Goal: Task Accomplishment & Management: Use online tool/utility

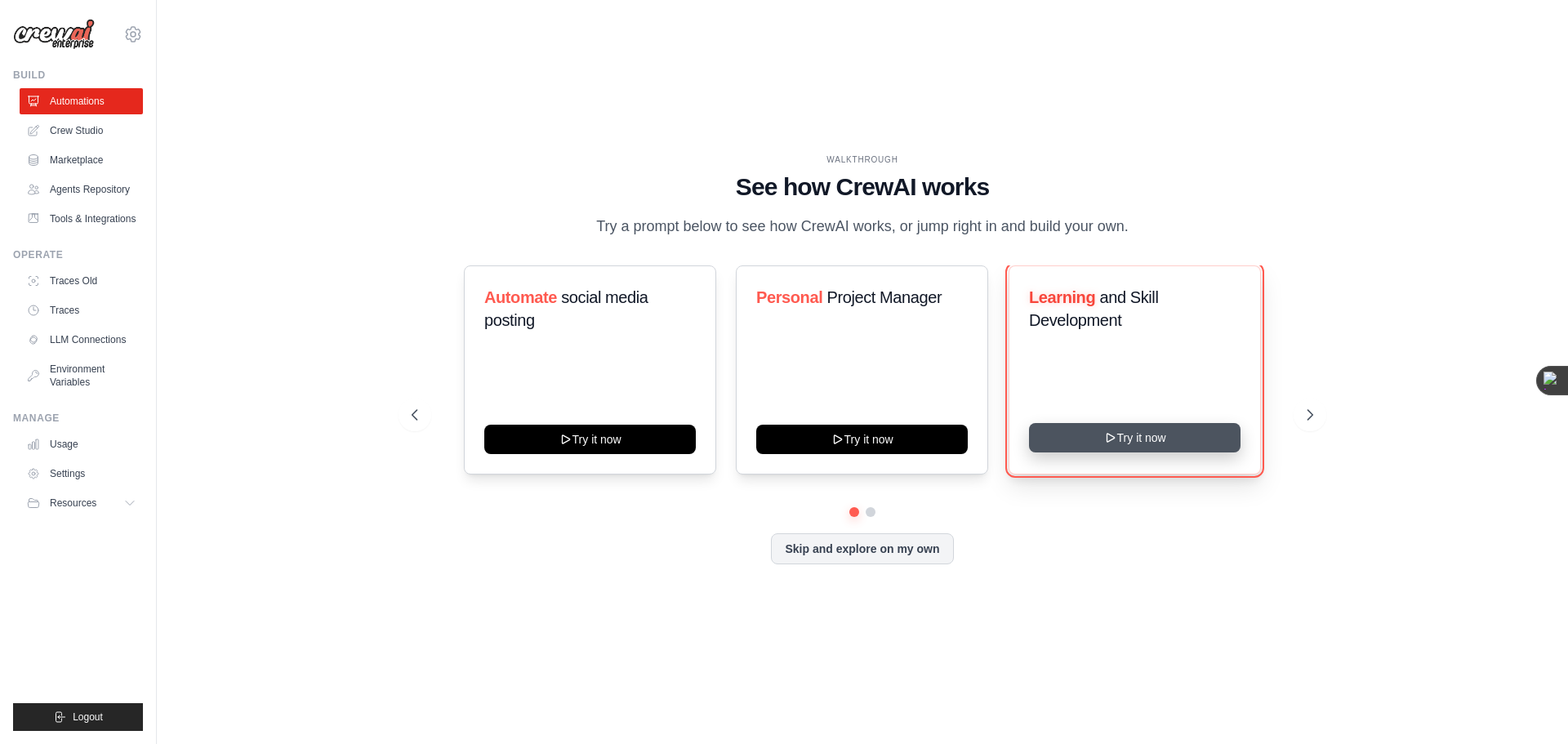
click at [1122, 433] on button "Try it now" at bounding box center [1135, 438] width 211 height 30
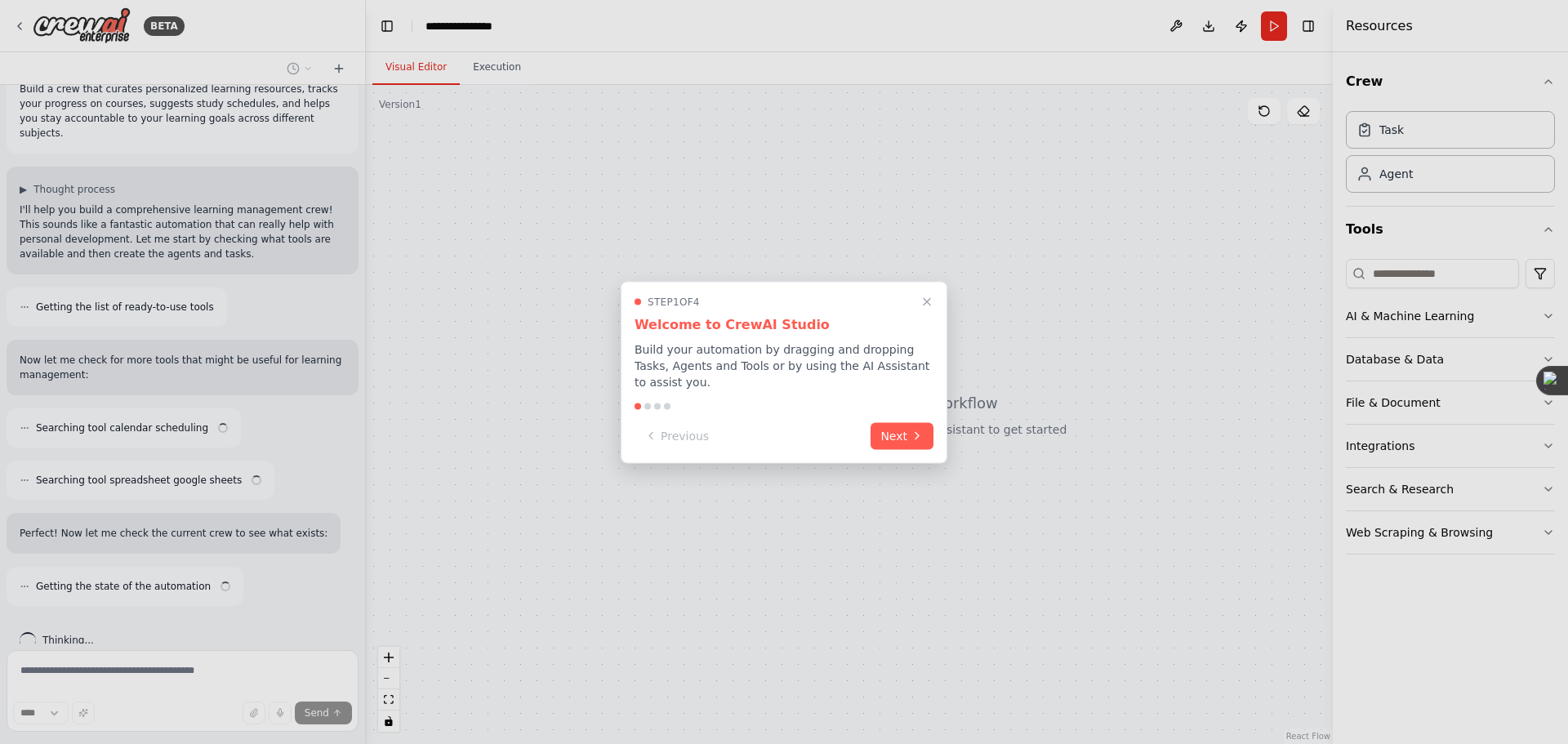
scroll to position [44, 0]
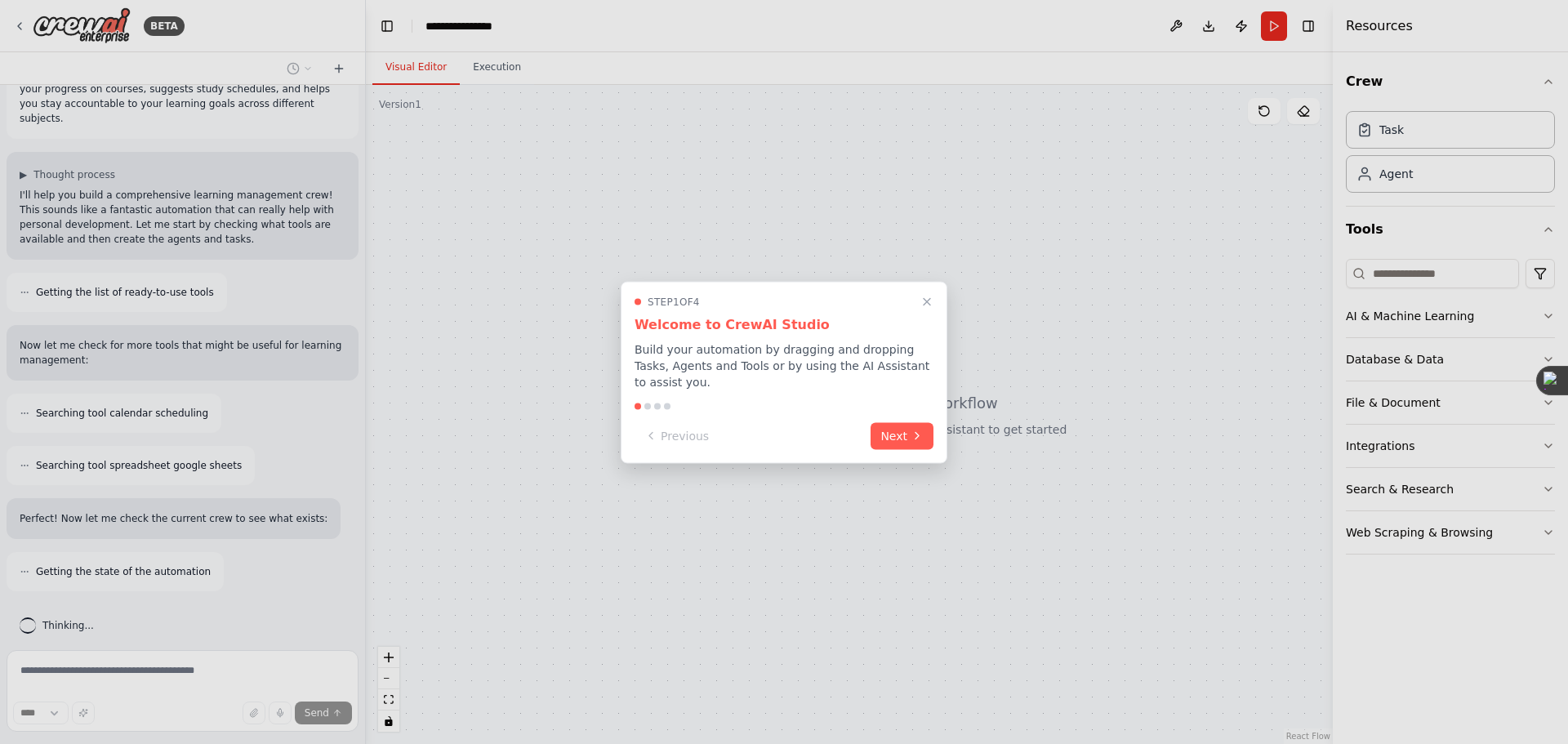
drag, startPoint x: 860, startPoint y: 482, endPoint x: 659, endPoint y: 149, distance: 389.0
click at [658, 149] on div at bounding box center [784, 372] width 1568 height 744
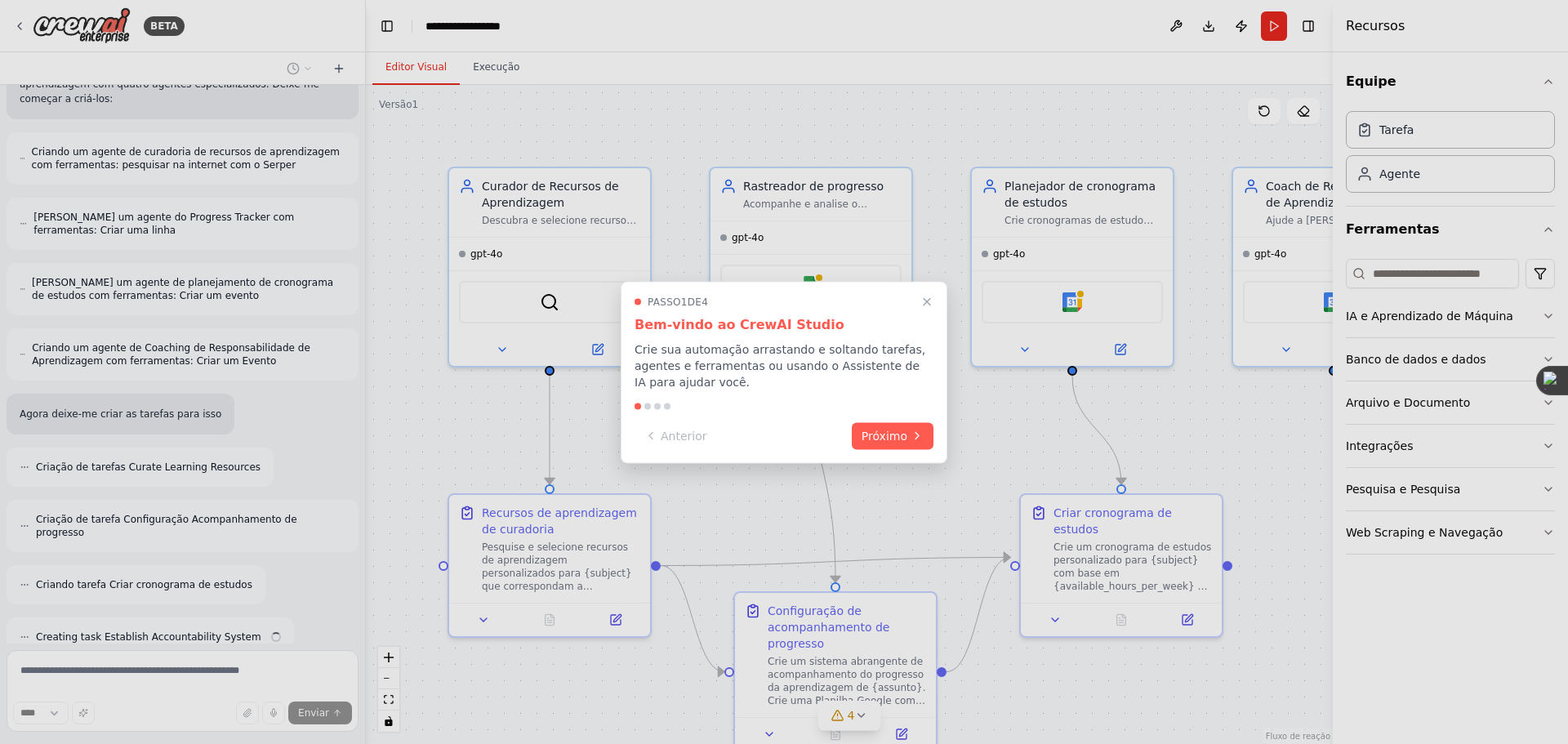
scroll to position [681, 0]
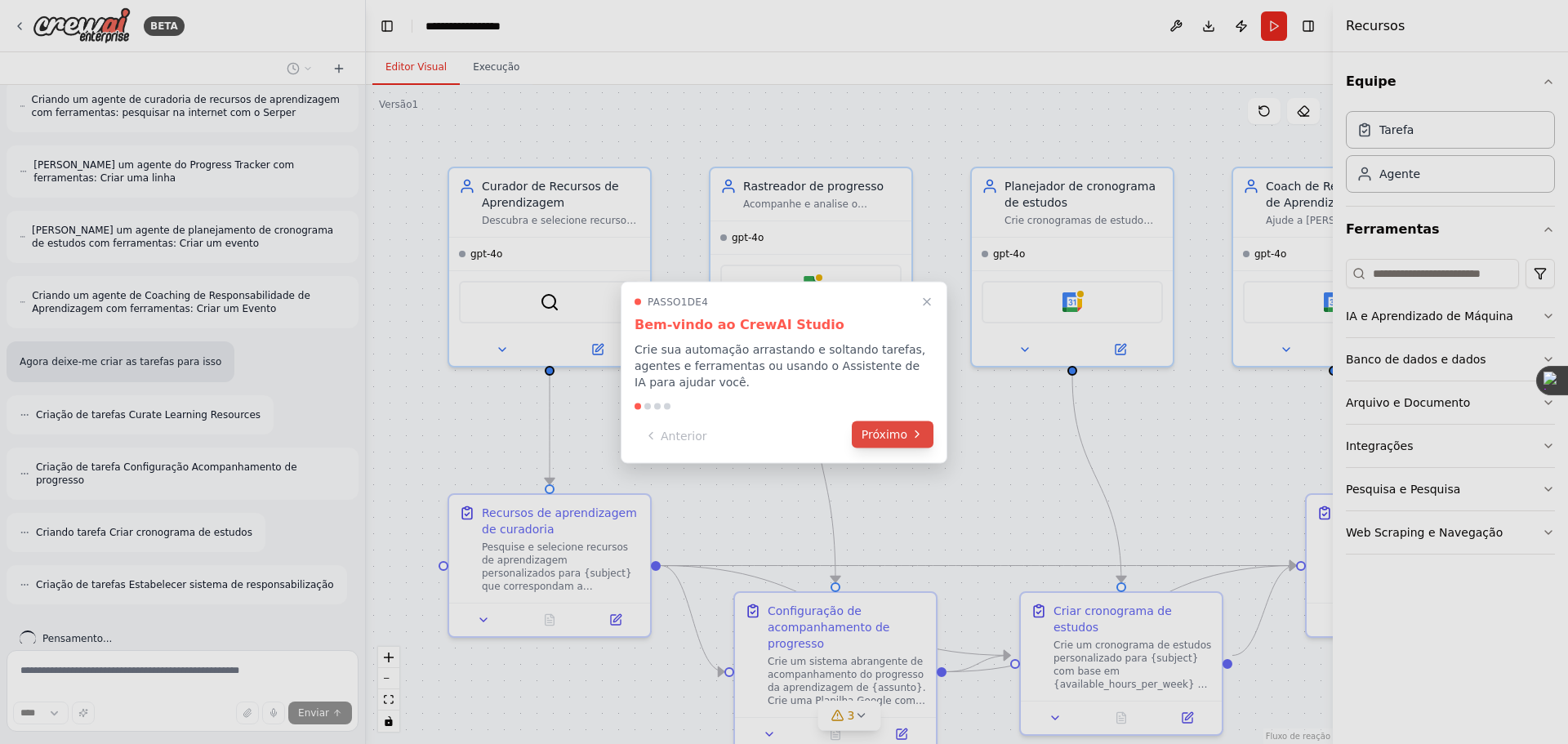
click at [897, 427] on font "Próximo" at bounding box center [885, 433] width 46 height 13
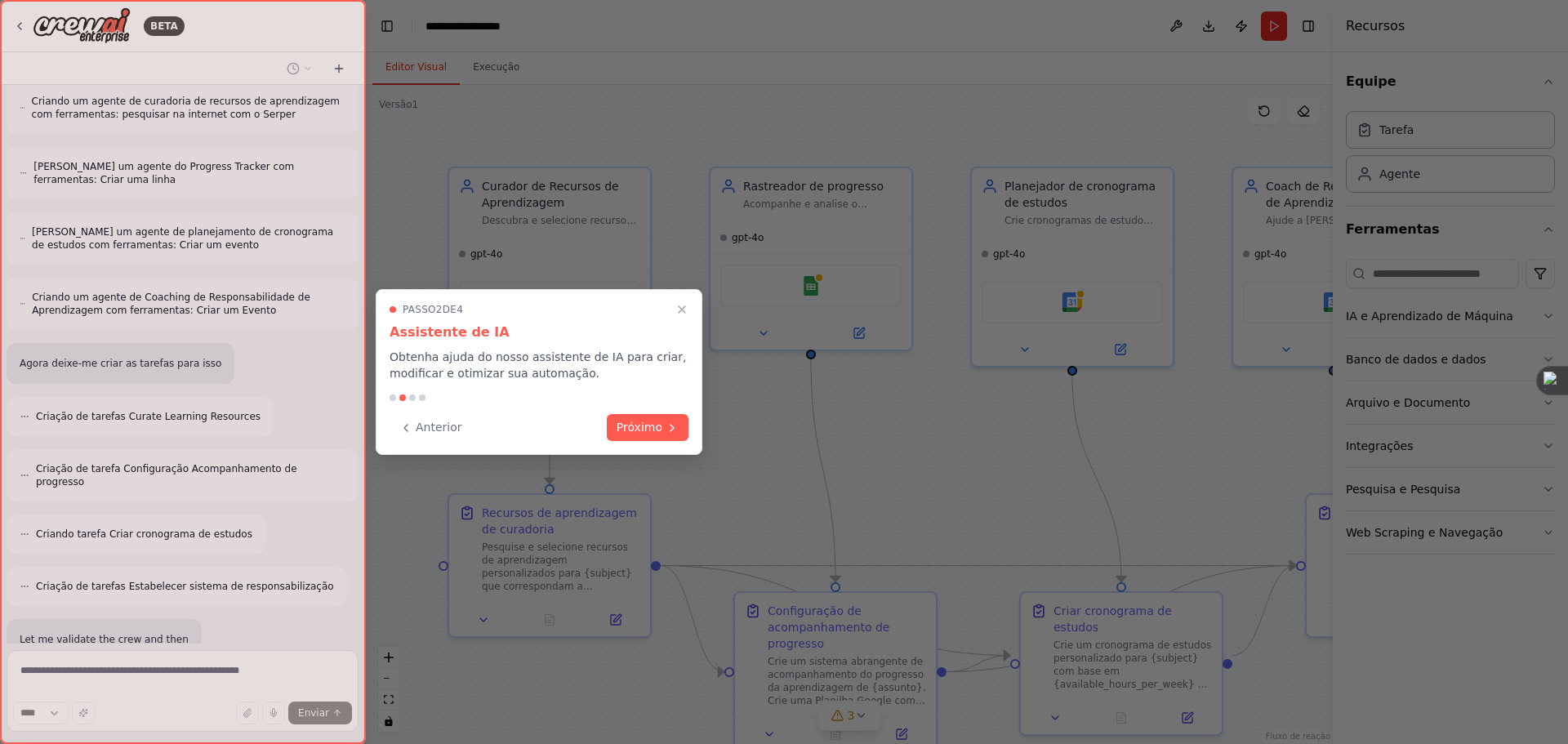
scroll to position [787, 0]
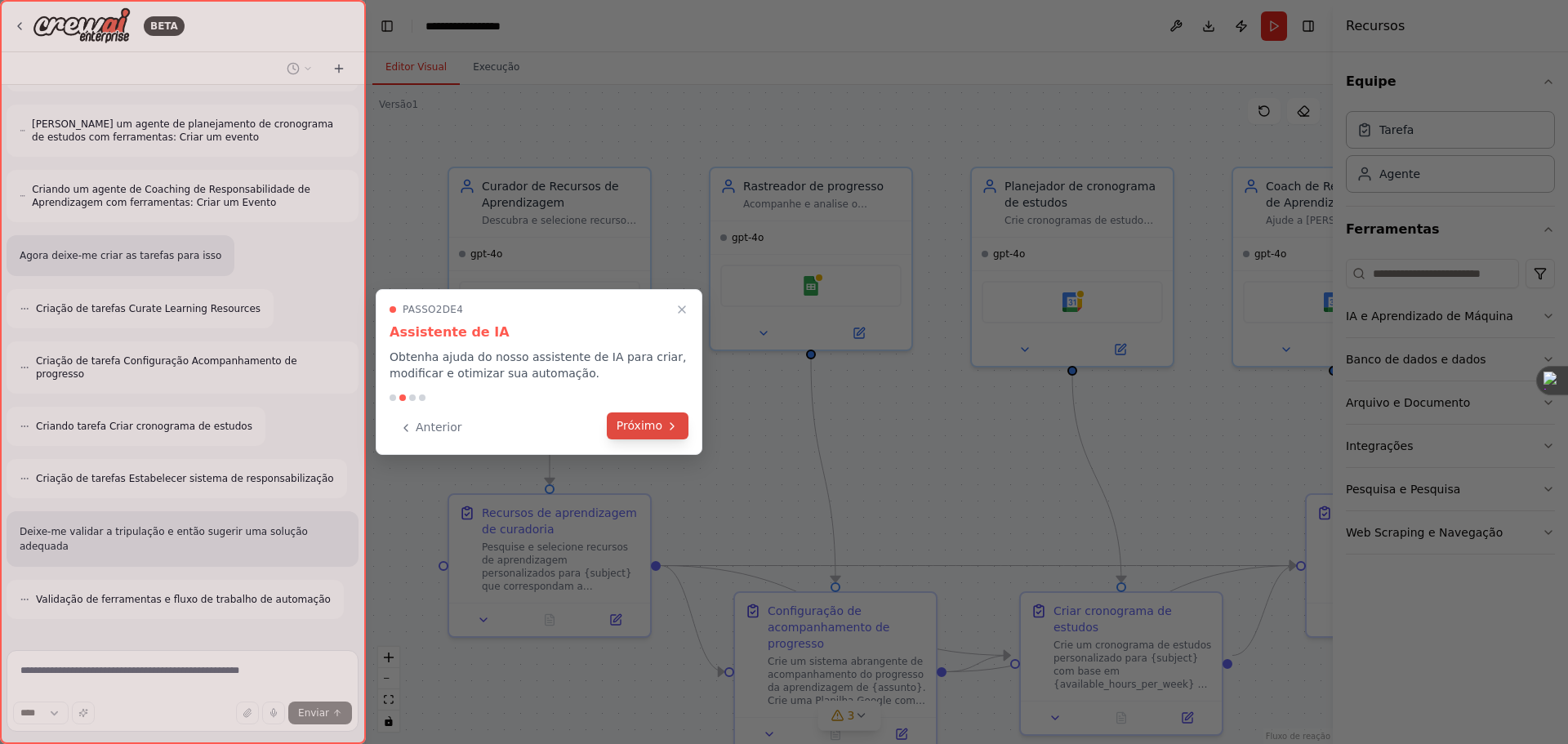
click at [653, 423] on font "Próximo" at bounding box center [640, 425] width 46 height 13
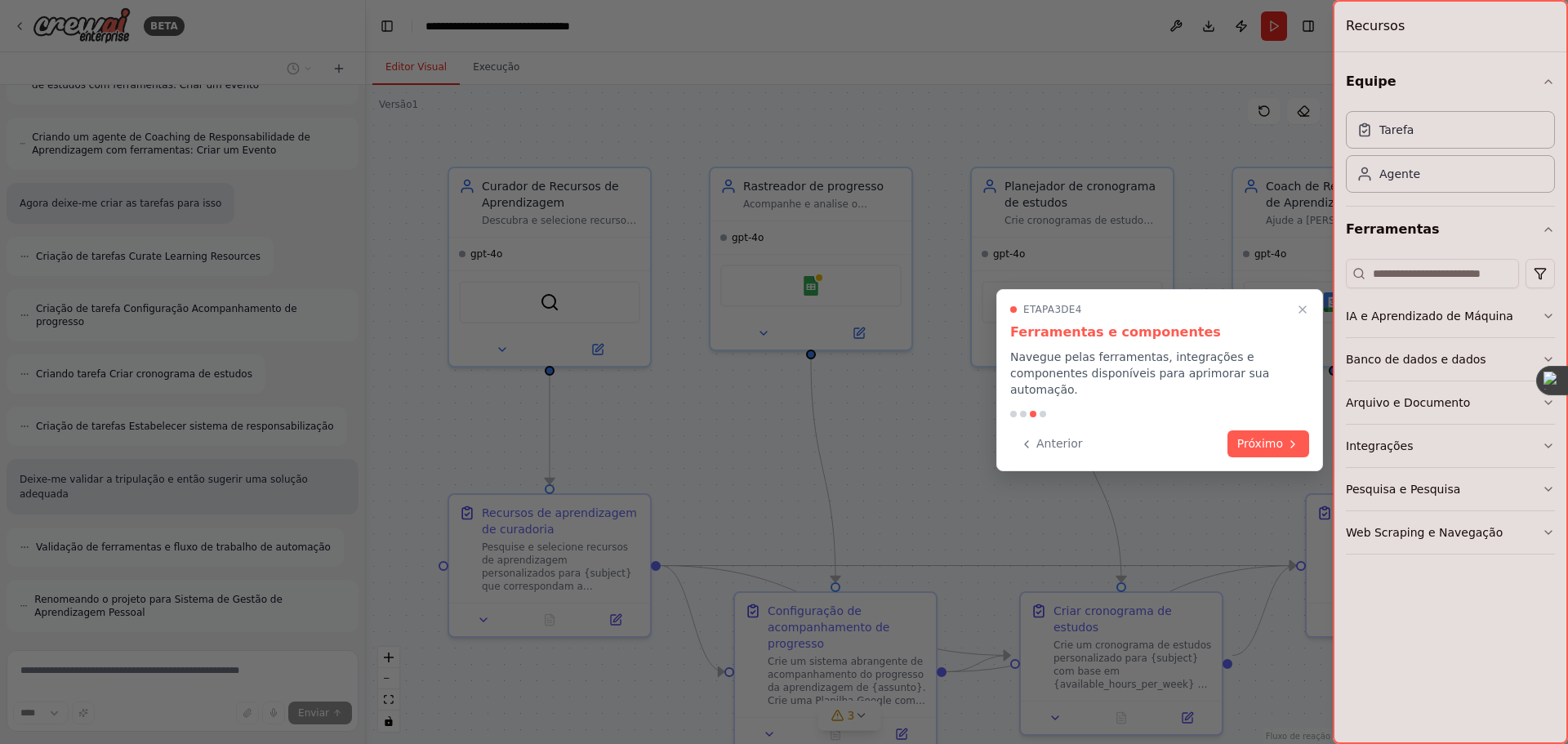
click at [1268, 437] on font "Próximo" at bounding box center [1260, 443] width 46 height 13
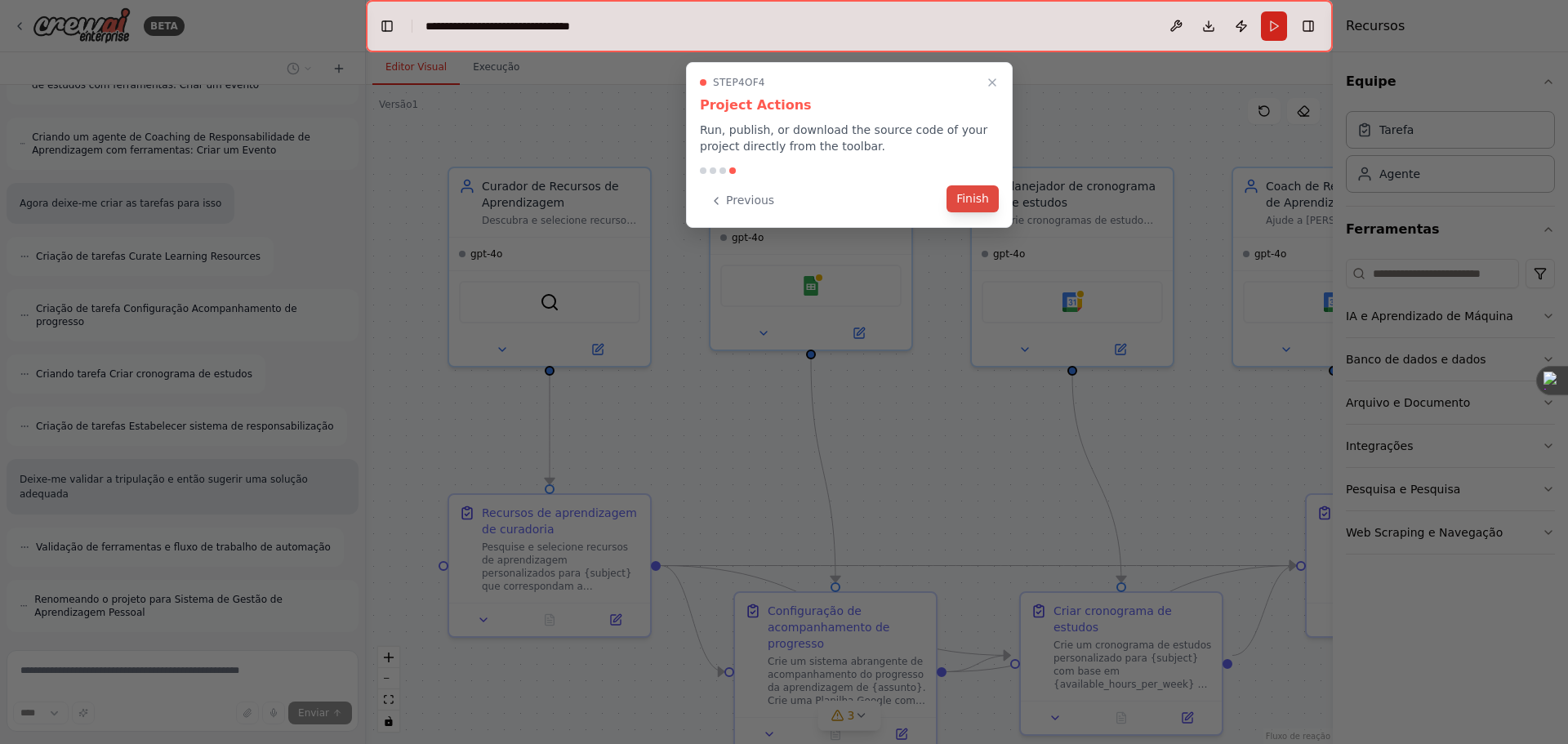
click at [957, 202] on button "Finish" at bounding box center [972, 198] width 52 height 27
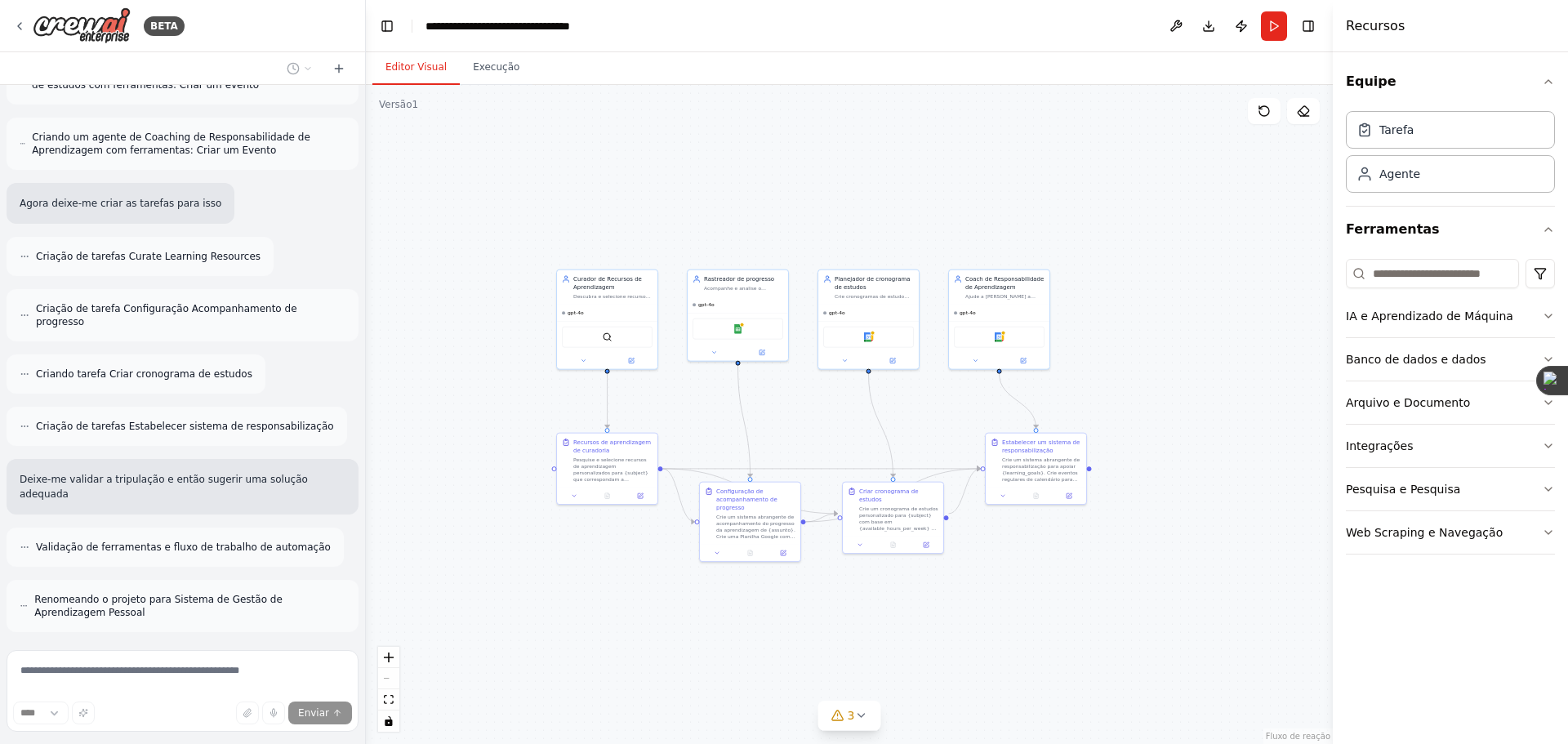
drag, startPoint x: 929, startPoint y: 510, endPoint x: 828, endPoint y: 423, distance: 133.3
click at [828, 423] on div ".deletable-edge-delete-btn { width: 20px; height: 20px; border: 0px solid #ffff…" at bounding box center [849, 414] width 967 height 659
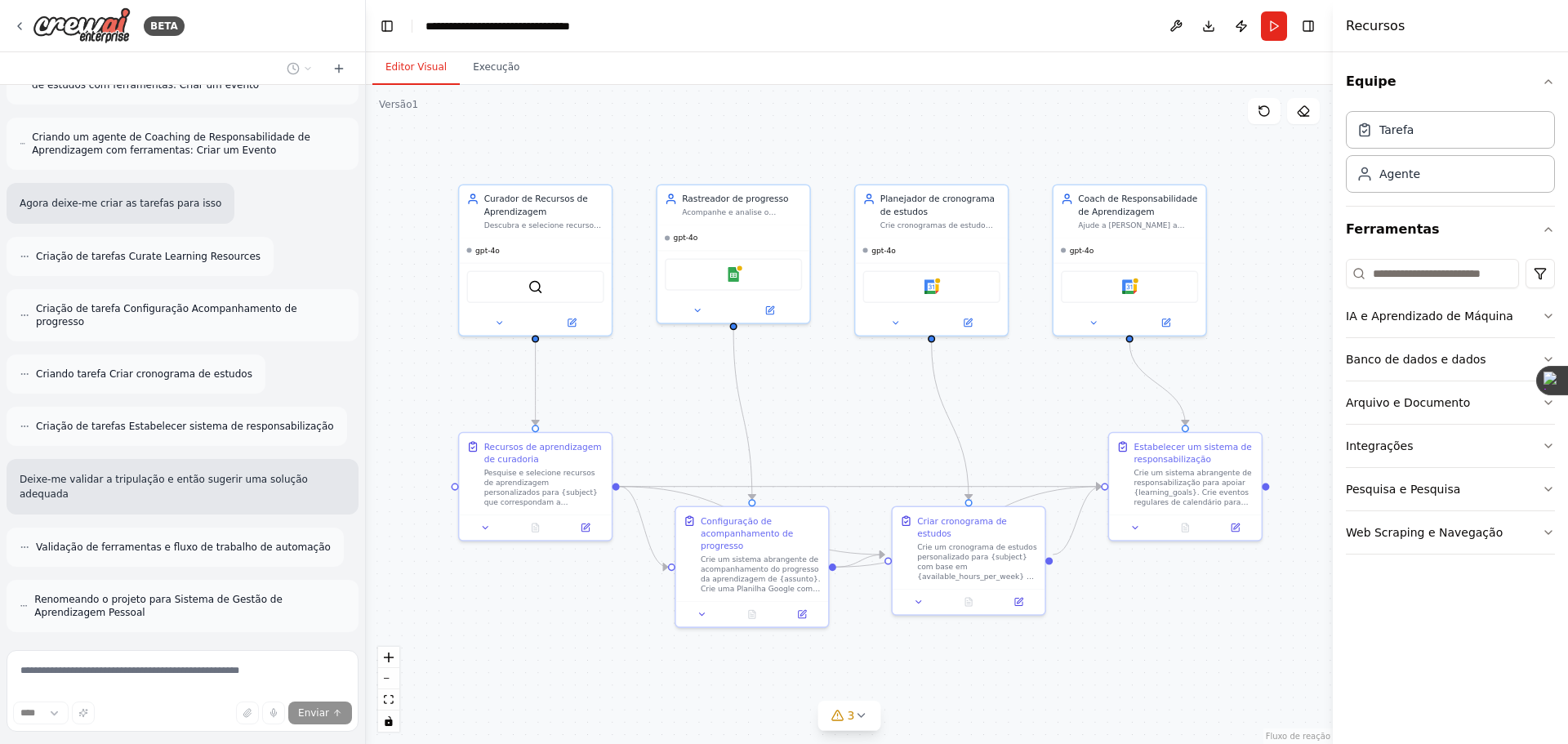
drag, startPoint x: 824, startPoint y: 436, endPoint x: 866, endPoint y: 430, distance: 42.4
click at [866, 430] on div ".deletable-edge-delete-btn { width: 20px; height: 20px; border: 0px solid #ffff…" at bounding box center [849, 414] width 967 height 659
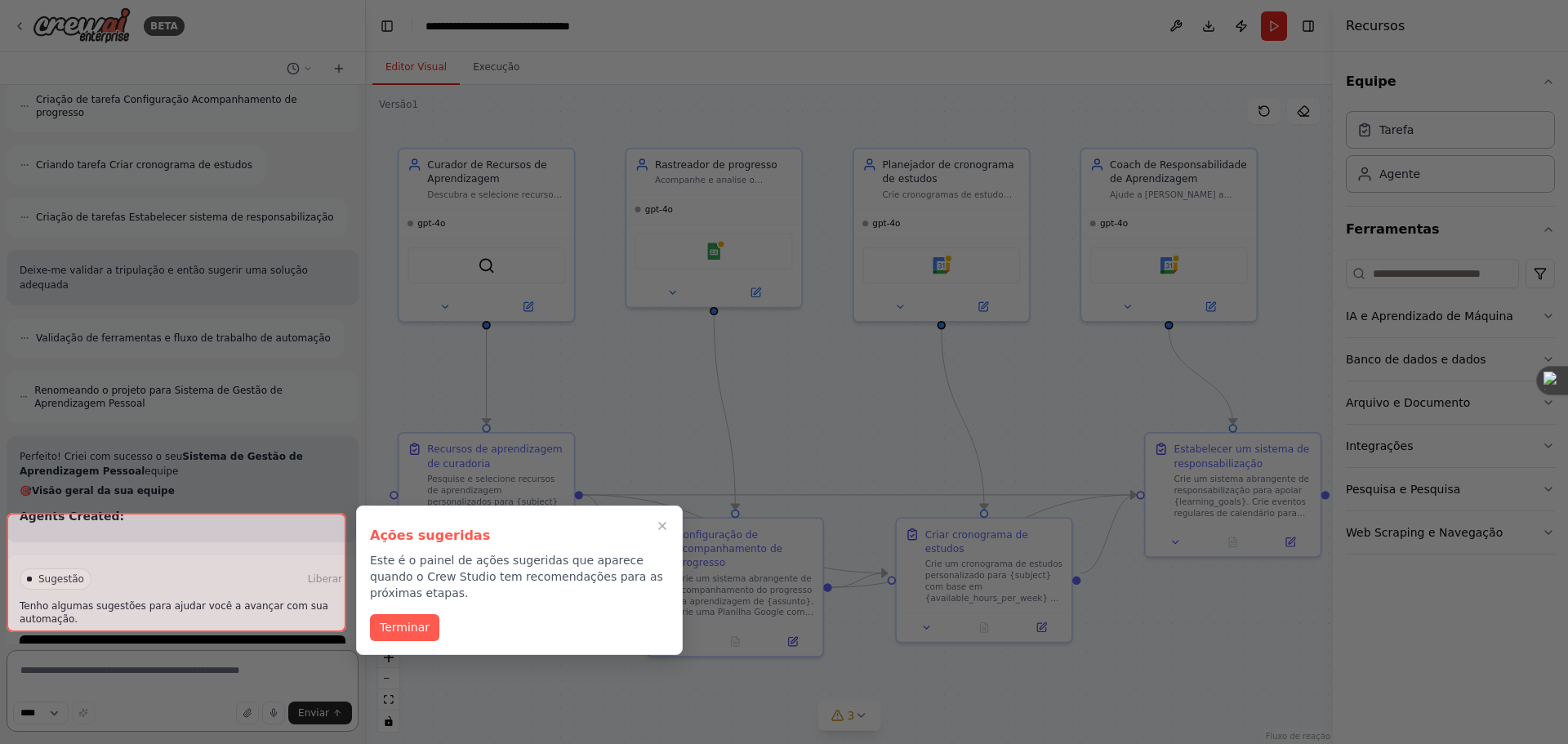
scroll to position [1064, 0]
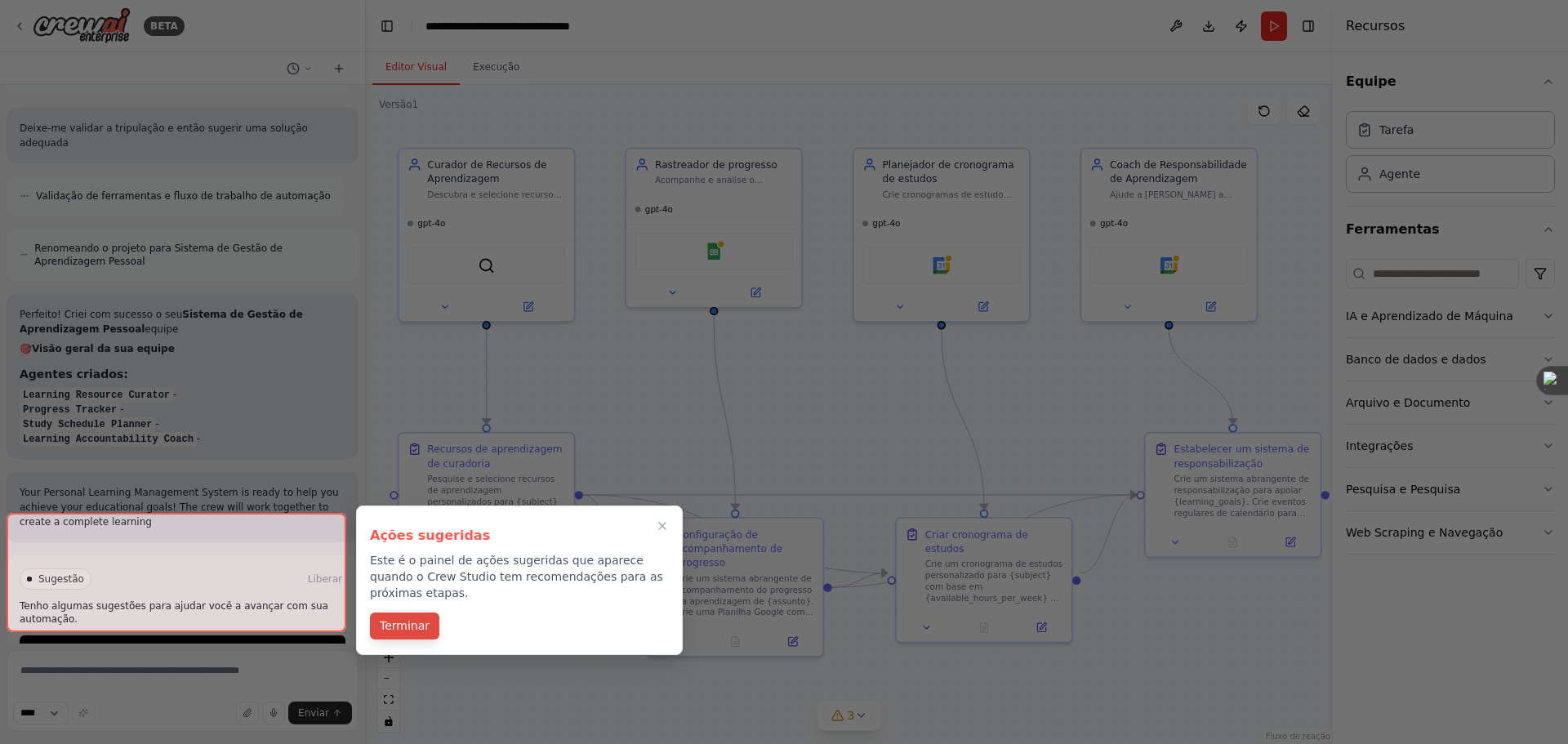
click at [405, 620] on font "Terminar" at bounding box center [404, 625] width 50 height 13
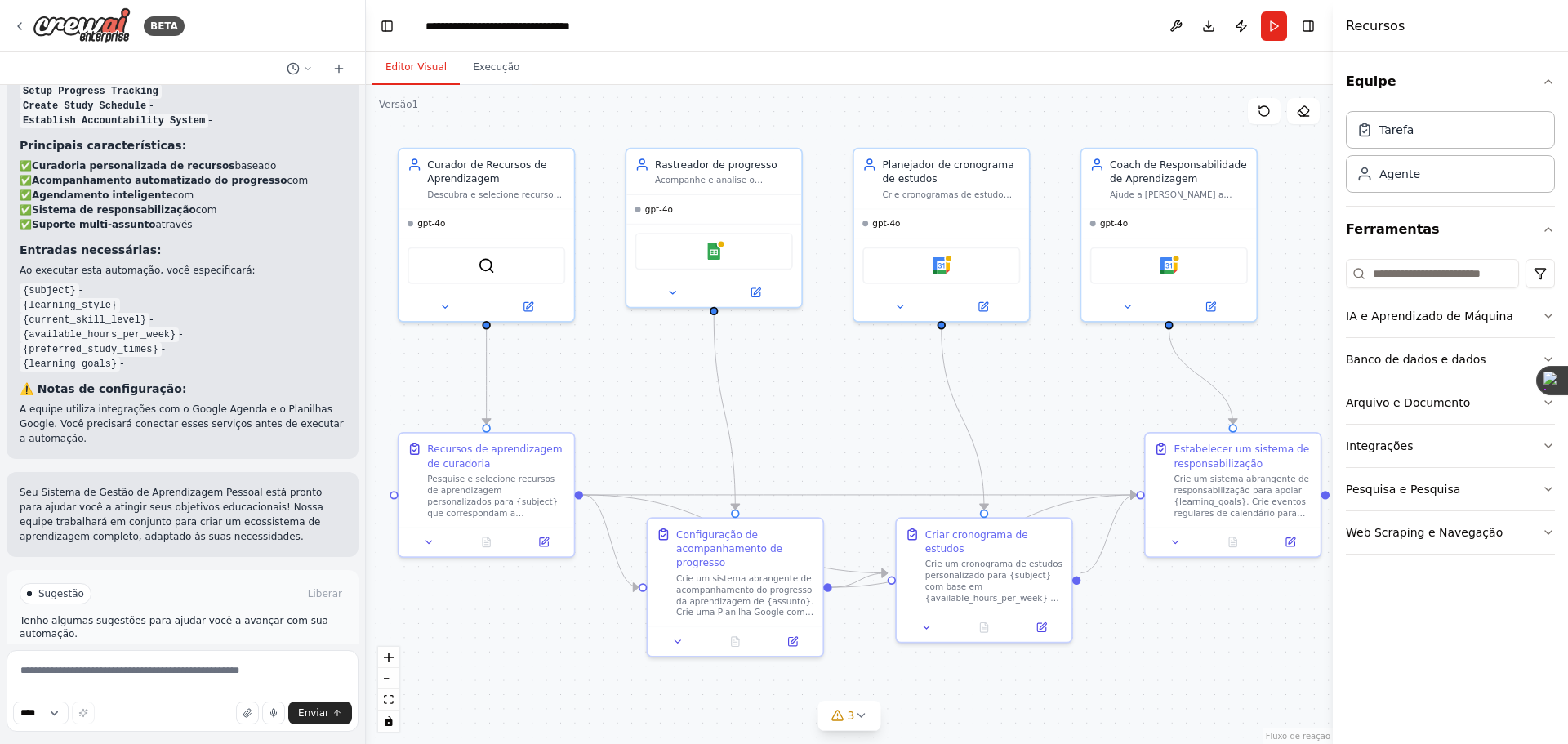
scroll to position [1600, 0]
click at [168, 657] on font "Executar automação" at bounding box center [189, 662] width 102 height 11
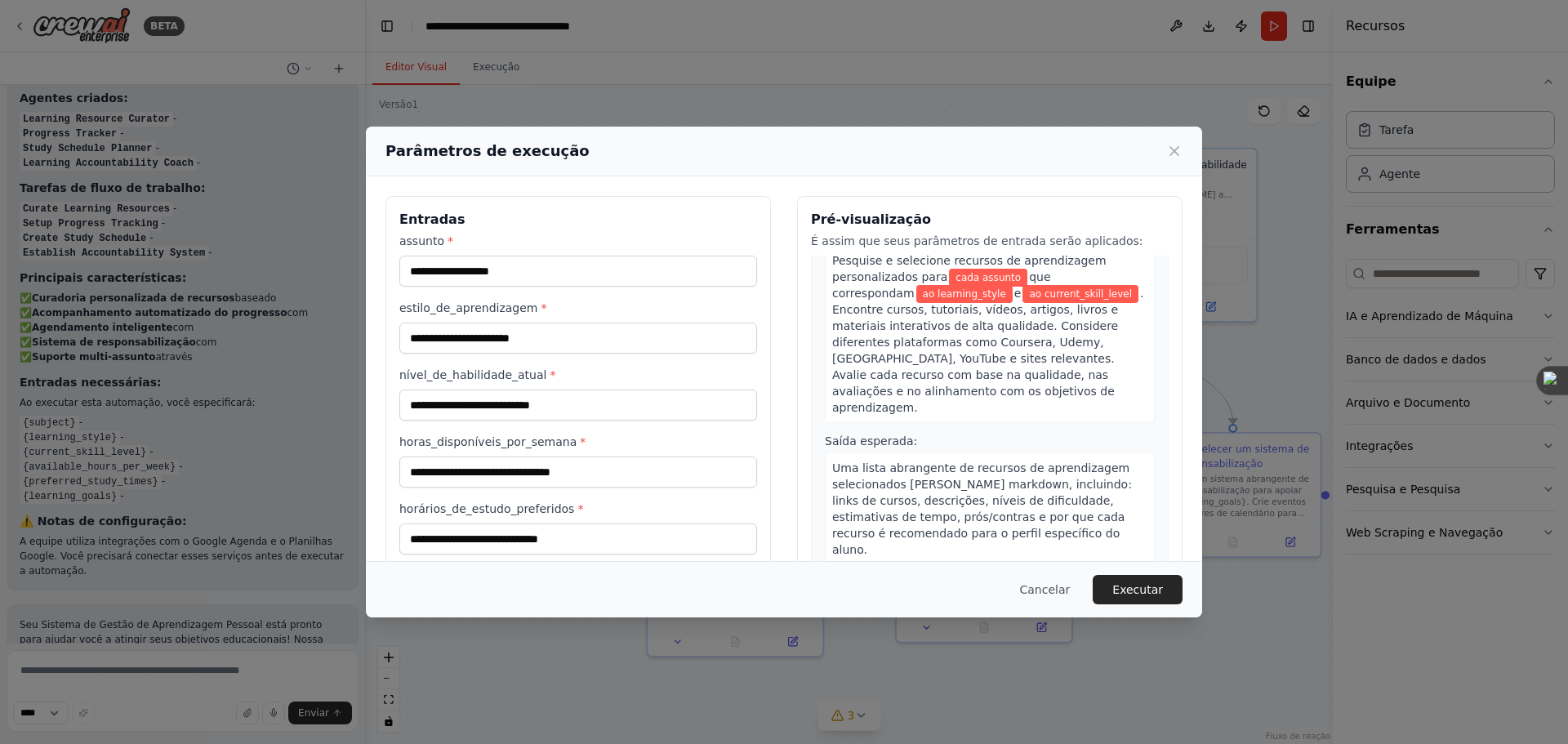
scroll to position [0, 0]
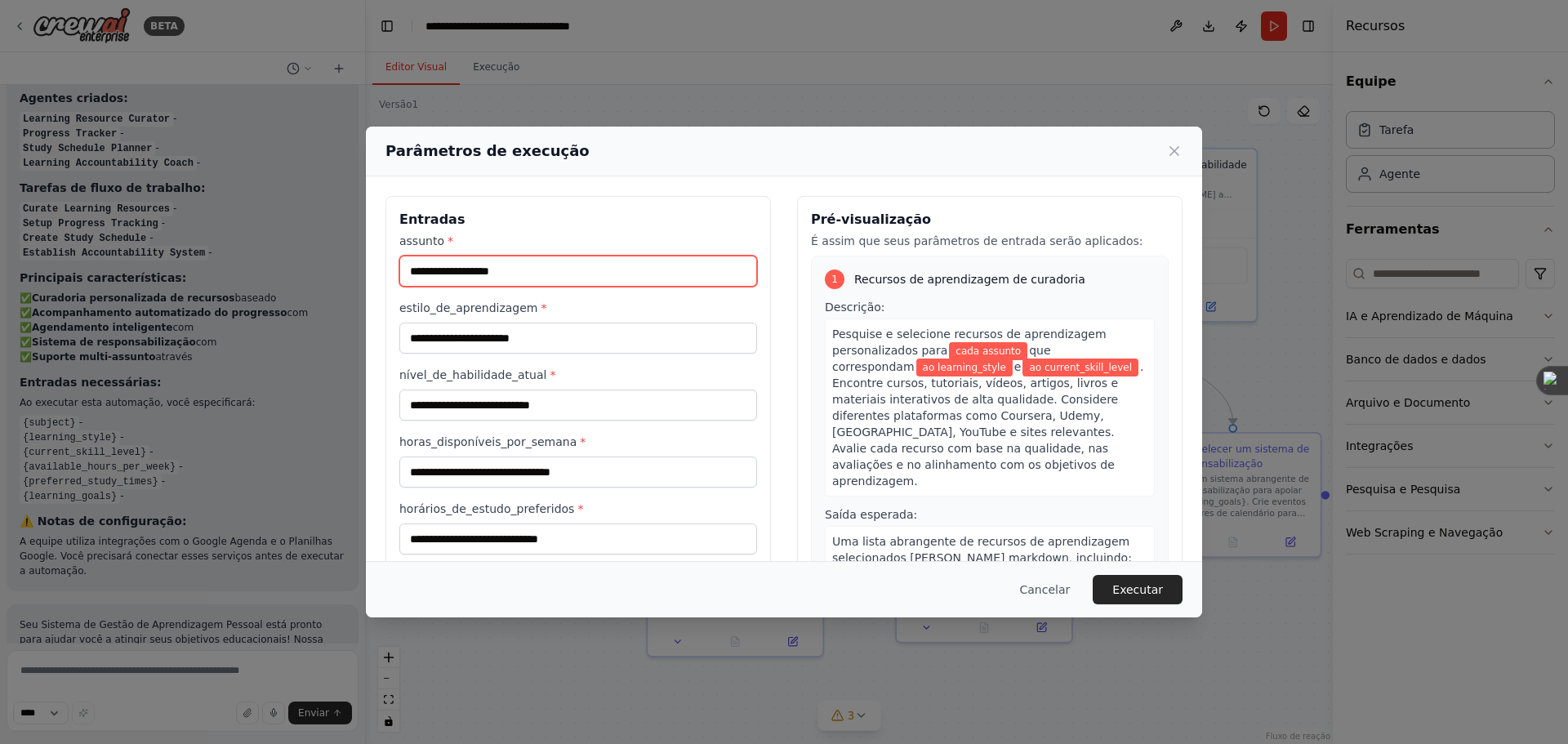
click at [506, 279] on input "assunto *" at bounding box center [578, 271] width 358 height 31
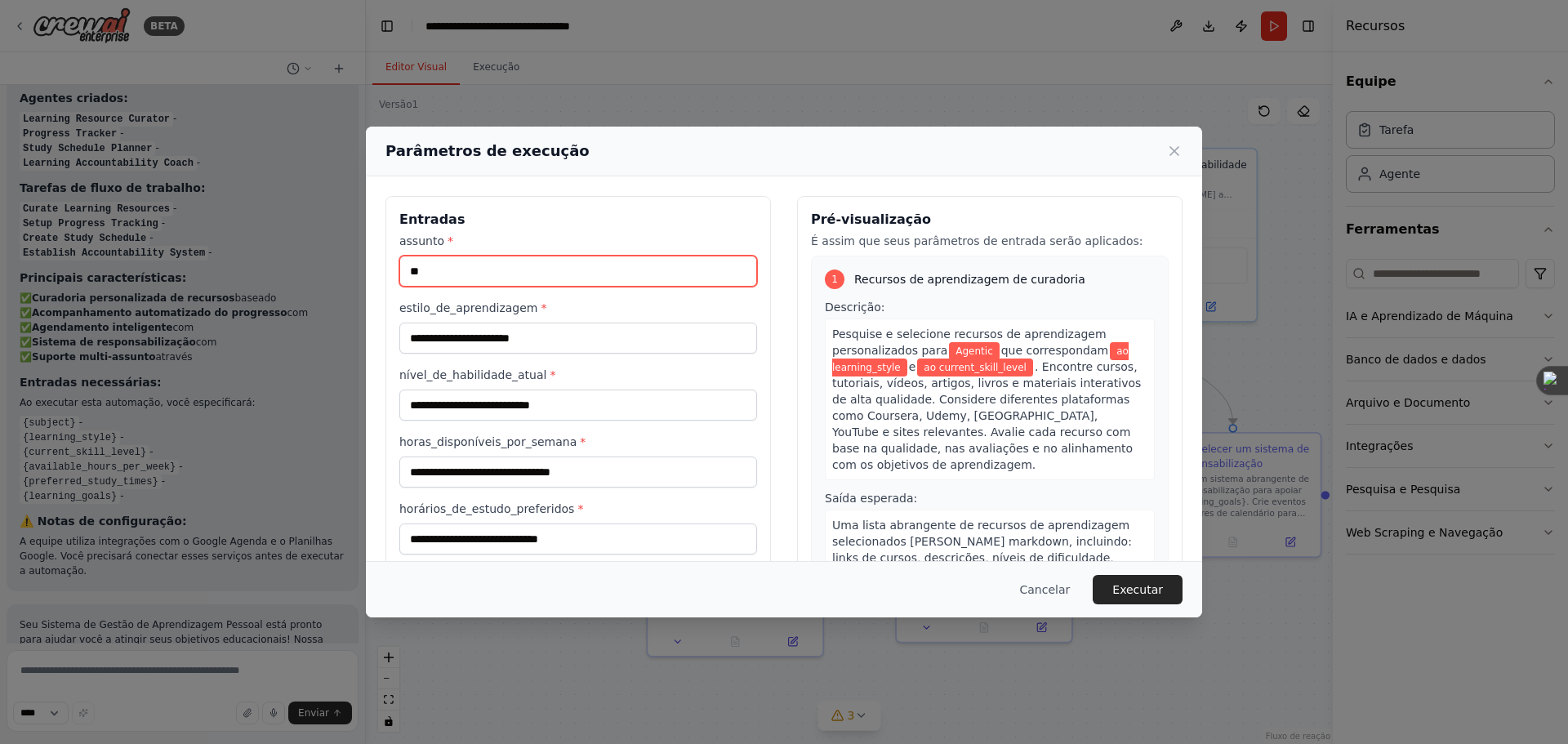
type input "*"
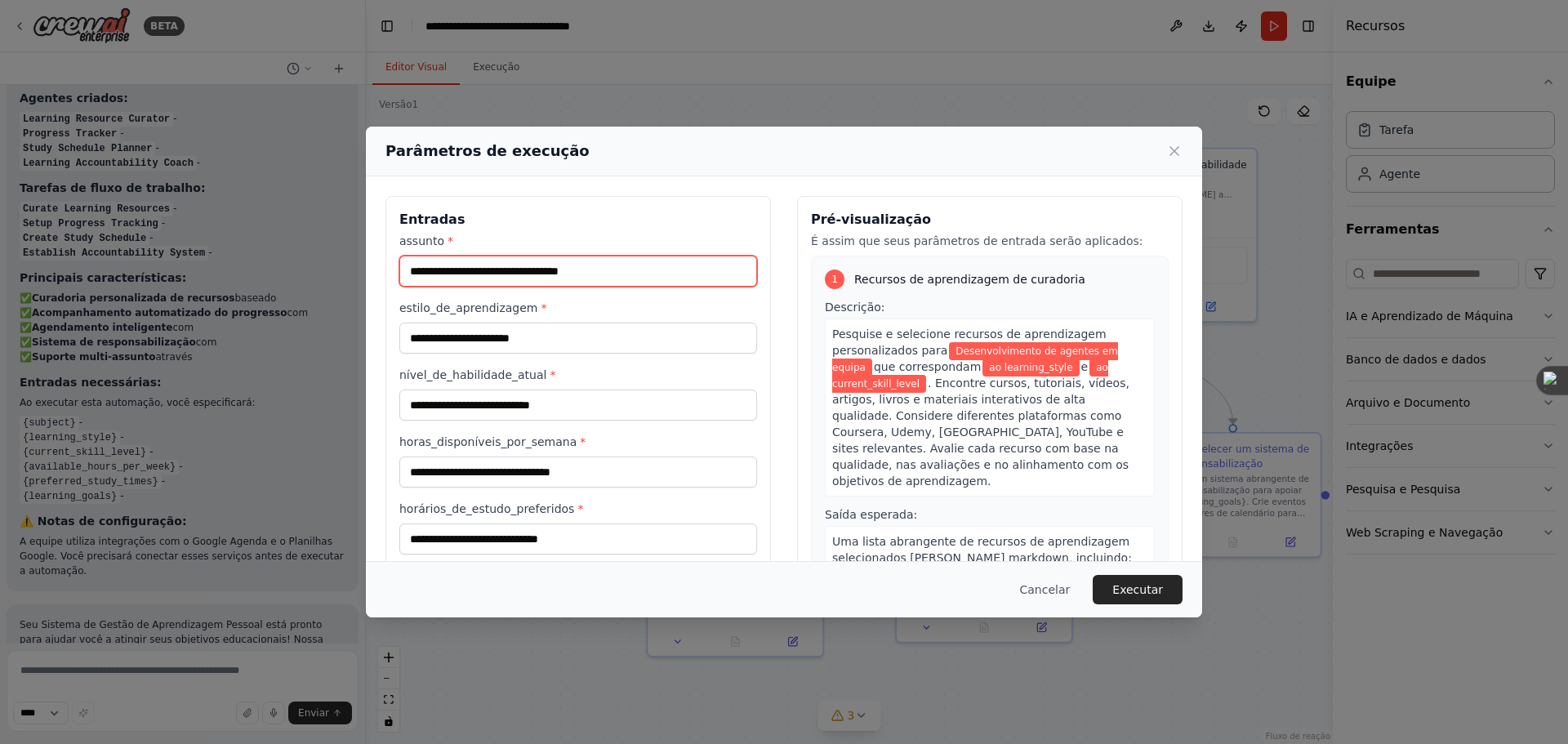
type input "**********"
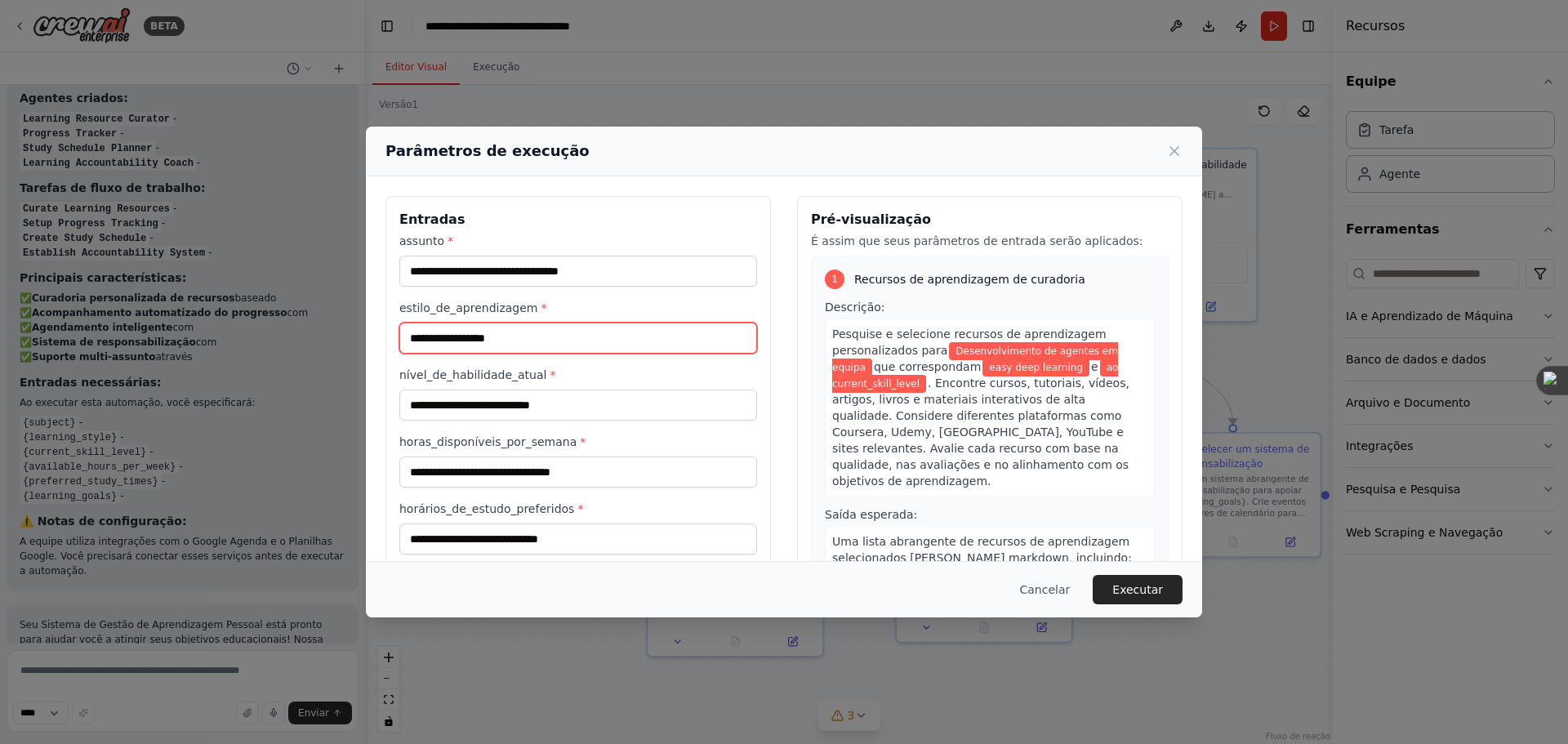
type input "**********"
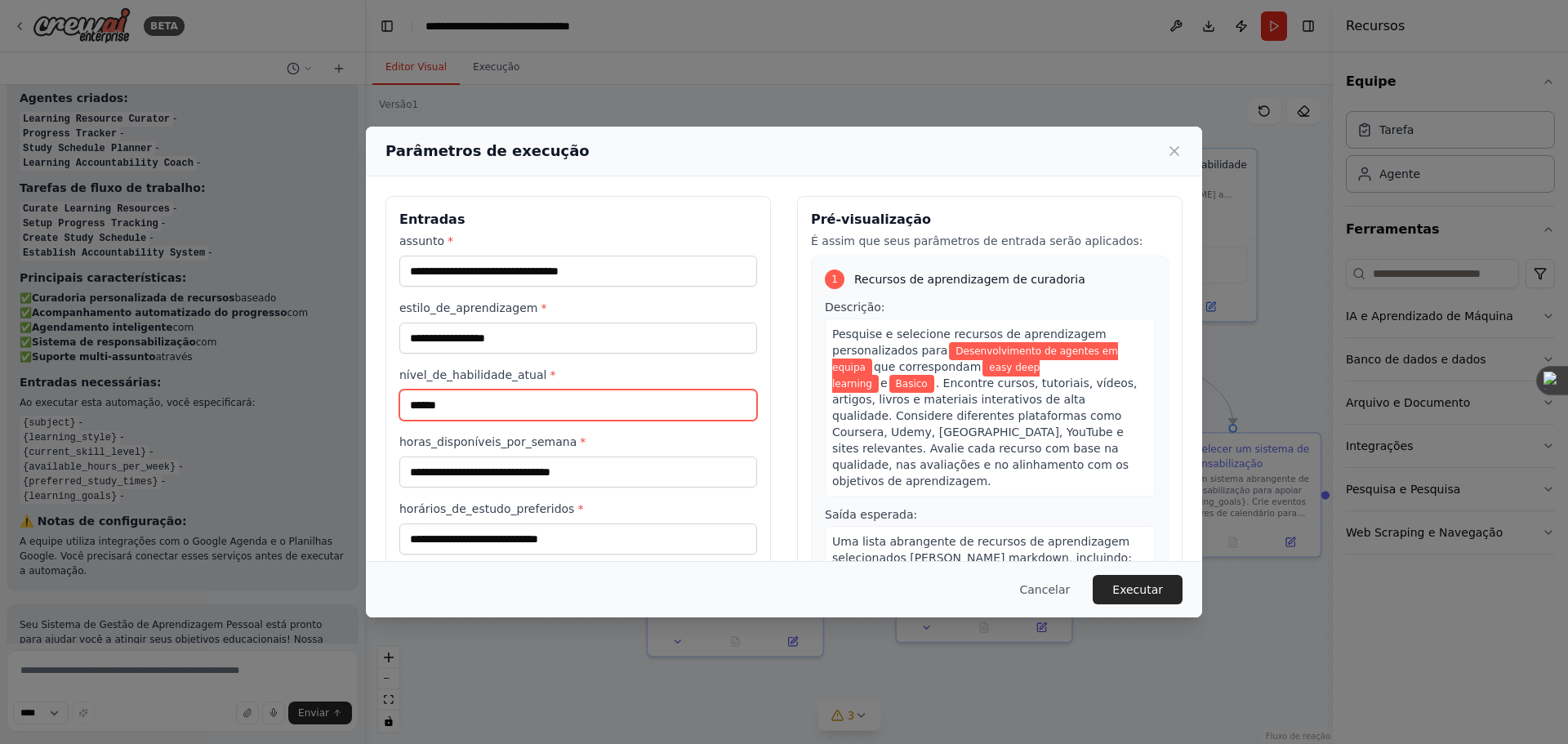
type input "******"
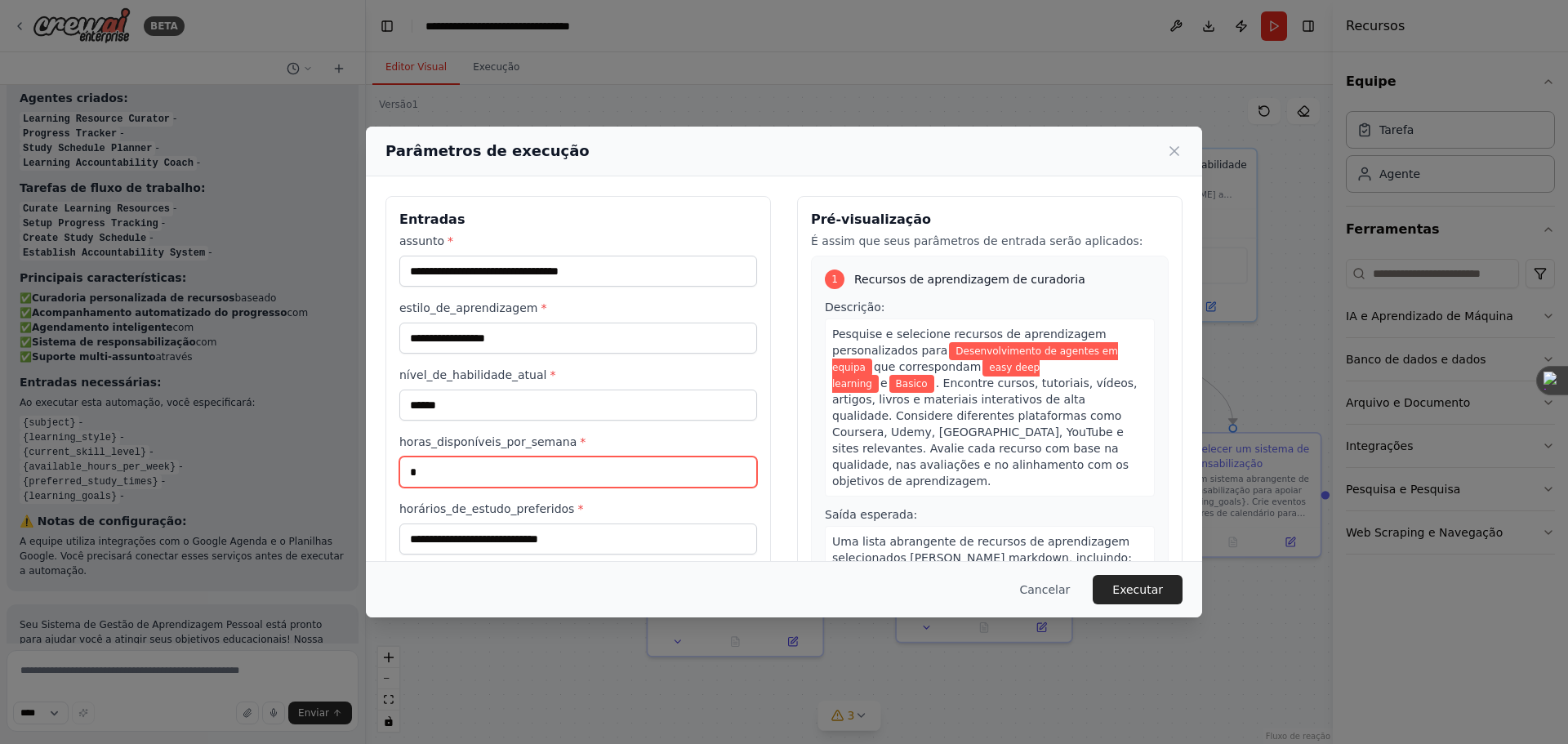
type input "*"
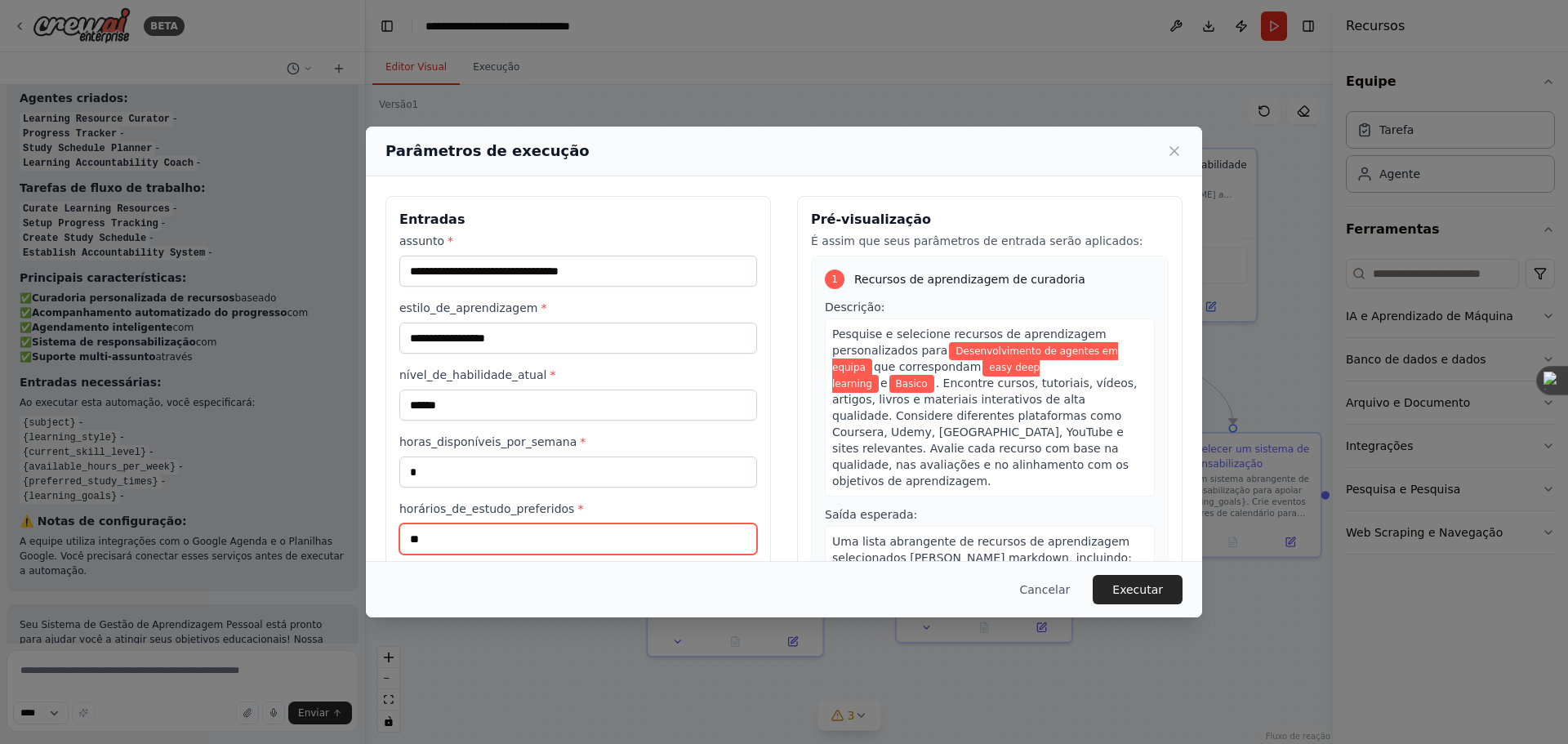
type input "*"
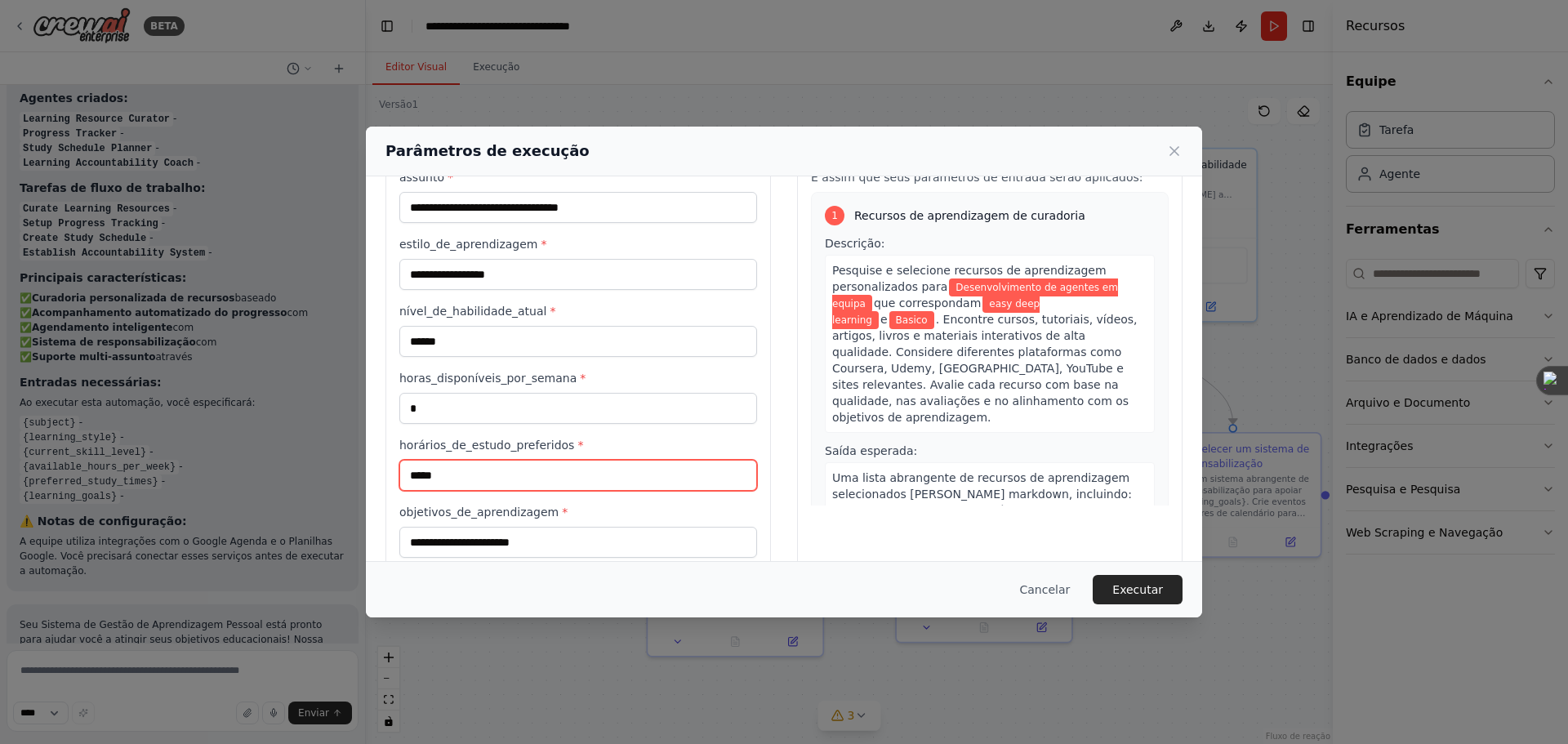
scroll to position [93, 0]
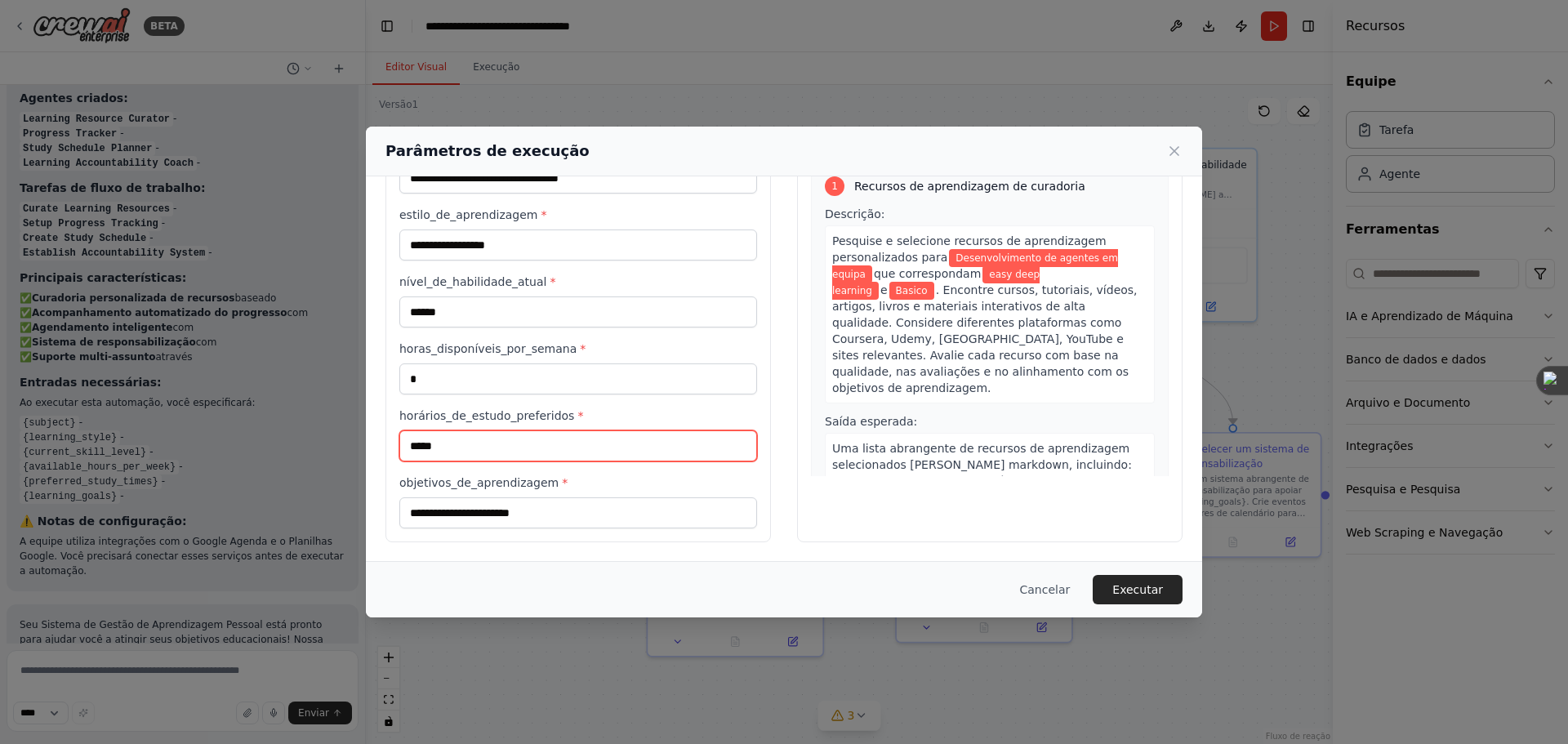
type input "*****"
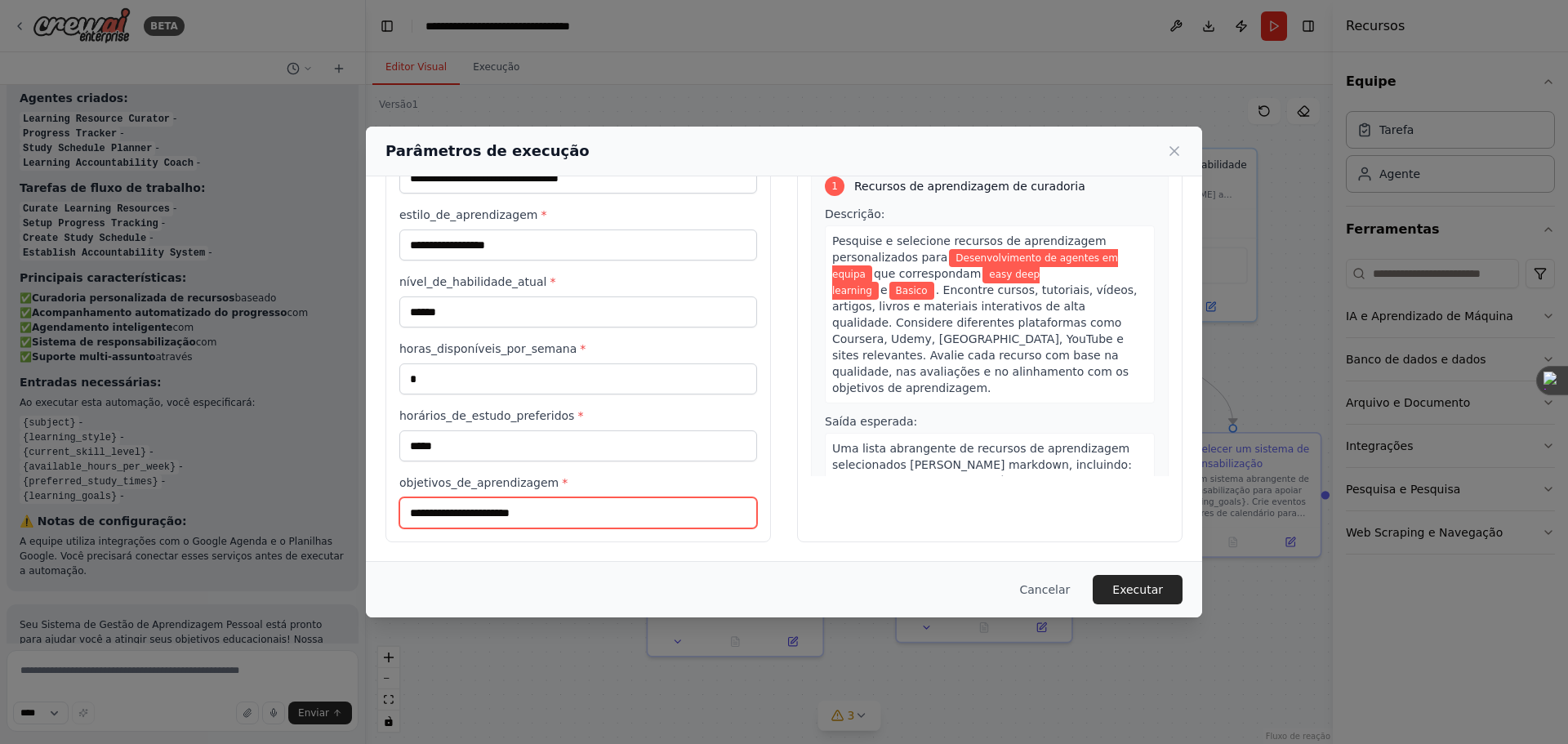
click at [584, 507] on input "objetivos_de_aprendizagem *" at bounding box center [578, 512] width 358 height 31
type input "**********"
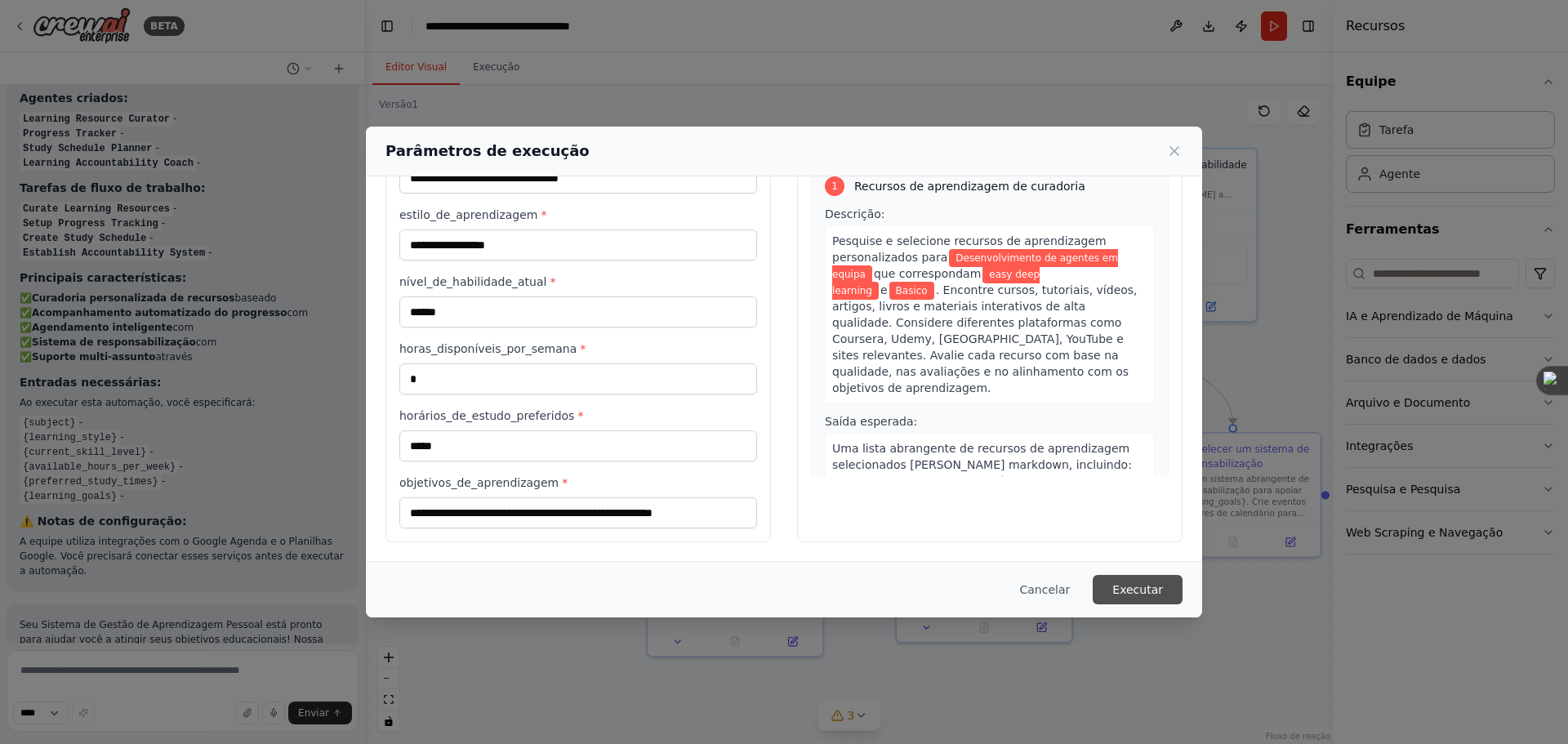
click at [1144, 586] on font "Executar" at bounding box center [1138, 589] width 51 height 13
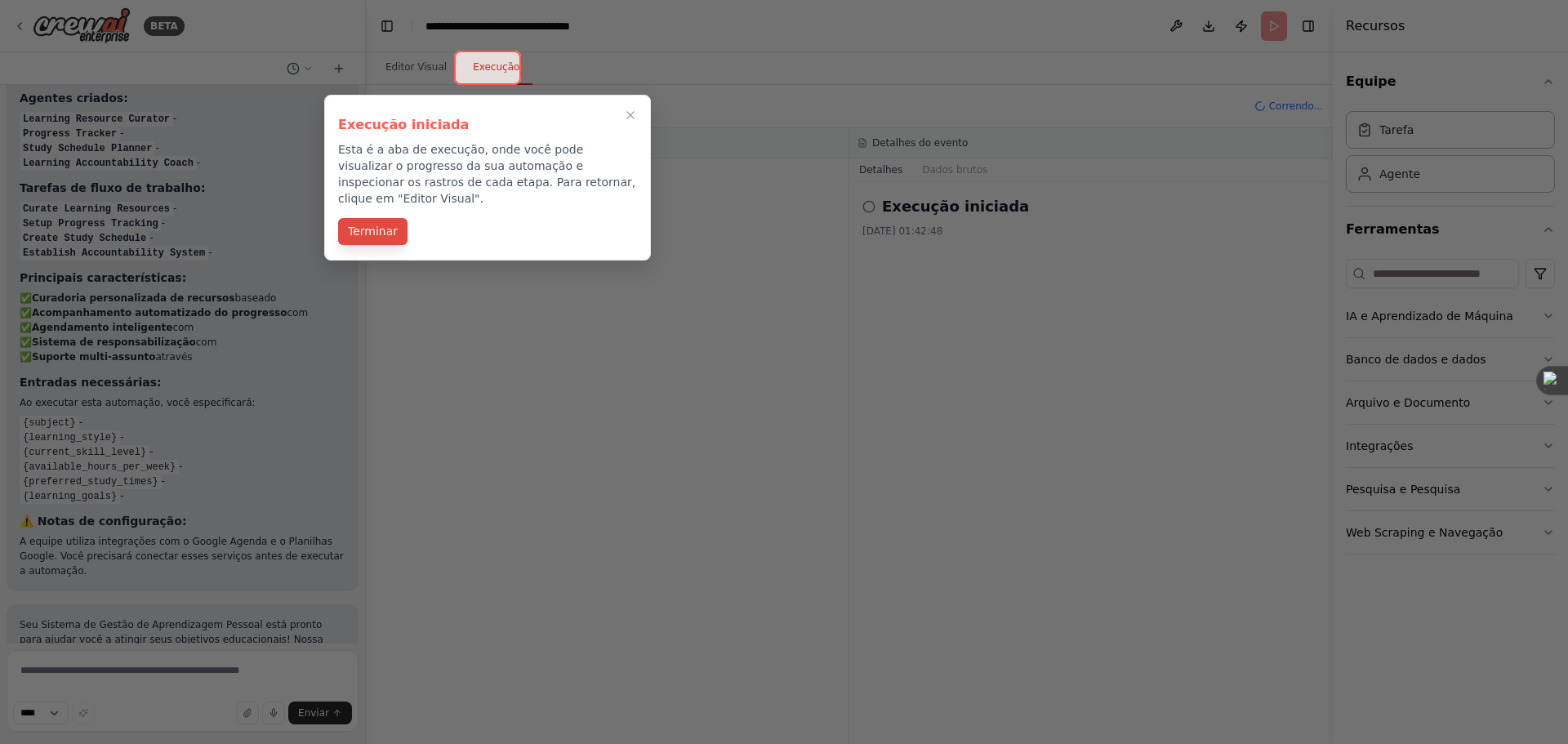
click at [370, 224] on font "Terminar" at bounding box center [373, 230] width 50 height 13
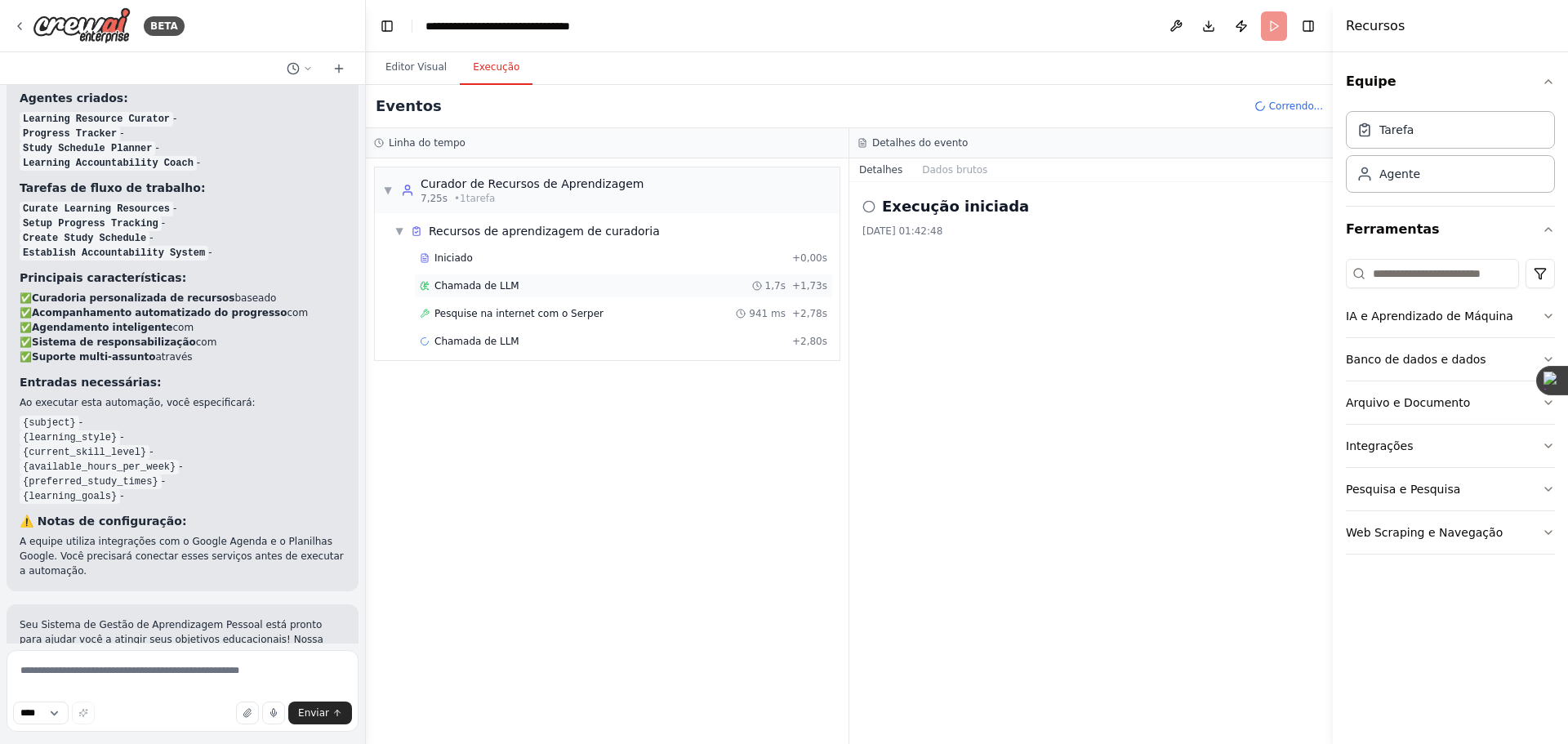
click at [676, 280] on div "Chamada de LLM 1,7s + 1,73s" at bounding box center [623, 285] width 407 height 13
click at [567, 354] on div "Iniciado + 0,00s Chamada de LLM 1,7s + 1,73s Pesquise na internet com o Serper …" at bounding box center [613, 302] width 451 height 112
click at [561, 340] on div "Chamada de LLM + 2,80s" at bounding box center [623, 341] width 407 height 13
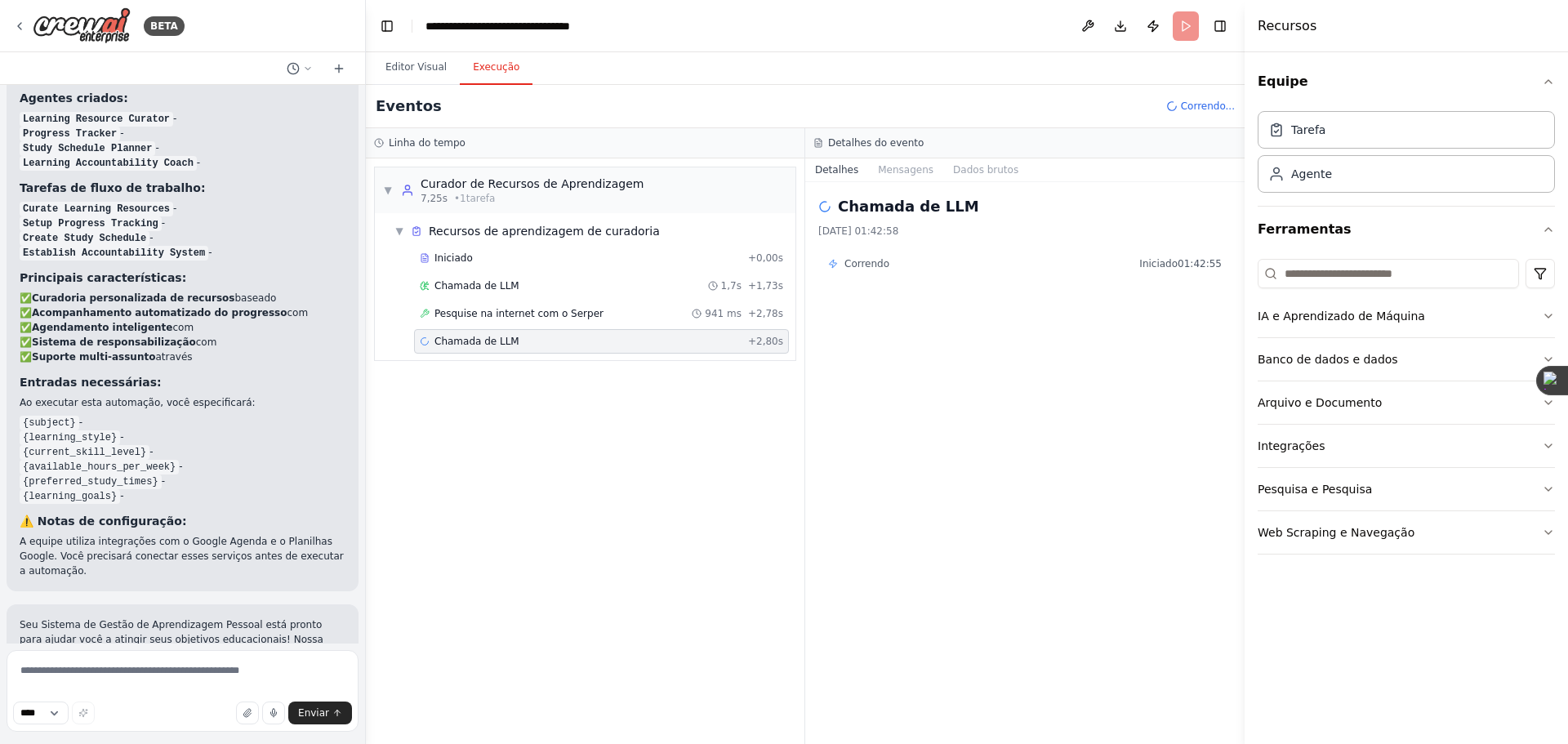
drag, startPoint x: 1336, startPoint y: 329, endPoint x: 1245, endPoint y: 316, distance: 91.9
click at [1245, 316] on div at bounding box center [1248, 372] width 7 height 744
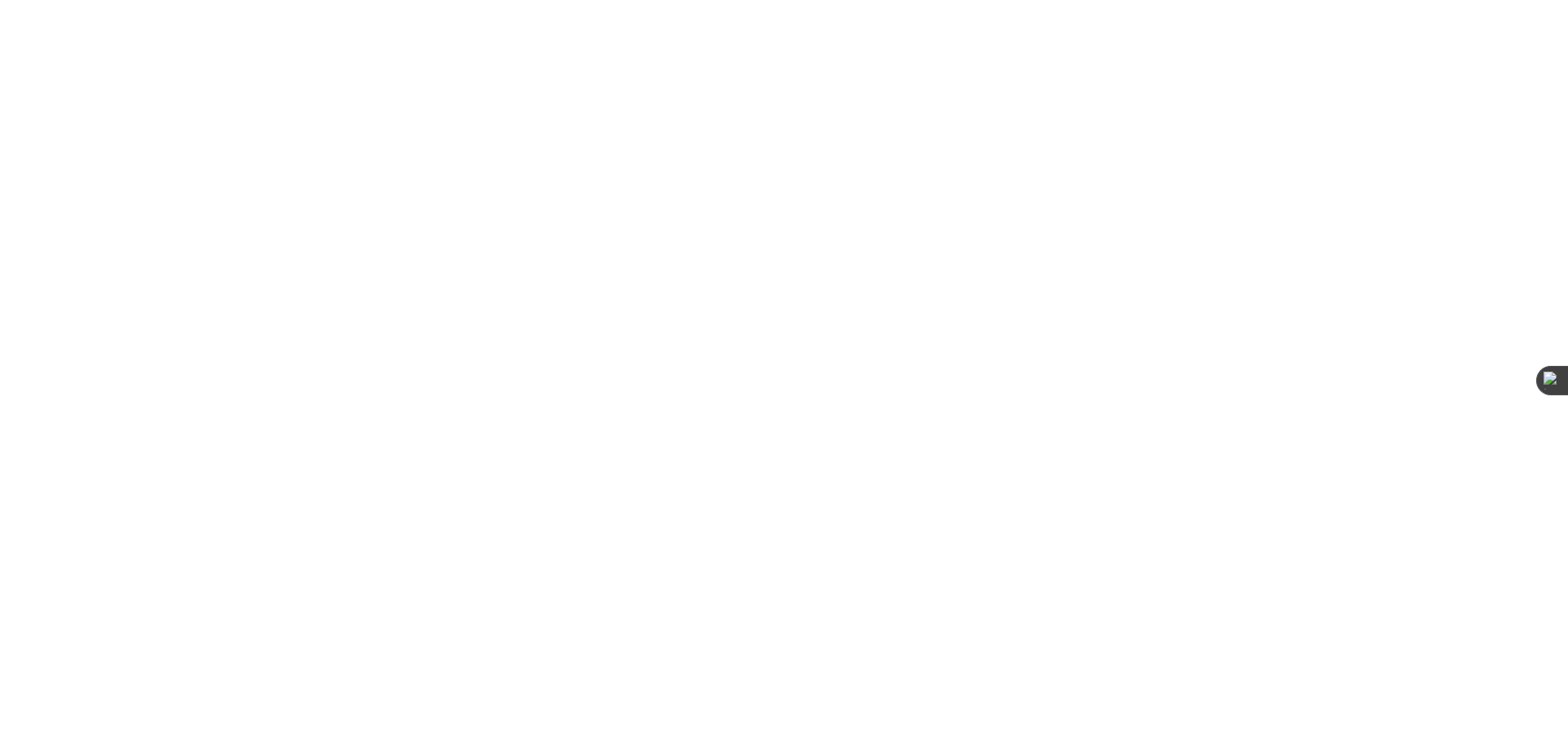
click at [345, 0] on html "Texto original Avalie a tradução O feedback vai ser usado para ajudar a melhora…" at bounding box center [784, 0] width 1568 height 0
click at [440, 0] on html "Texto original Avalie a tradução O feedback vai ser usado para ajudar a melhora…" at bounding box center [784, 0] width 1568 height 0
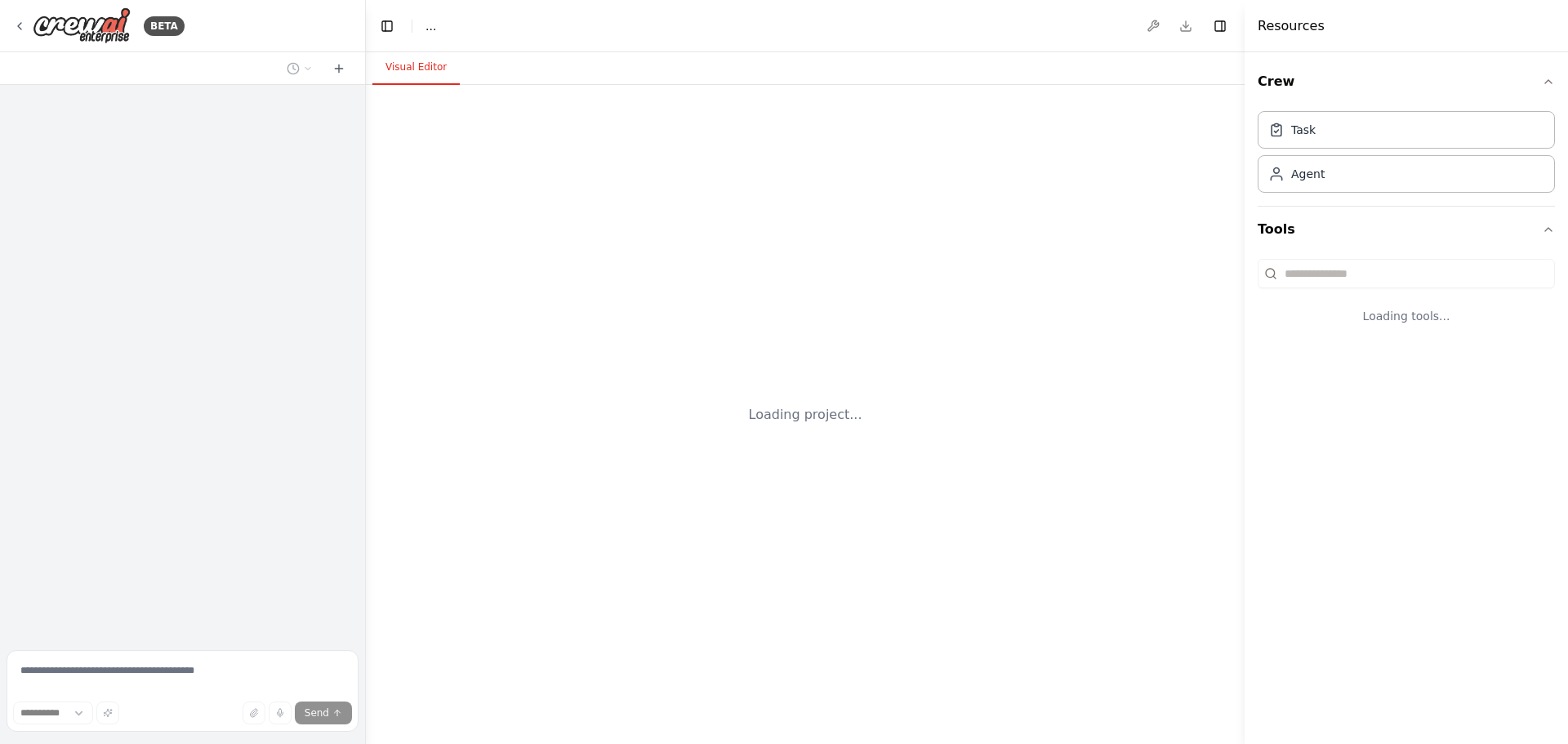
select select "****"
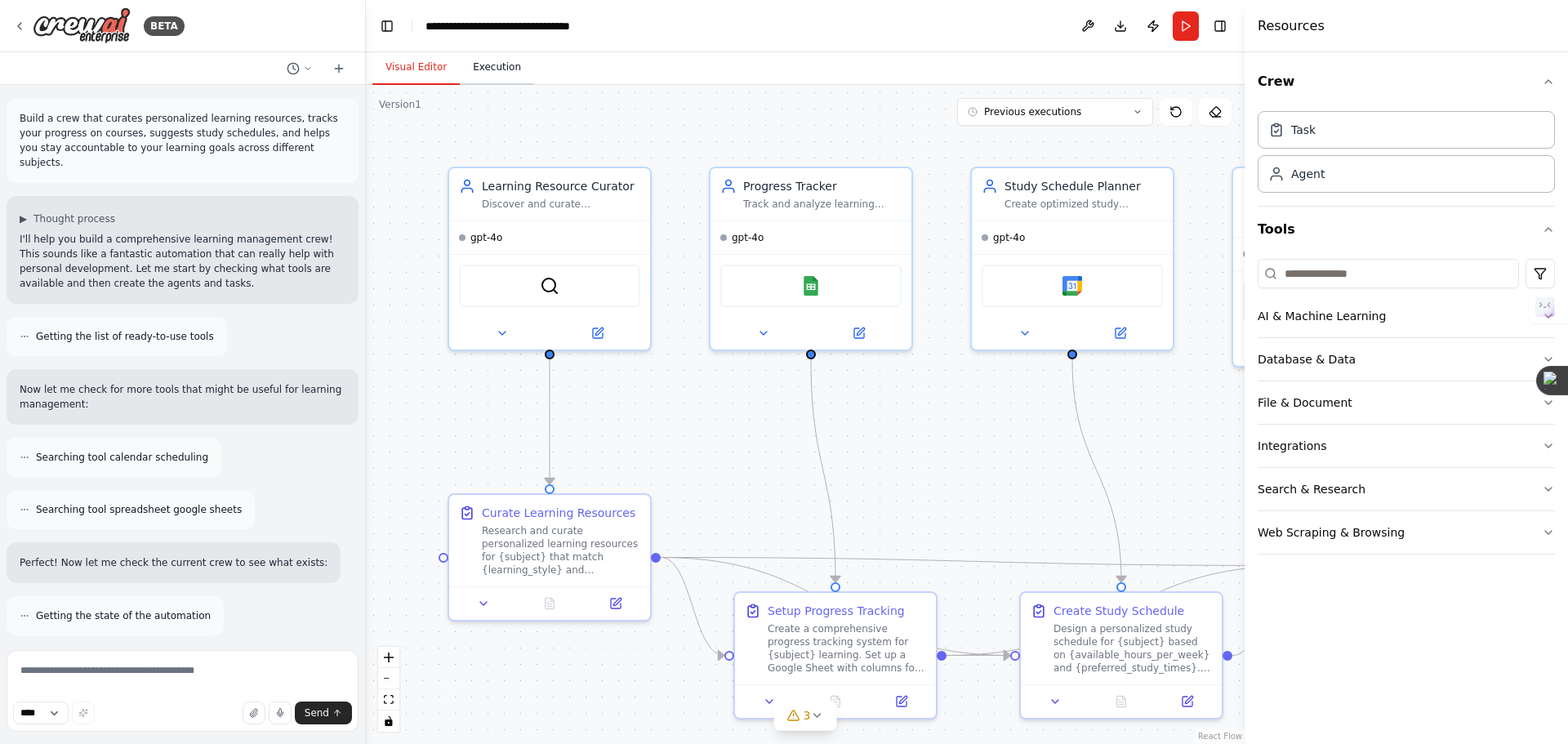
click at [501, 74] on button "Execution" at bounding box center [497, 68] width 75 height 34
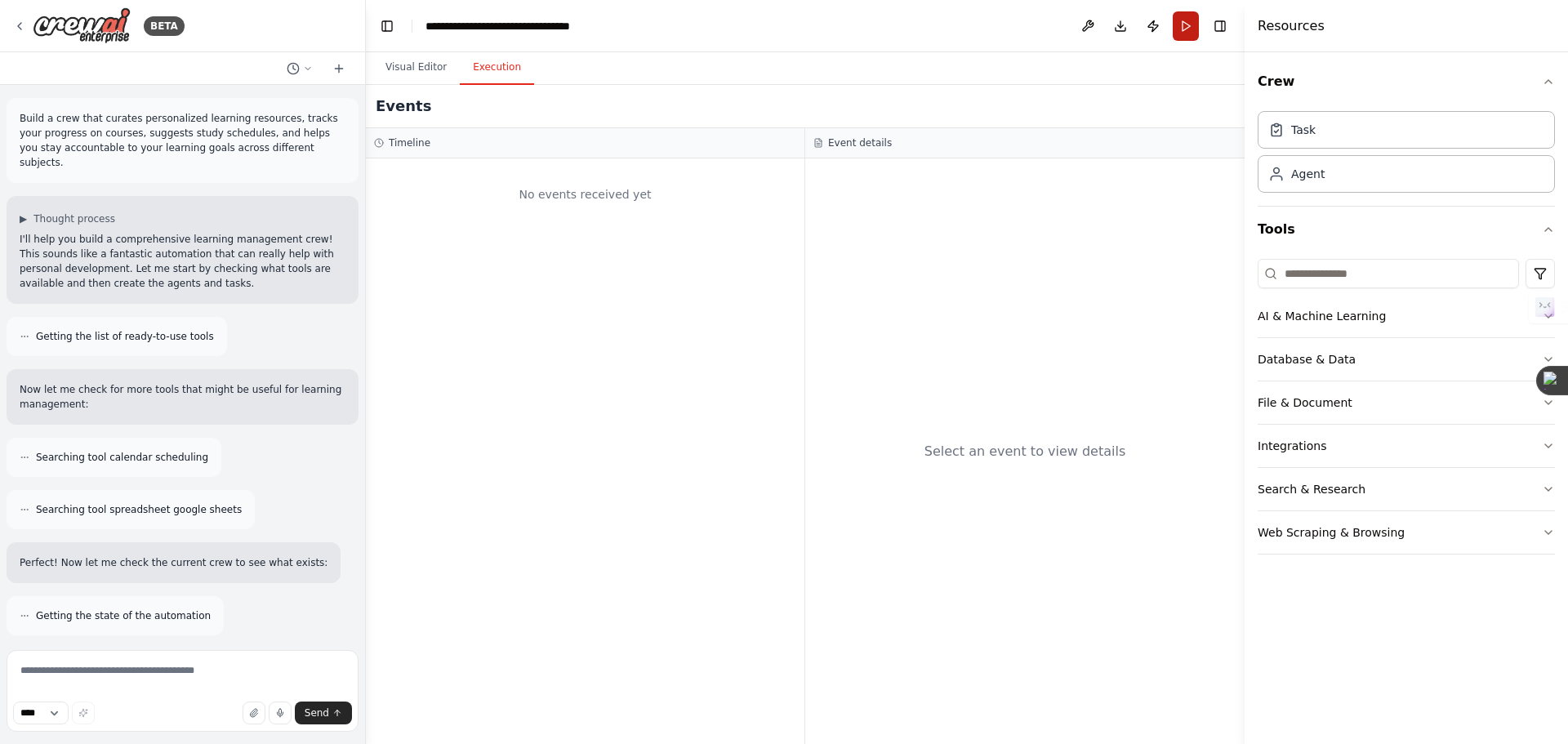
click at [1186, 20] on button "Run" at bounding box center [1186, 26] width 26 height 30
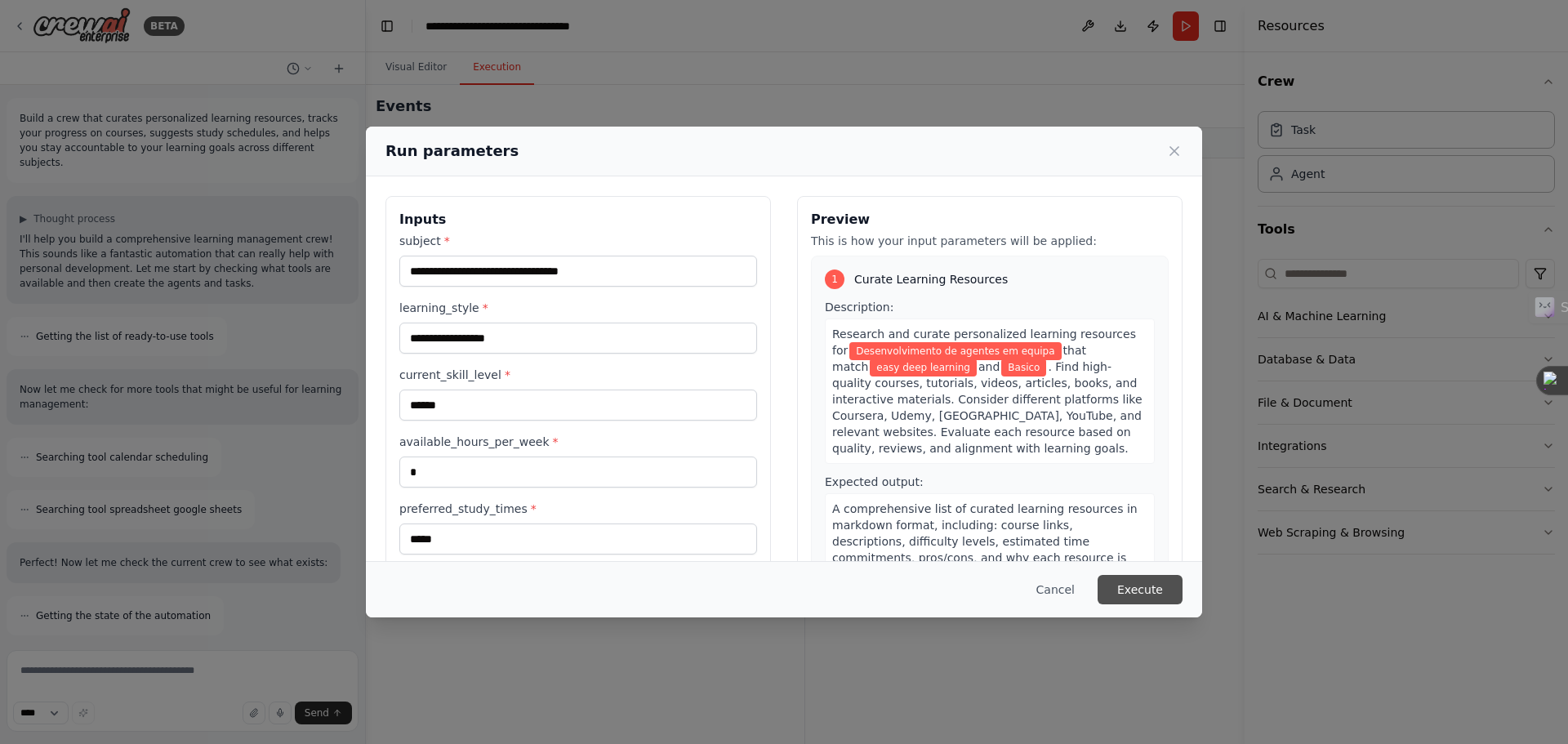
click at [1143, 580] on button "Execute" at bounding box center [1140, 590] width 85 height 30
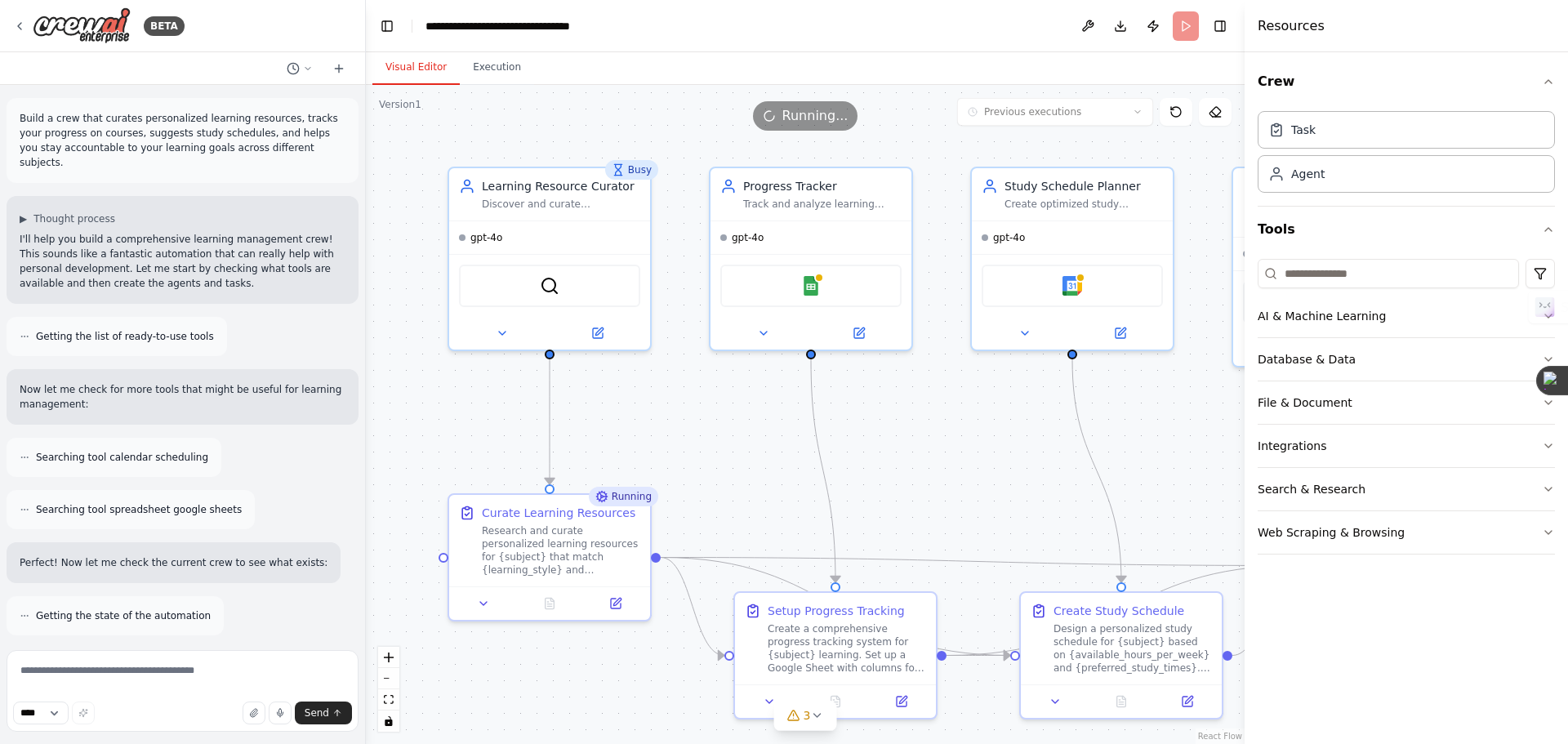
click at [412, 61] on button "Visual Editor" at bounding box center [416, 68] width 88 height 34
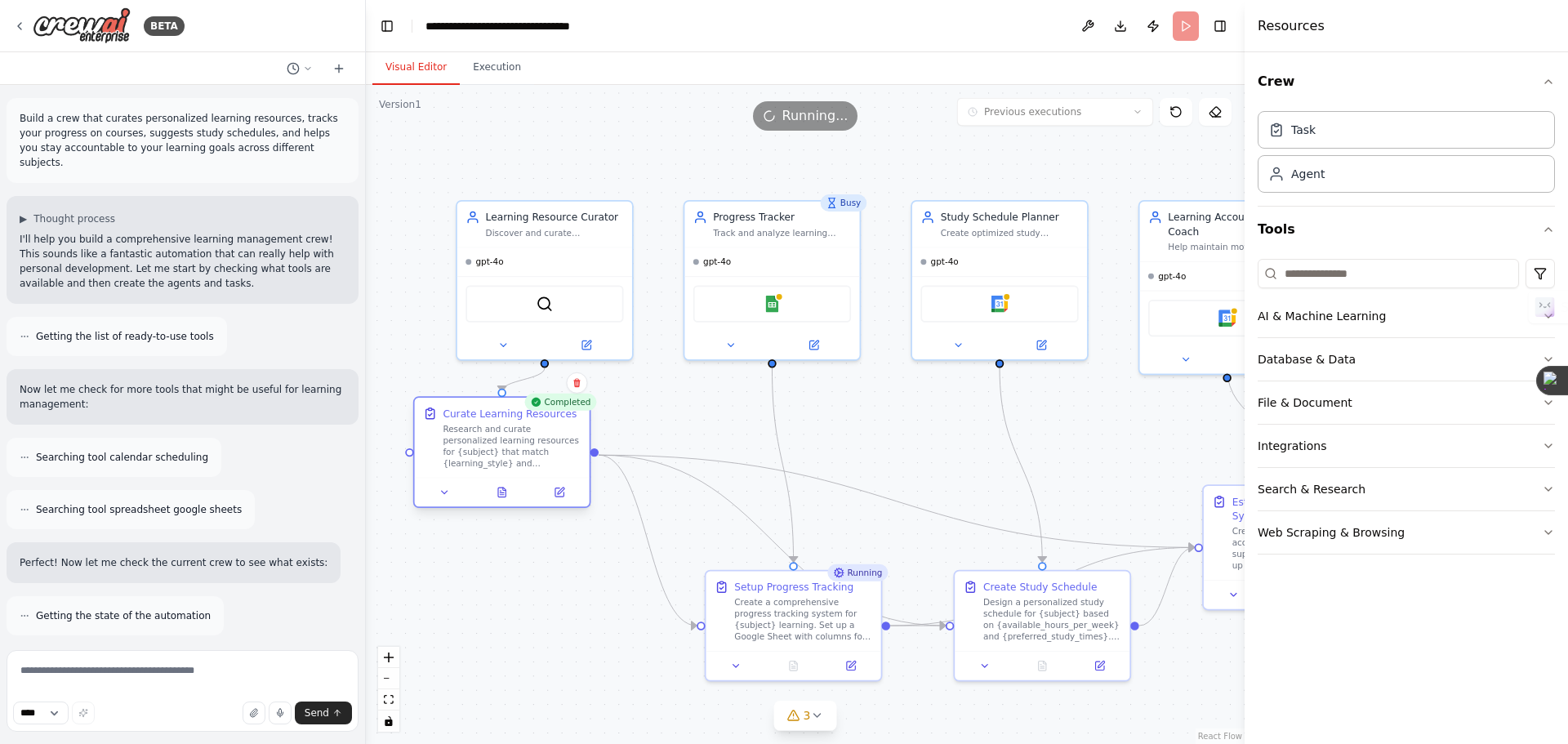
drag, startPoint x: 563, startPoint y: 520, endPoint x: 525, endPoint y: 461, distance: 70.2
click at [525, 461] on div "Research and curate personalized learning resources for {subject} that match {l…" at bounding box center [511, 446] width 138 height 46
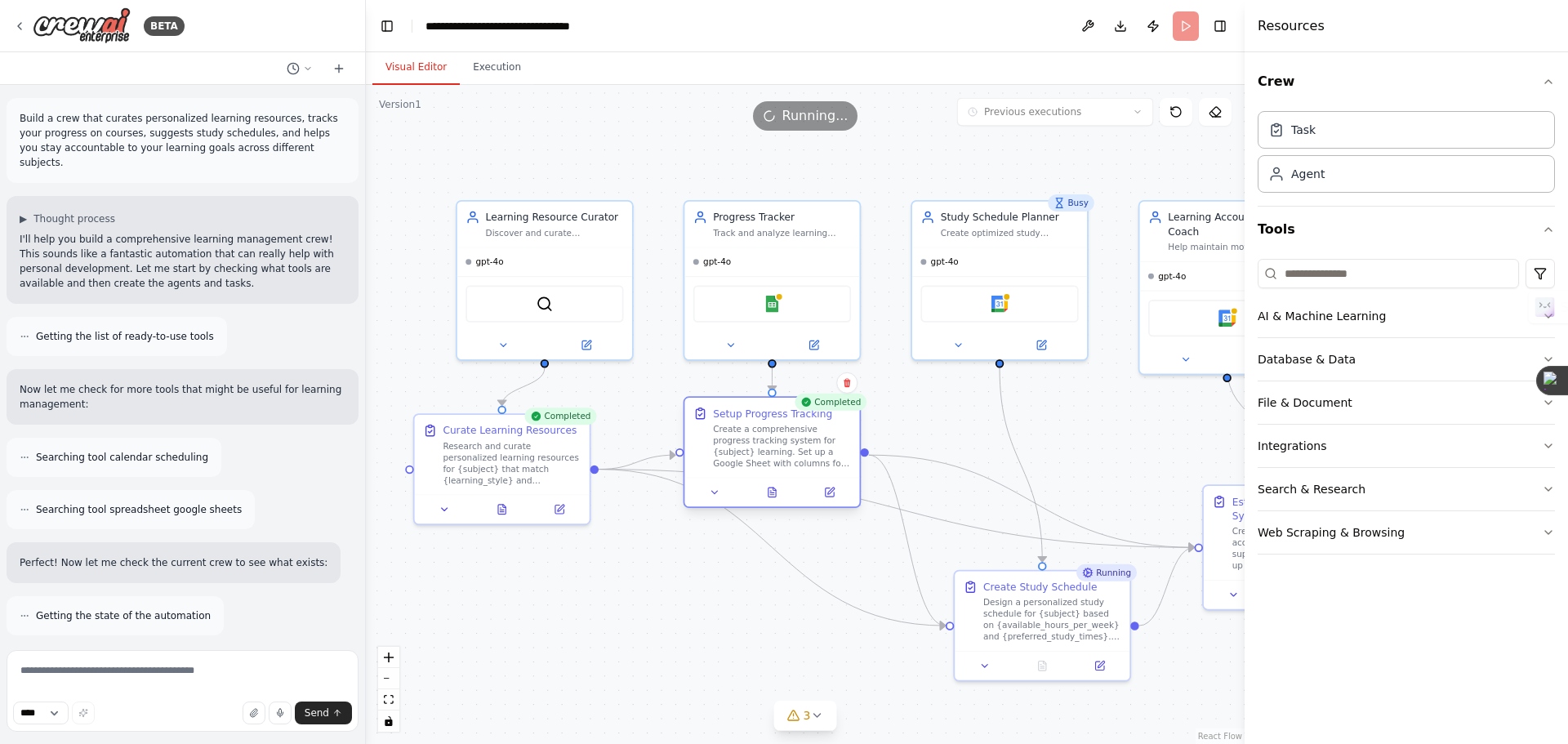
drag, startPoint x: 782, startPoint y: 637, endPoint x: 781, endPoint y: 465, distance: 172.0
click at [781, 465] on div "Create a comprehensive progress tracking system for {subject} learning. Set up …" at bounding box center [782, 446] width 138 height 46
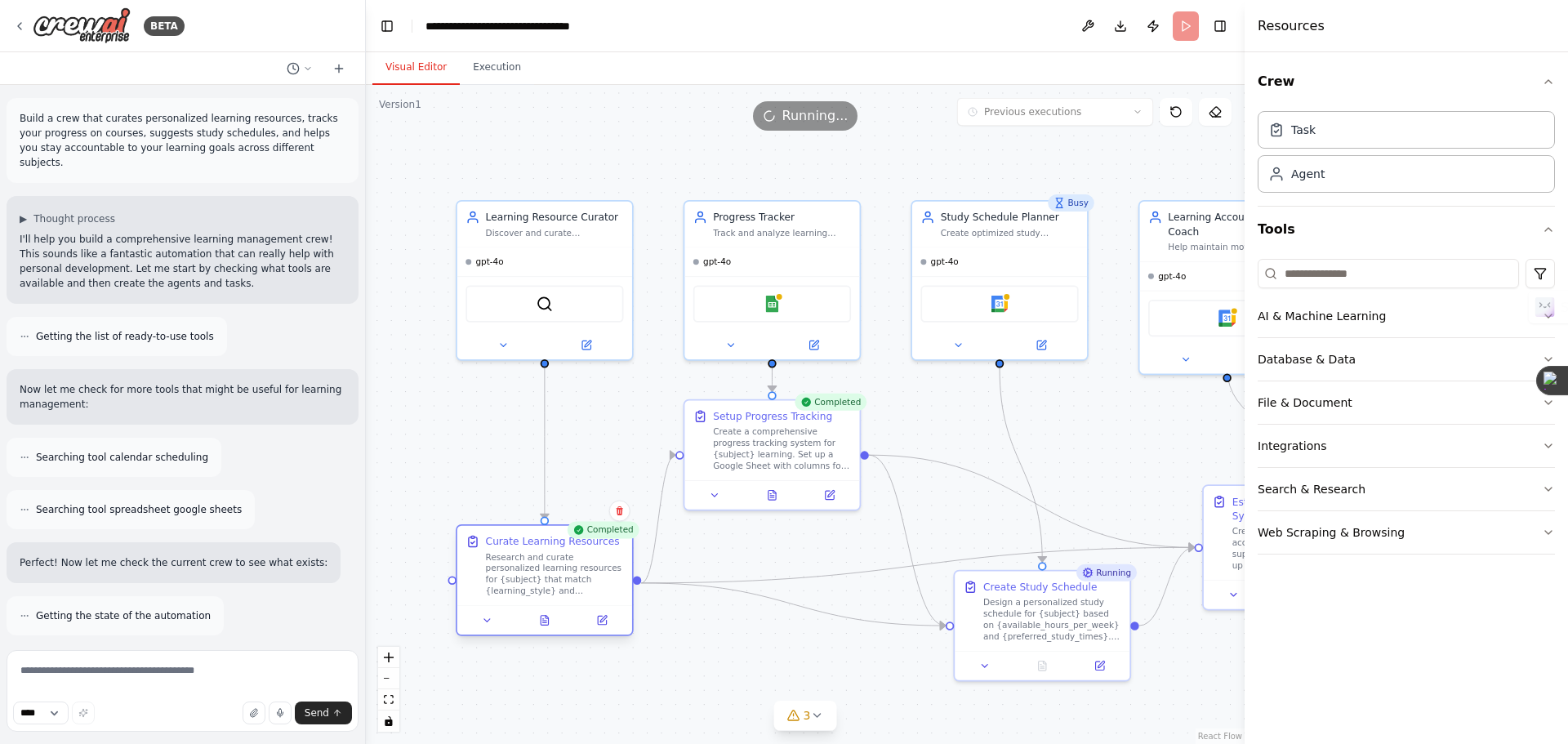
drag, startPoint x: 496, startPoint y: 470, endPoint x: 538, endPoint y: 591, distance: 128.1
click at [538, 592] on div "Research and curate personalized learning resources for {subject} that match {l…" at bounding box center [555, 574] width 138 height 46
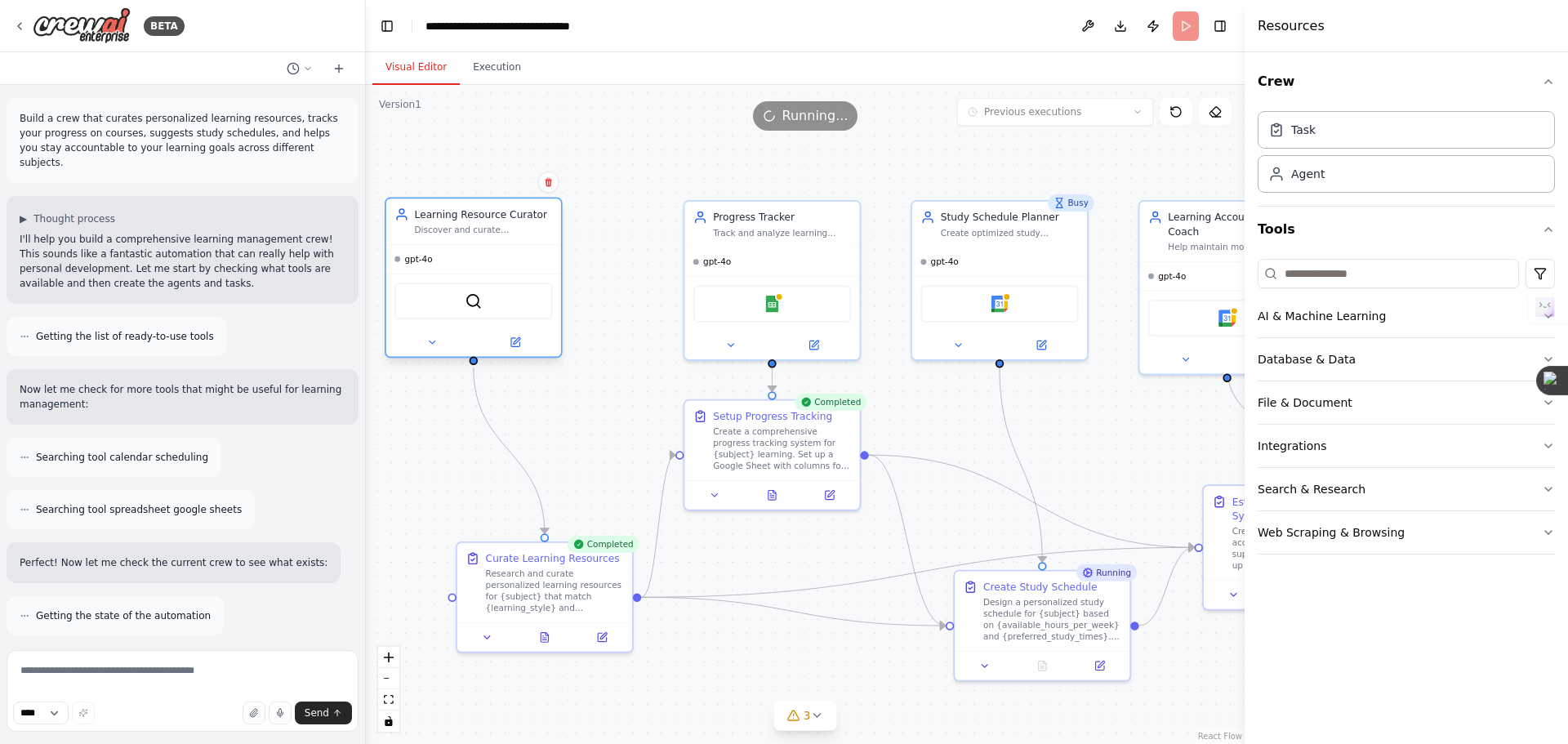
drag, startPoint x: 554, startPoint y: 258, endPoint x: 485, endPoint y: 265, distance: 69.4
click at [485, 265] on div "gpt-4o" at bounding box center [473, 259] width 174 height 29
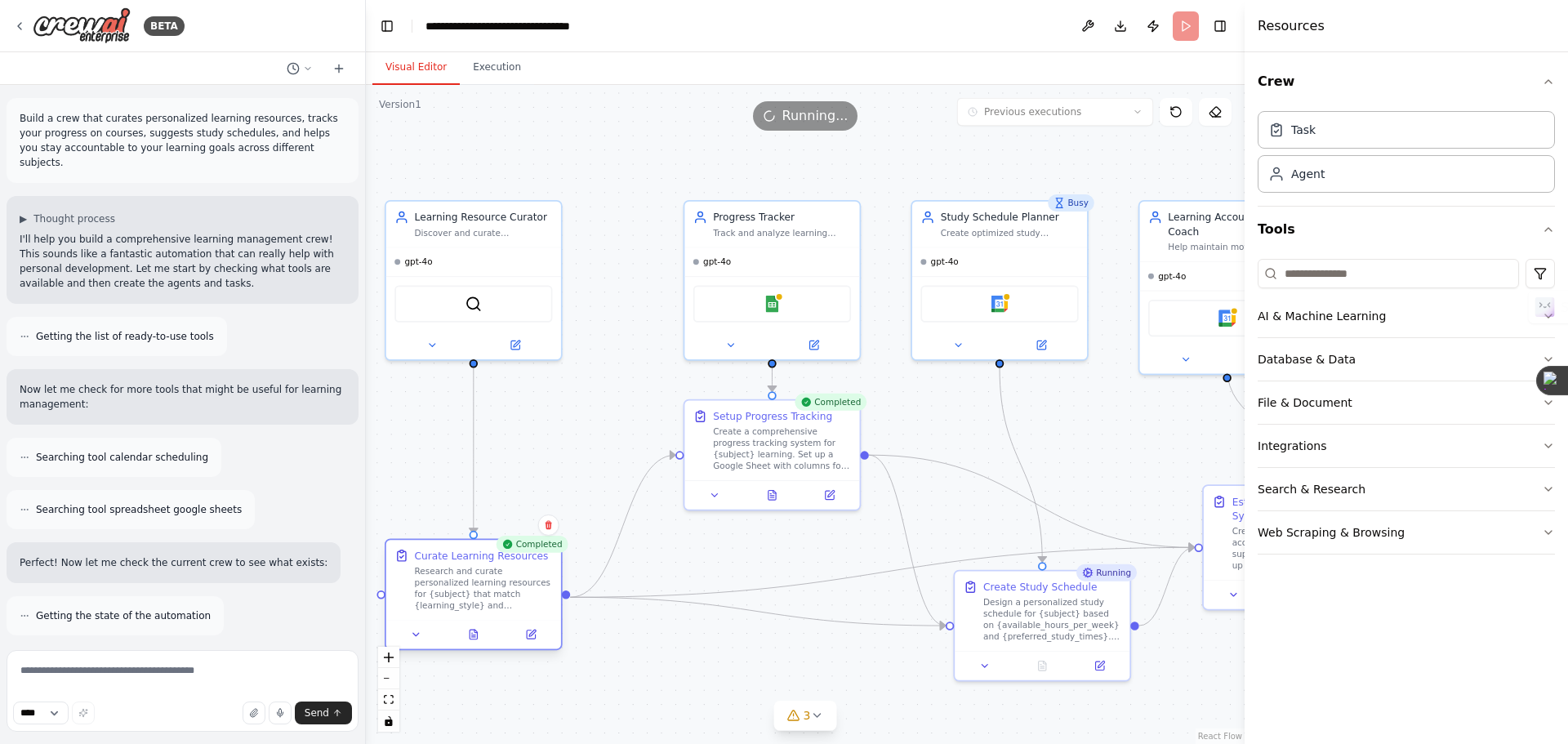
drag, startPoint x: 538, startPoint y: 581, endPoint x: 461, endPoint y: 578, distance: 77.1
click at [461, 578] on div "Research and curate personalized learning resources for {subject} that match {l…" at bounding box center [484, 589] width 138 height 46
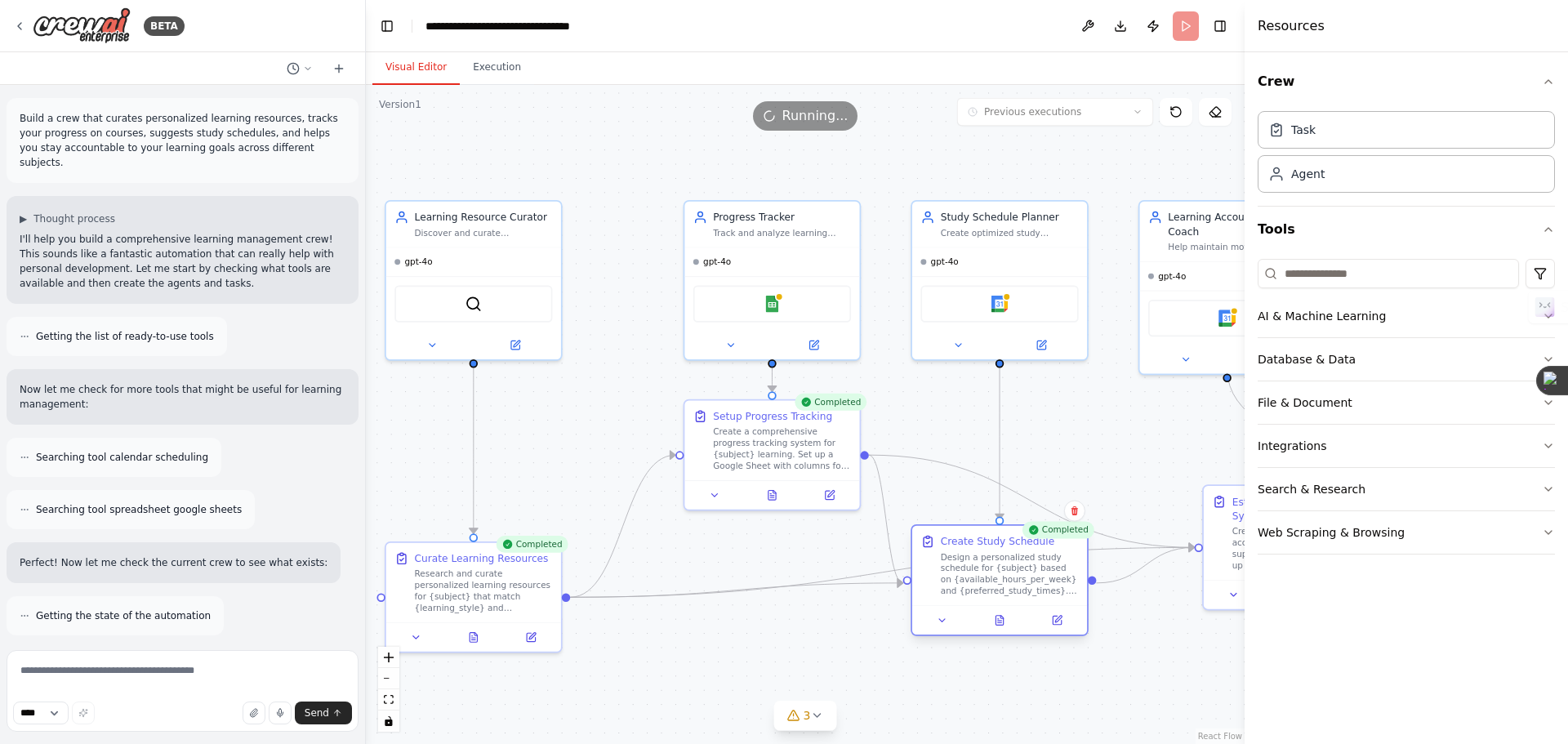
drag, startPoint x: 1030, startPoint y: 614, endPoint x: 987, endPoint y: 566, distance: 64.4
click at [987, 566] on div "Design a personalized study schedule for {subject} based on {available_hours_pe…" at bounding box center [1010, 574] width 138 height 46
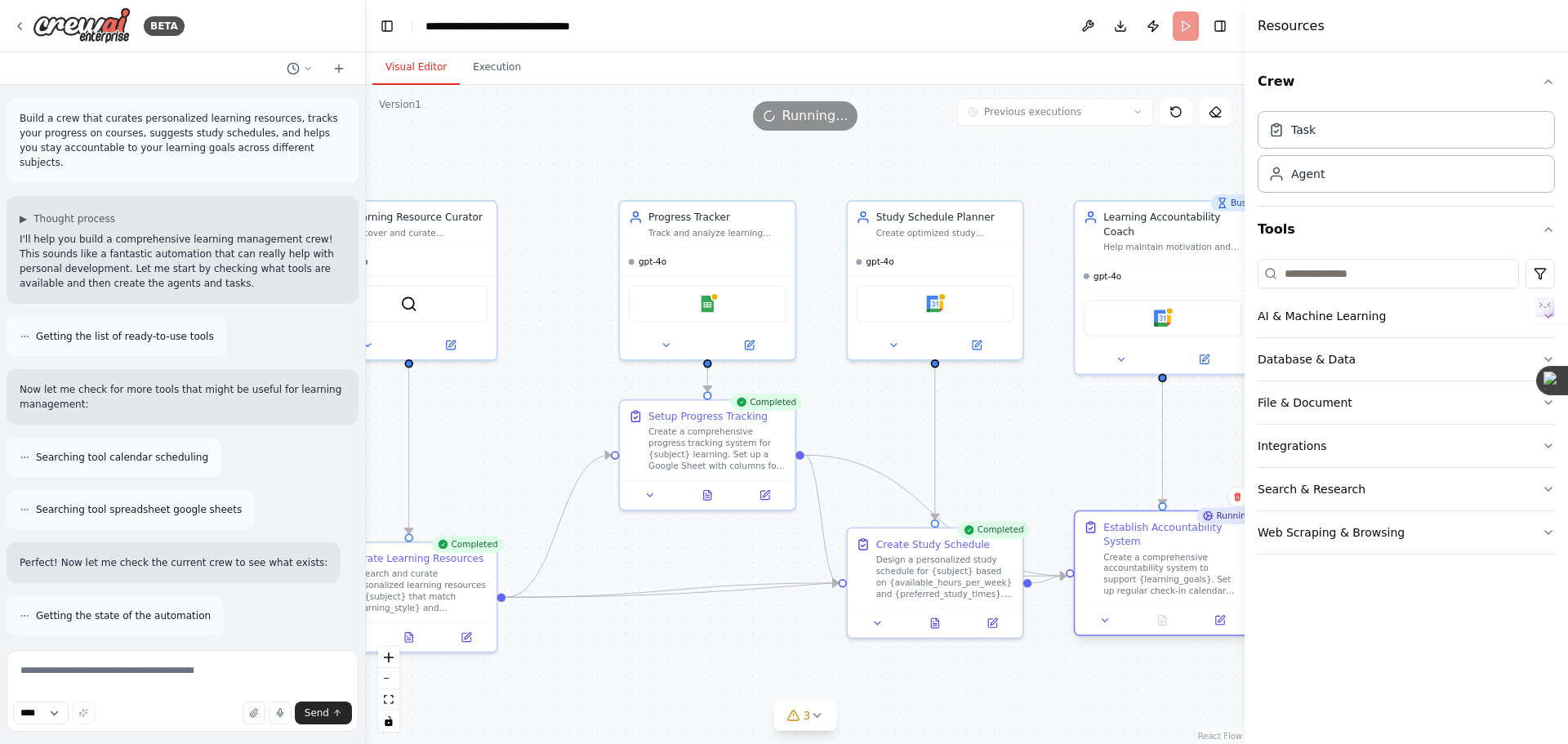
drag, startPoint x: 1217, startPoint y: 561, endPoint x: 1086, endPoint y: 596, distance: 135.6
click at [1086, 596] on div "Establish Accountability System Create a comprehensive accountability system to…" at bounding box center [1163, 558] width 157 height 77
drag, startPoint x: 926, startPoint y: 589, endPoint x: 928, endPoint y: 599, distance: 10.2
click at [928, 599] on div "Design a personalized study schedule for {subject} based on {available_hours_pe…" at bounding box center [945, 589] width 138 height 46
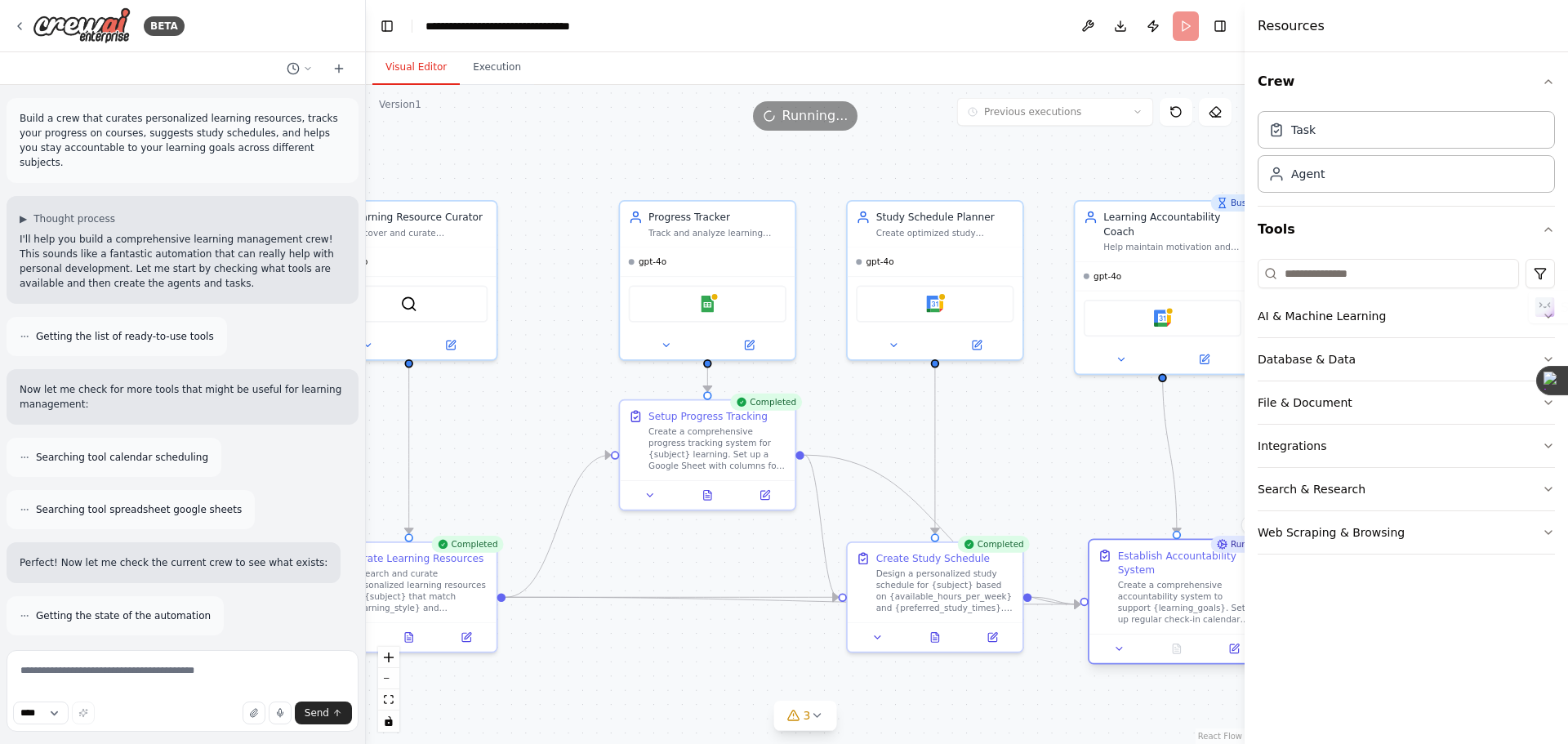
drag, startPoint x: 1142, startPoint y: 578, endPoint x: 1158, endPoint y: 605, distance: 31.4
click at [1158, 605] on div "Create a comprehensive accountability system to support {learning_goals}. Set u…" at bounding box center [1187, 603] width 138 height 46
click at [882, 636] on icon at bounding box center [878, 633] width 11 height 11
click at [655, 488] on icon at bounding box center [650, 492] width 11 height 11
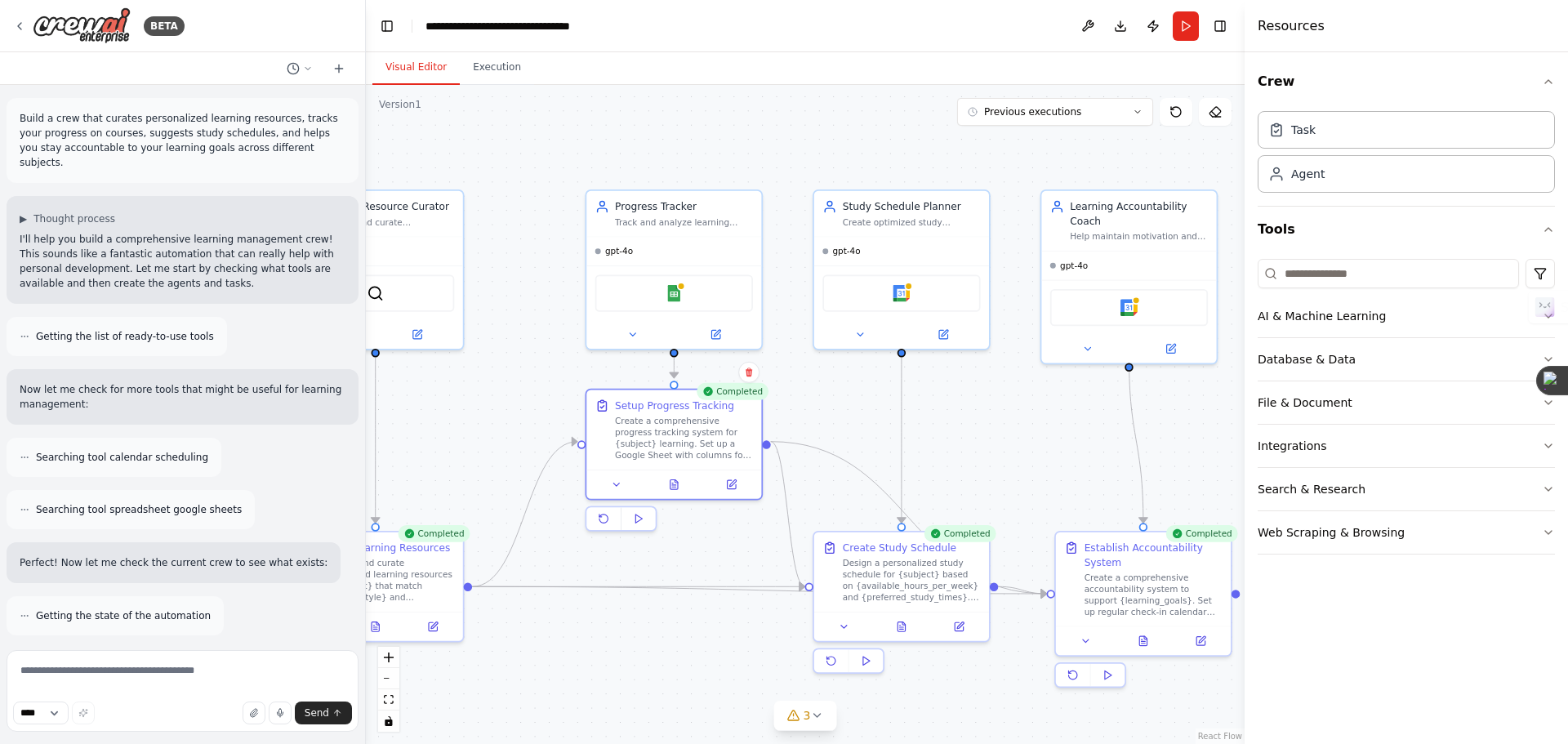
drag, startPoint x: 1088, startPoint y: 474, endPoint x: 1055, endPoint y: 465, distance: 34.2
click at [1055, 465] on div ".deletable-edge-delete-btn { width: 20px; height: 20px; border: 0px solid #ffff…" at bounding box center [805, 414] width 879 height 659
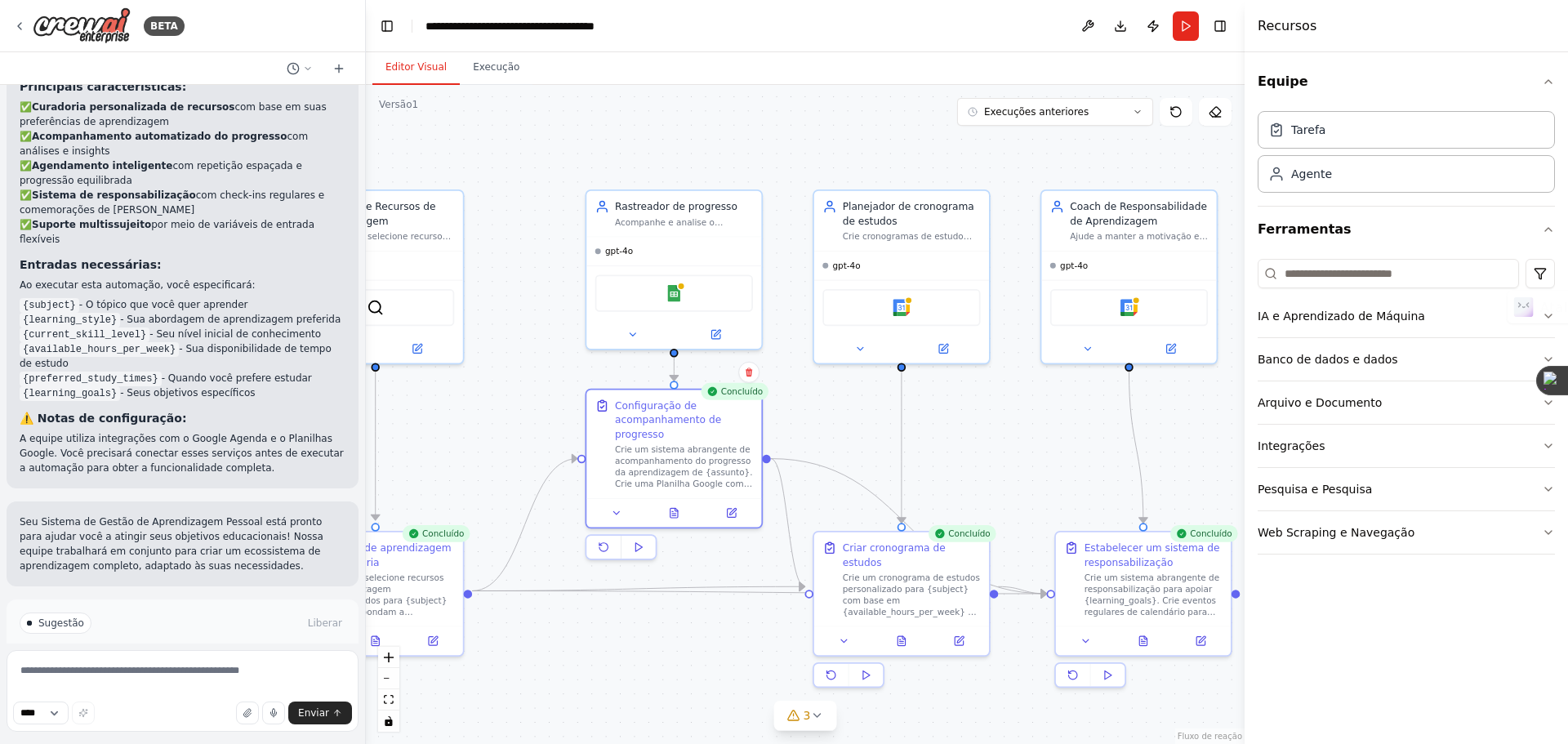
scroll to position [1835, 0]
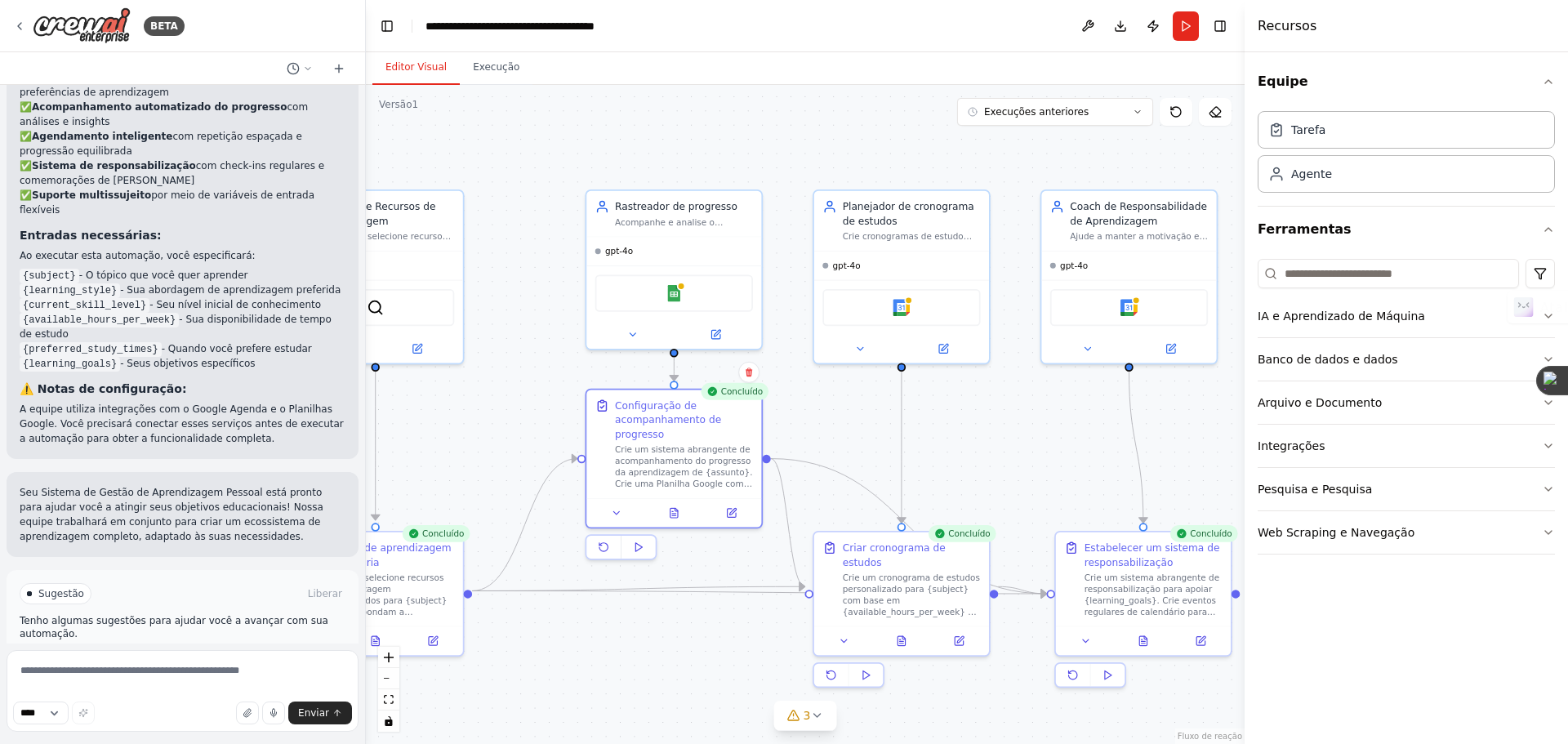
click at [186, 650] on button "Melhore a automação" at bounding box center [182, 663] width 326 height 26
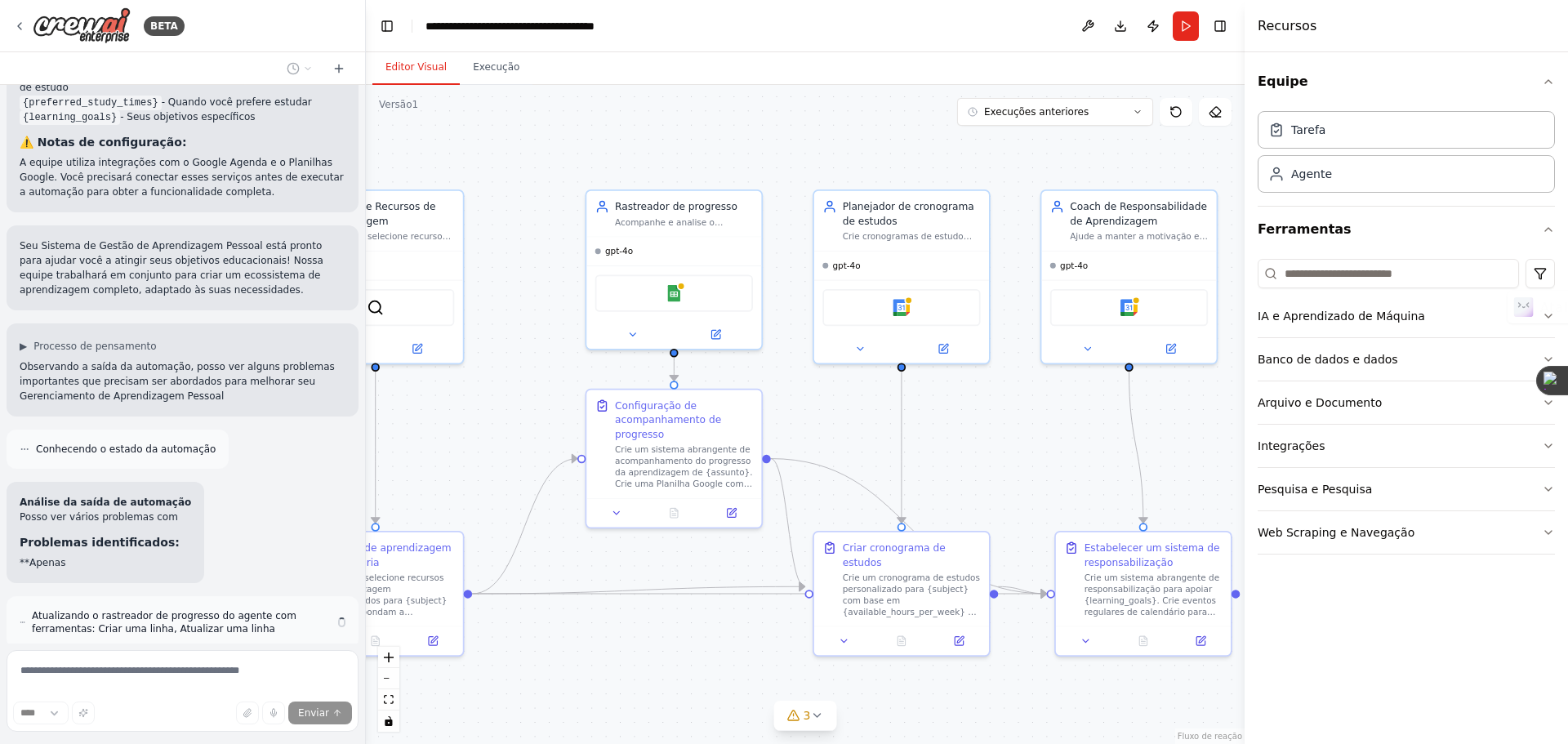
scroll to position [2096, 0]
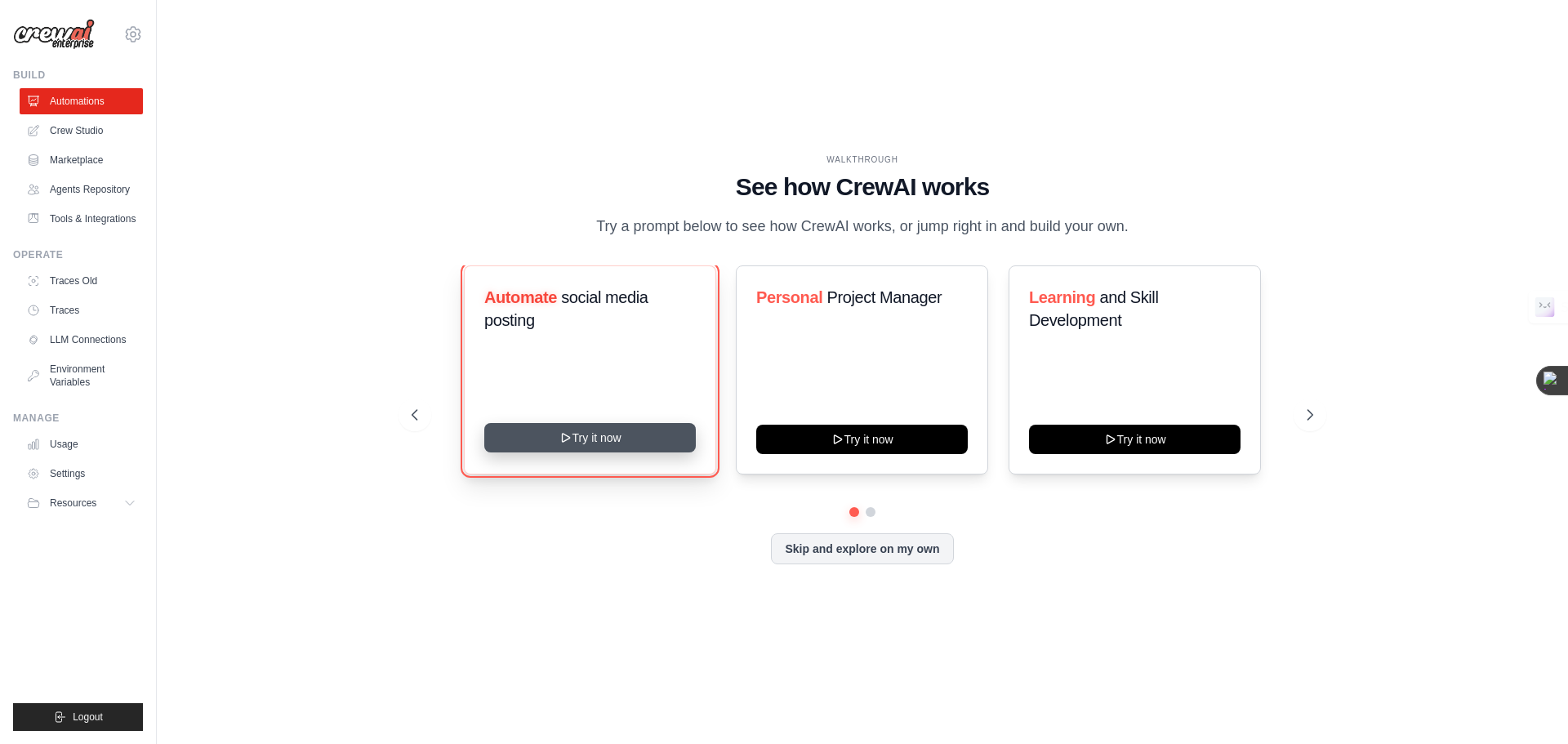
click at [584, 432] on button "Try it now" at bounding box center [590, 438] width 211 height 30
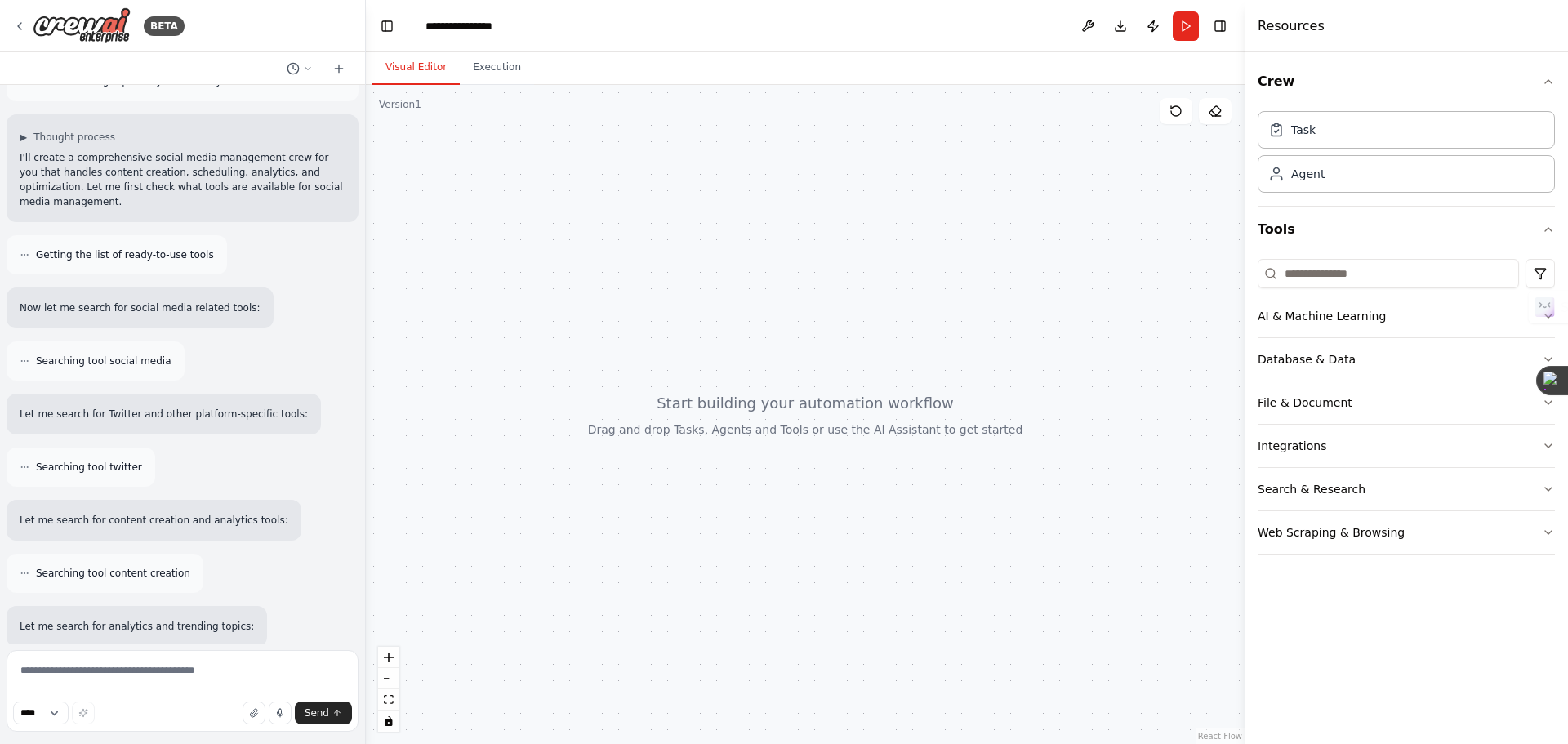
scroll to position [189, 0]
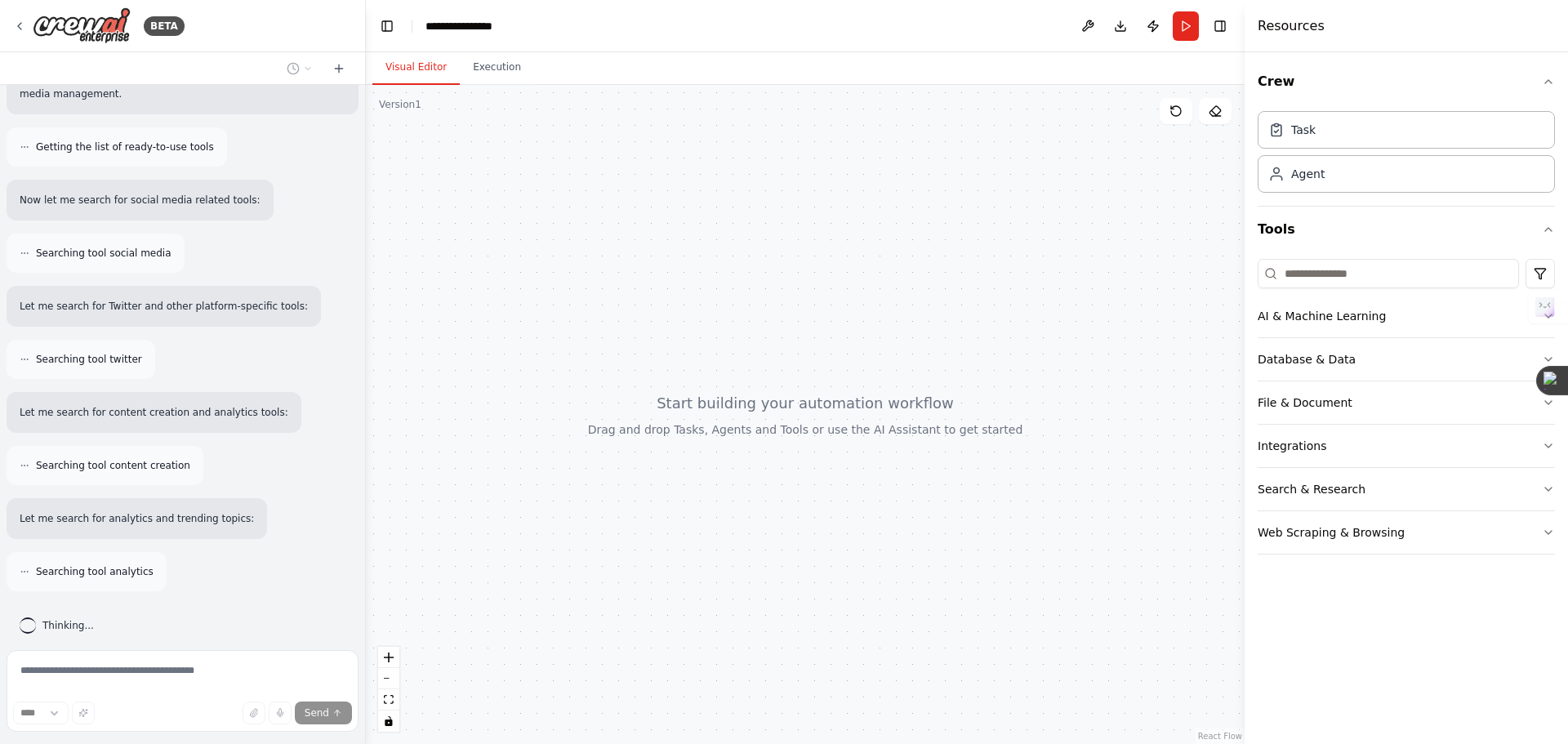
click at [107, 405] on p "Let me search for content creation and analytics tools:" at bounding box center [154, 412] width 269 height 15
click at [100, 464] on div "Create a crew that schedules and publishes social media content across multiple…" at bounding box center [182, 364] width 366 height 559
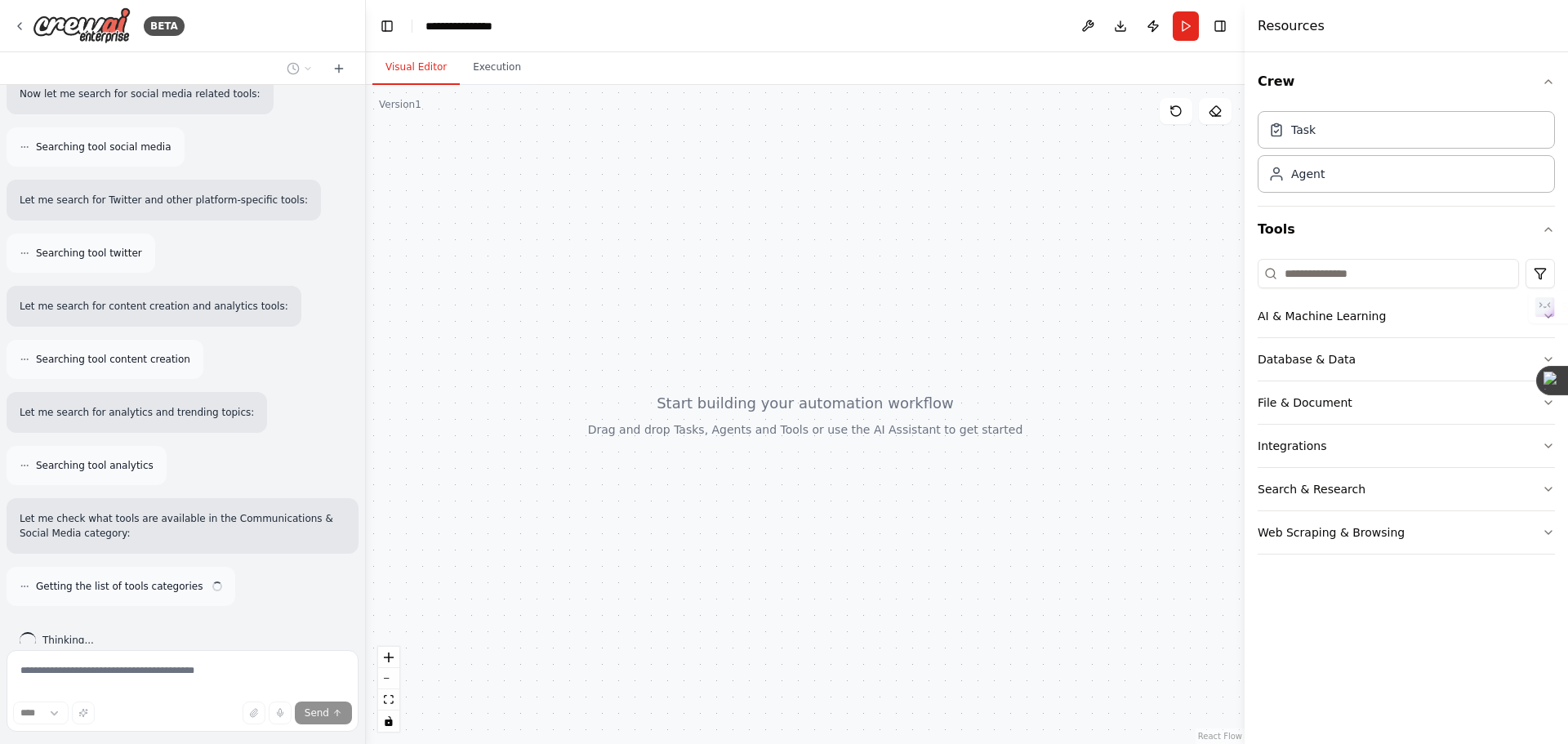
scroll to position [311, 0]
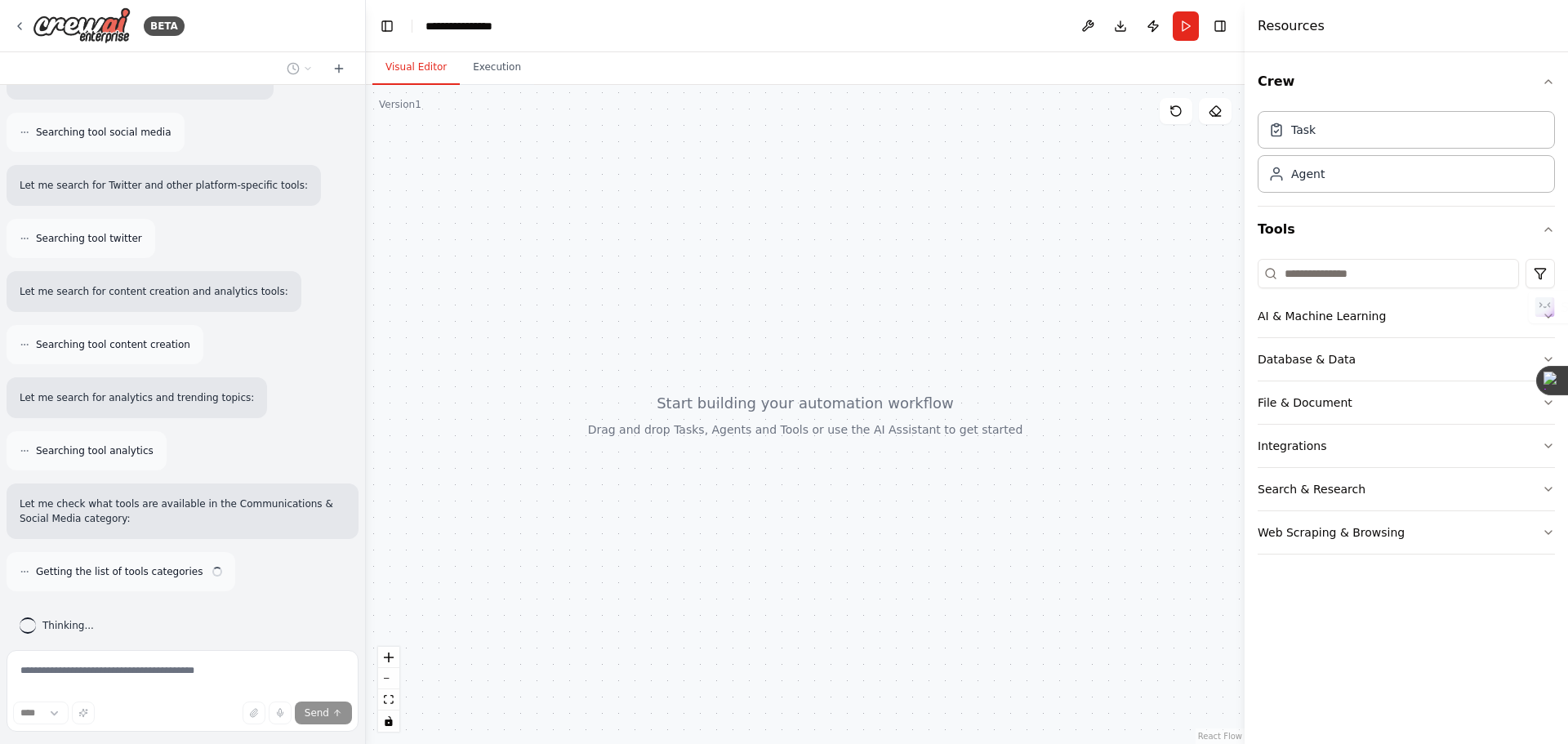
click at [93, 444] on span "Searching tool analytics" at bounding box center [95, 450] width 118 height 13
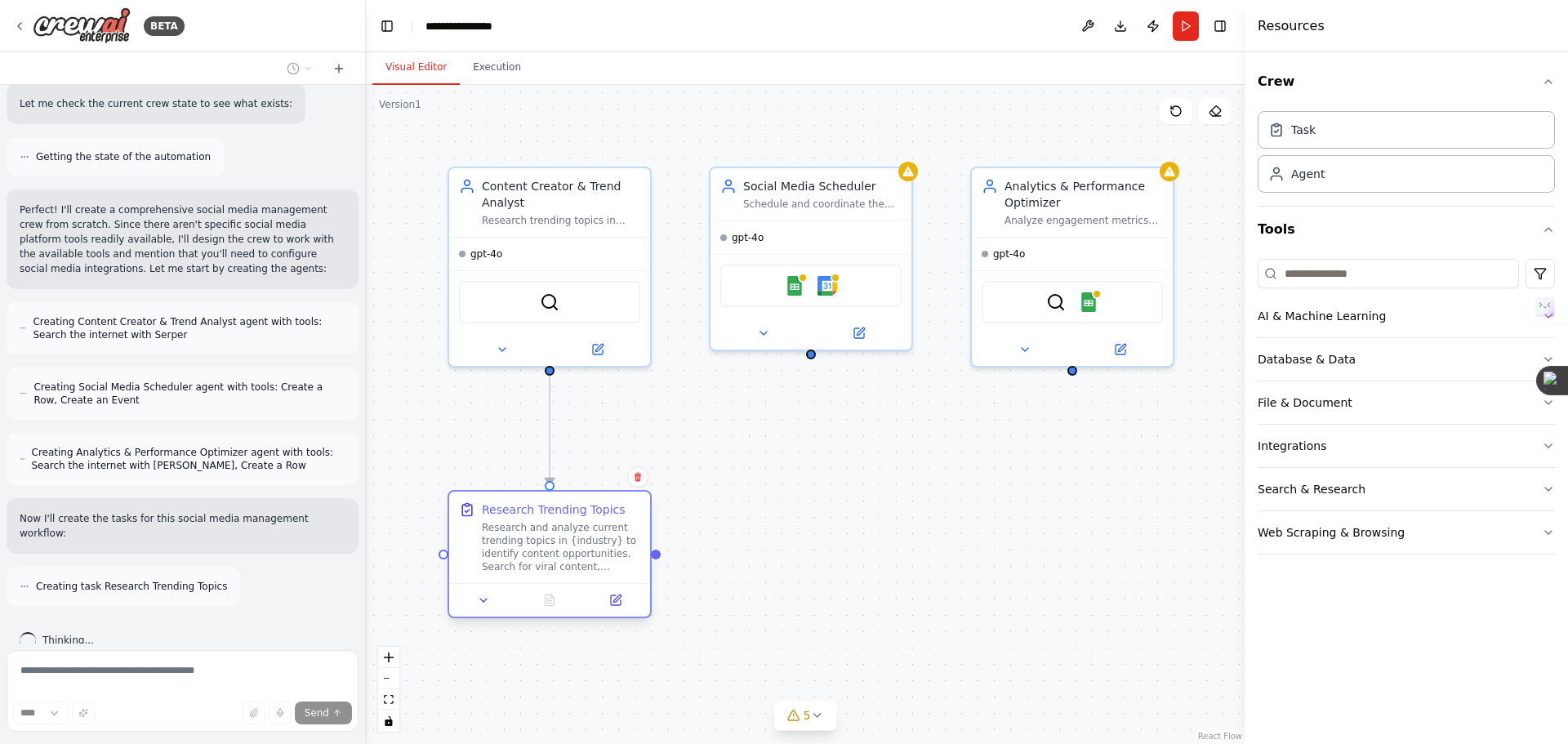
scroll to position [1057, 0]
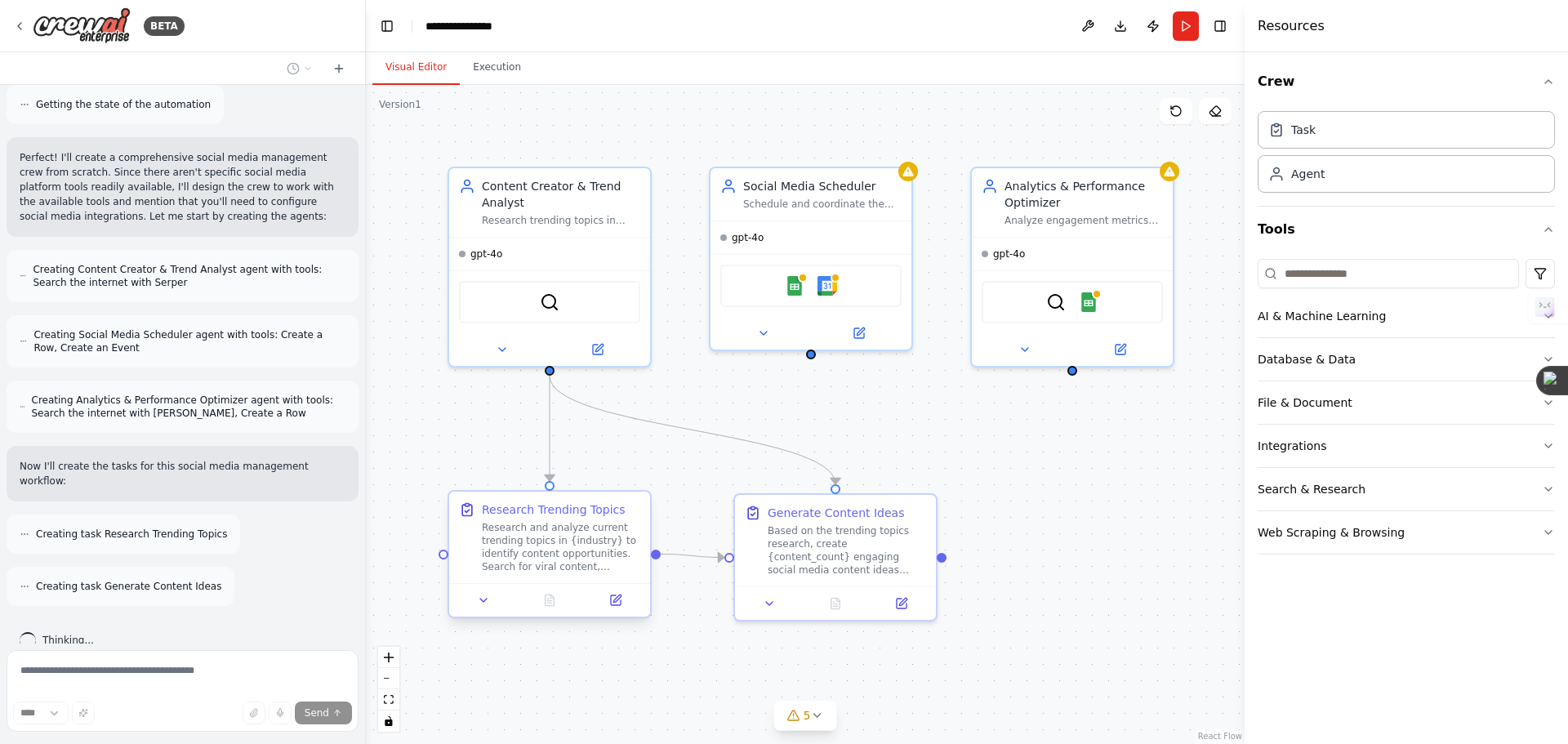
click at [542, 558] on div "Research and analyze current trending topics in {industry} to identify content …" at bounding box center [561, 547] width 158 height 52
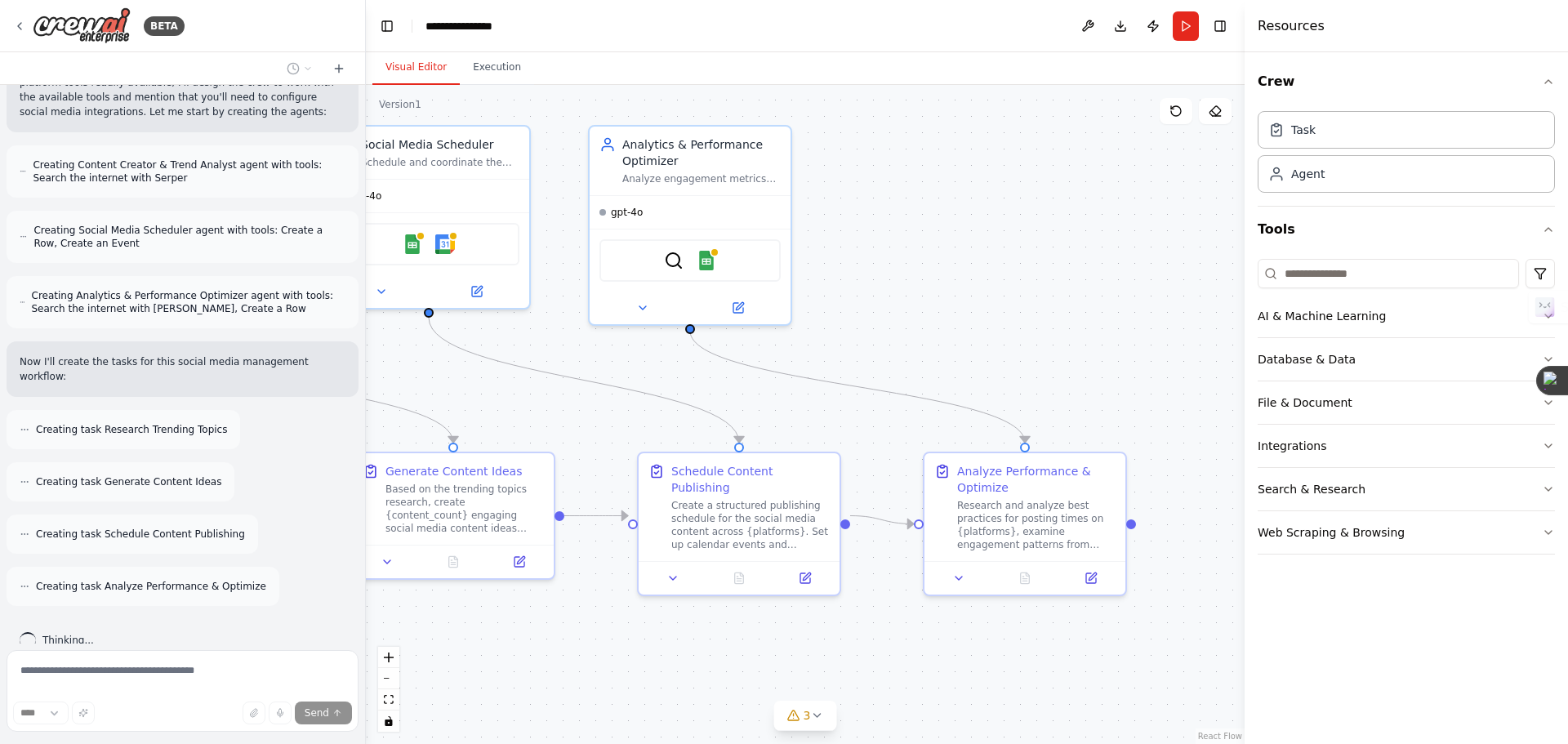
scroll to position [1268, 0]
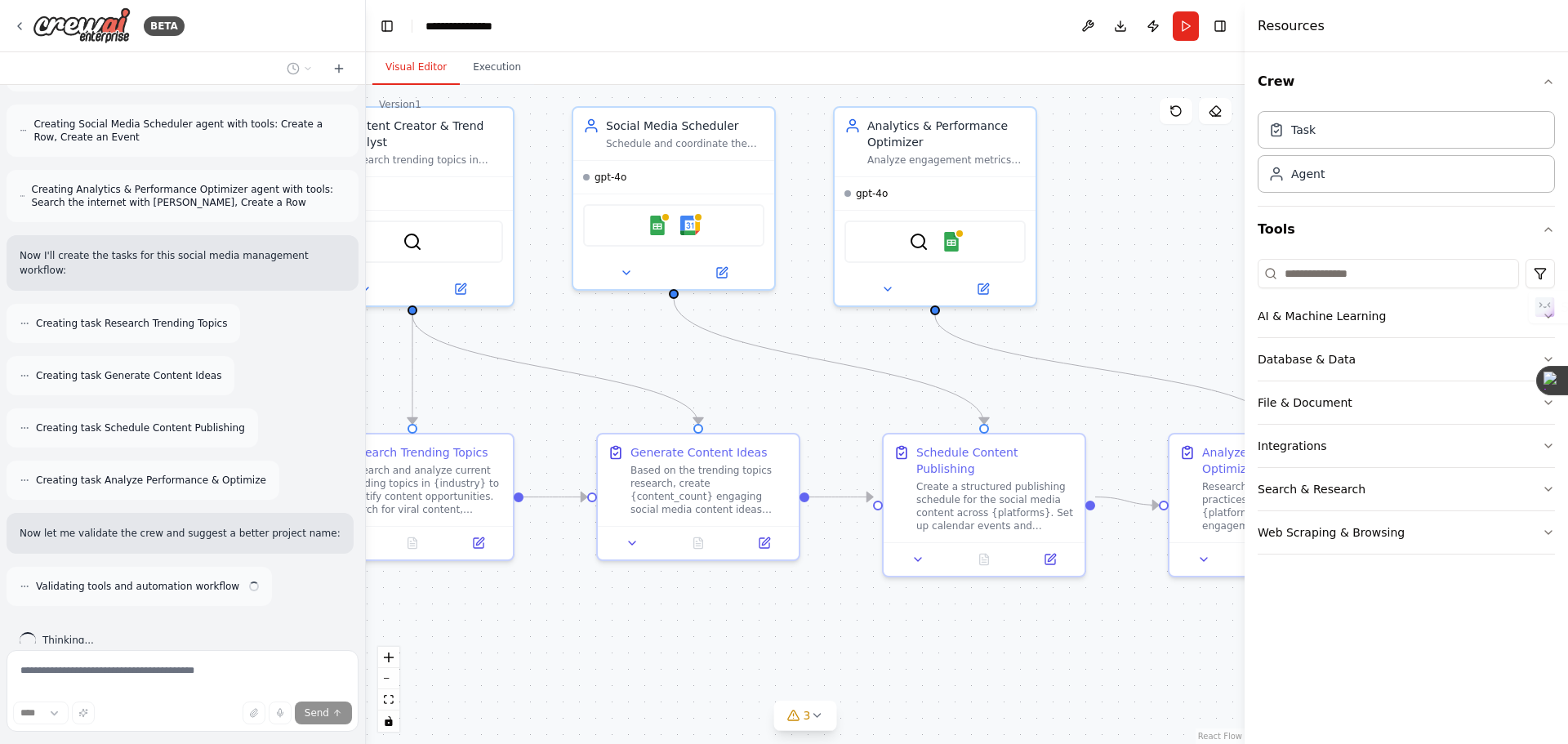
drag, startPoint x: 988, startPoint y: 693, endPoint x: 851, endPoint y: 632, distance: 150.0
click at [851, 632] on div ".deletable-edge-delete-btn { width: 20px; height: 20px; border: 0px solid #ffff…" at bounding box center [805, 414] width 879 height 659
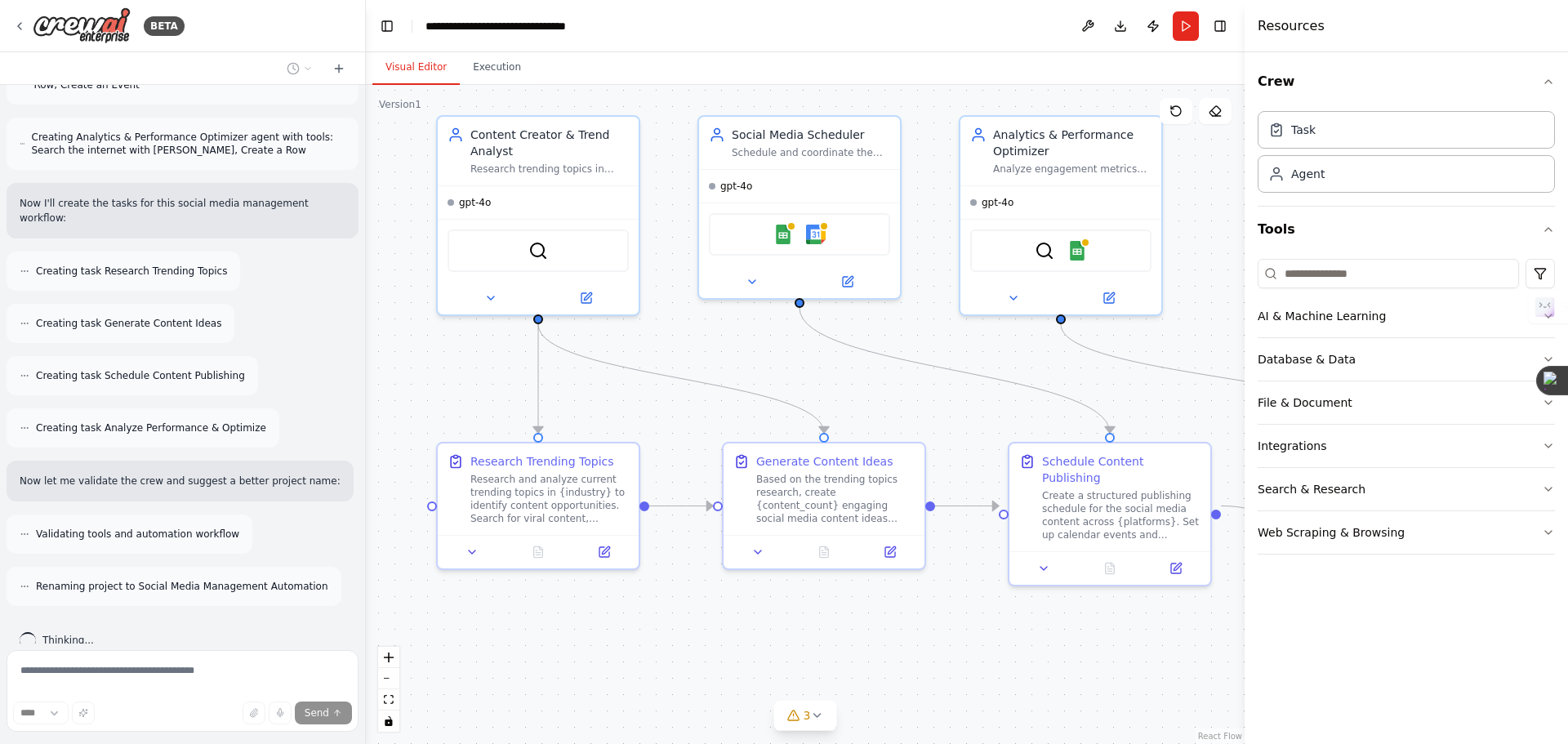
drag, startPoint x: 484, startPoint y: 640, endPoint x: 611, endPoint y: 650, distance: 127.4
click at [611, 650] on div ".deletable-edge-delete-btn { width: 20px; height: 20px; border: 0px solid #ffff…" at bounding box center [805, 414] width 879 height 659
click at [509, 67] on button "Execution" at bounding box center [497, 68] width 75 height 34
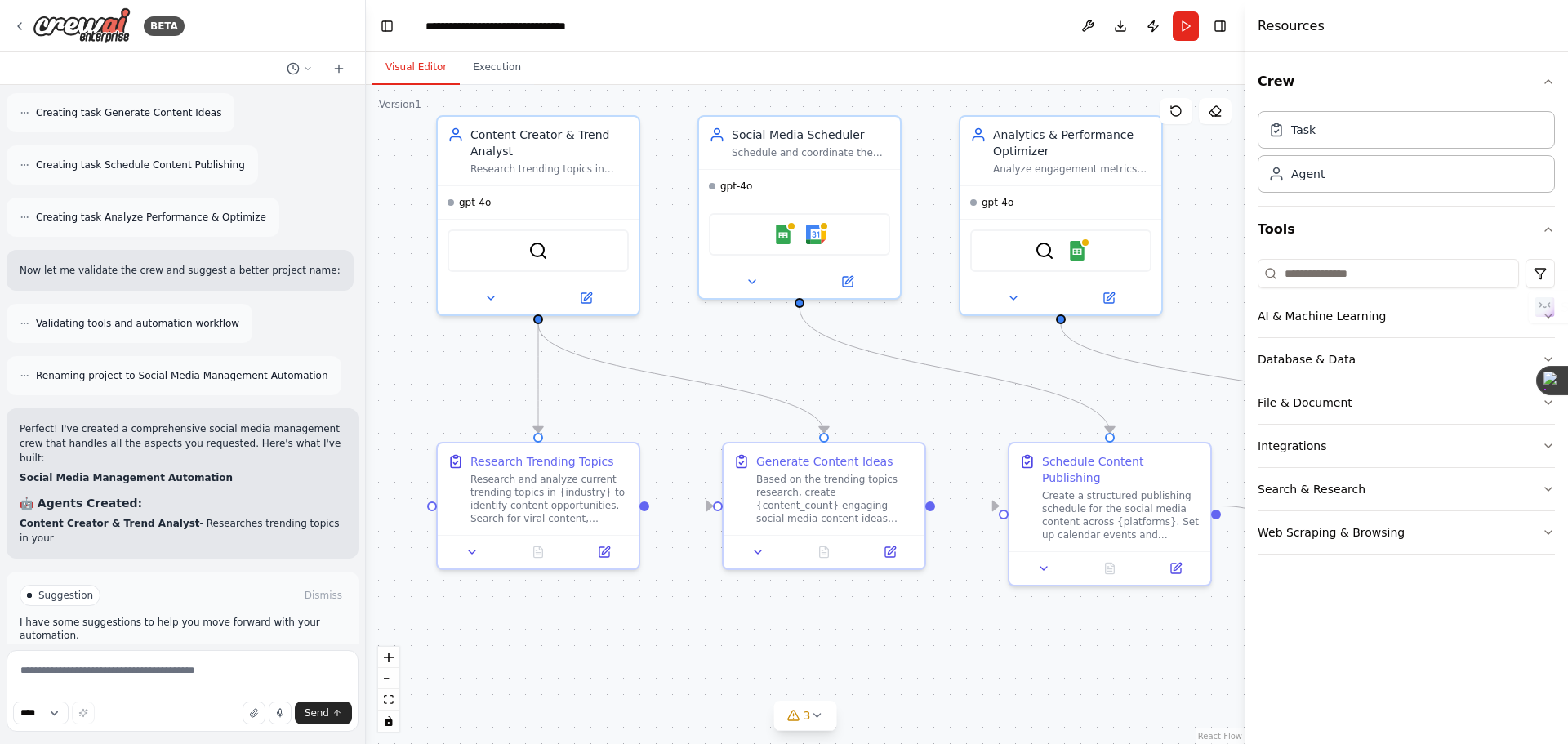
click at [404, 71] on button "Visual Editor" at bounding box center [416, 68] width 88 height 34
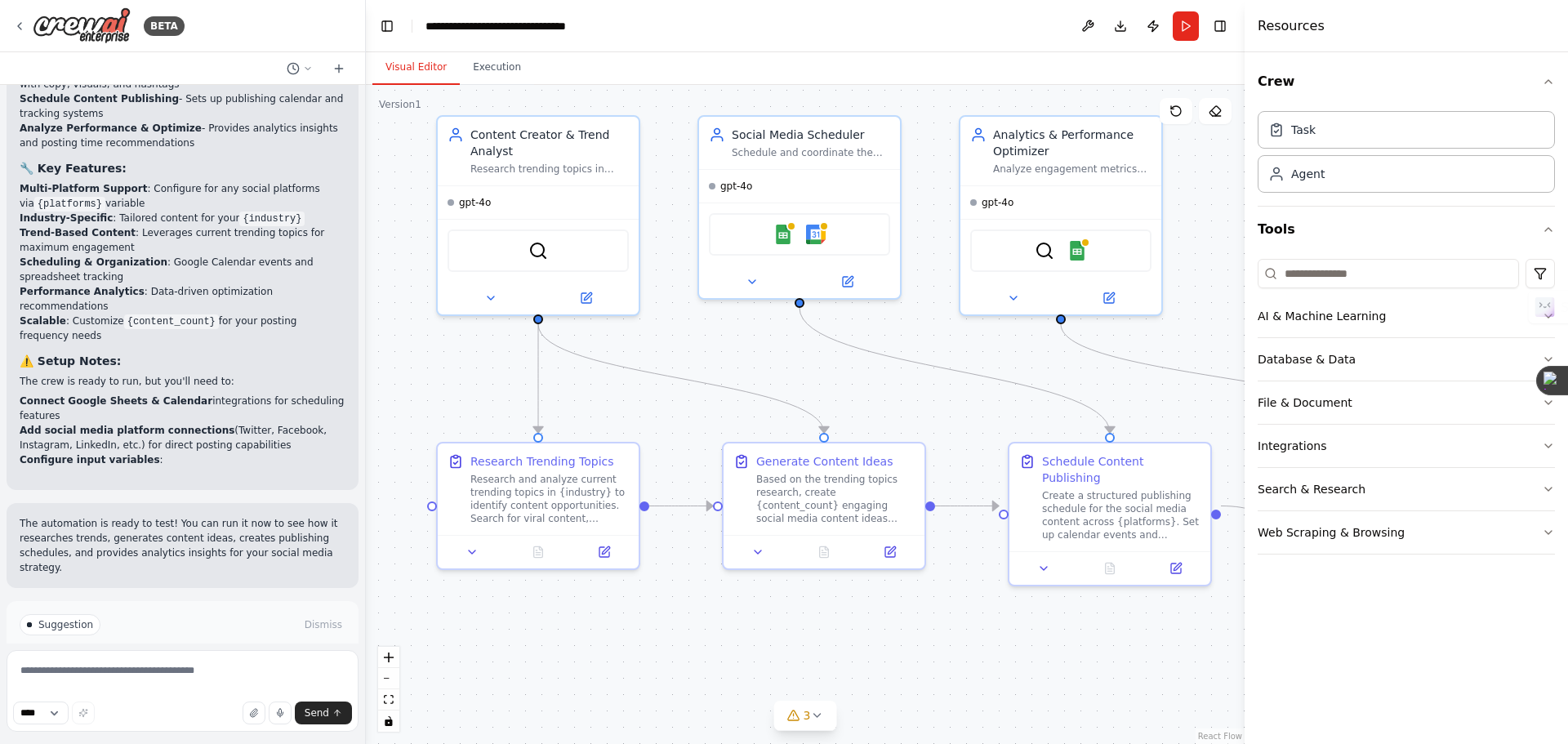
scroll to position [2148, 0]
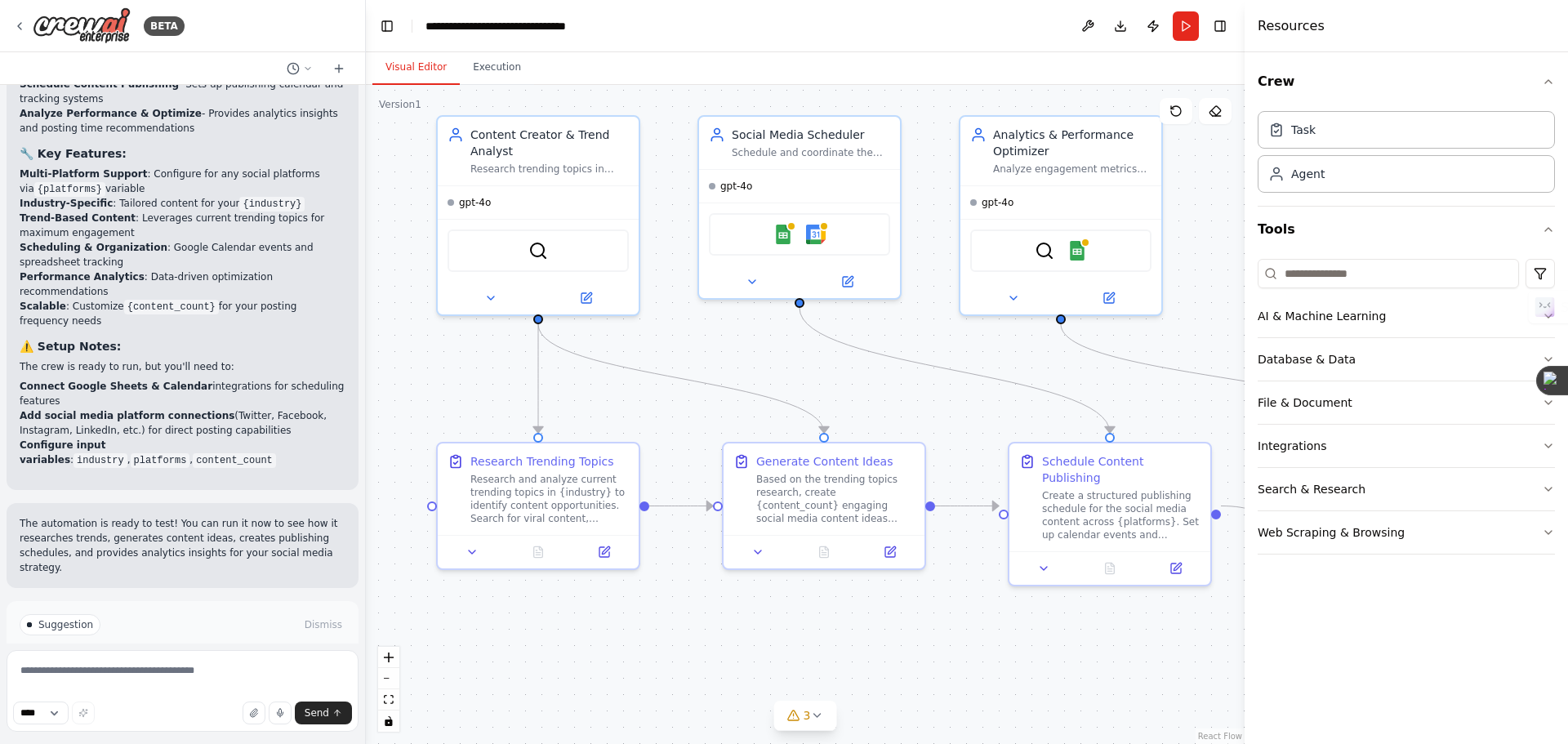
click at [238, 681] on button "Run Automation" at bounding box center [182, 694] width 326 height 26
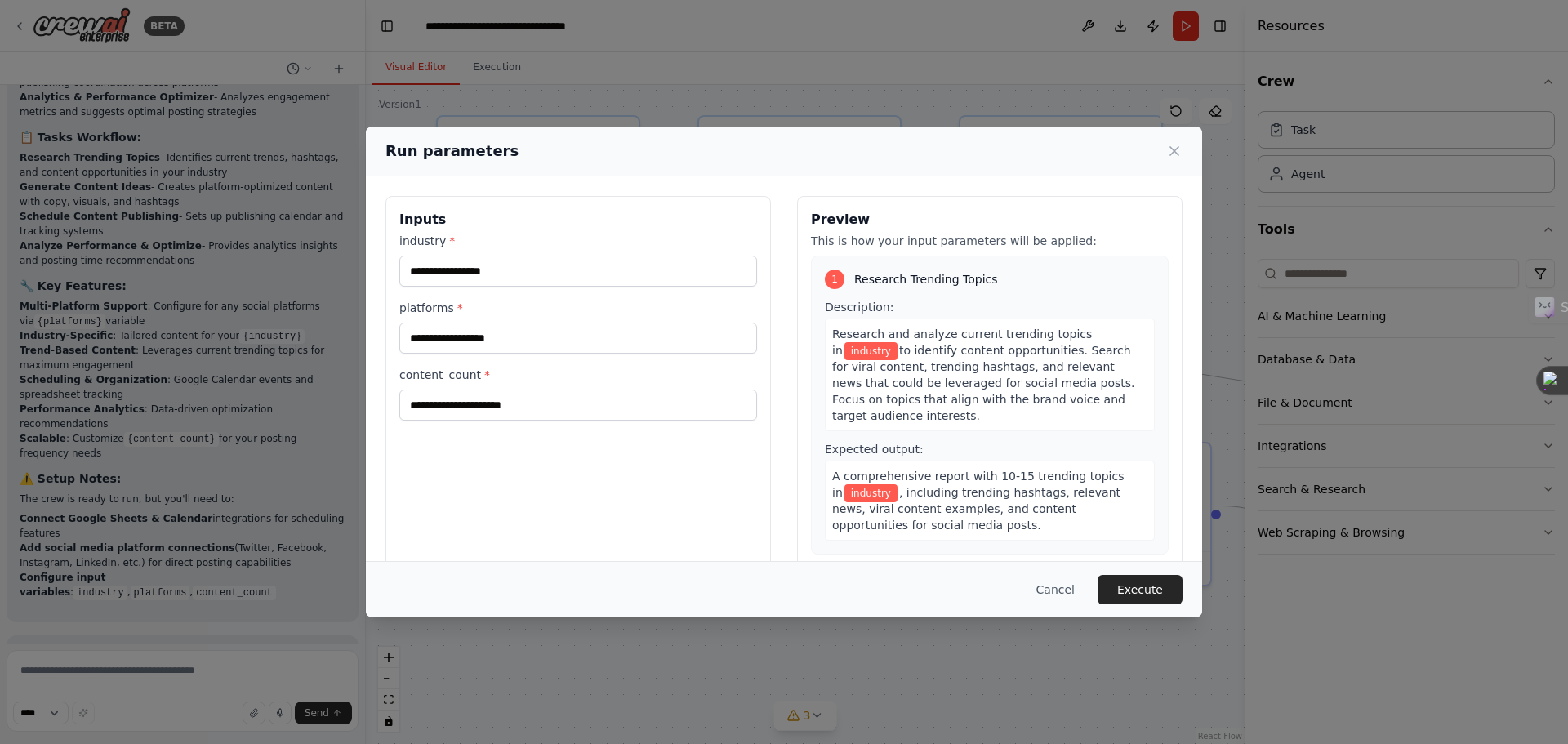
click at [483, 250] on div "industry *" at bounding box center [578, 260] width 358 height 54
click at [481, 273] on input "industry *" at bounding box center [578, 271] width 358 height 31
type input "**********"
type input "*"
type input "**********"
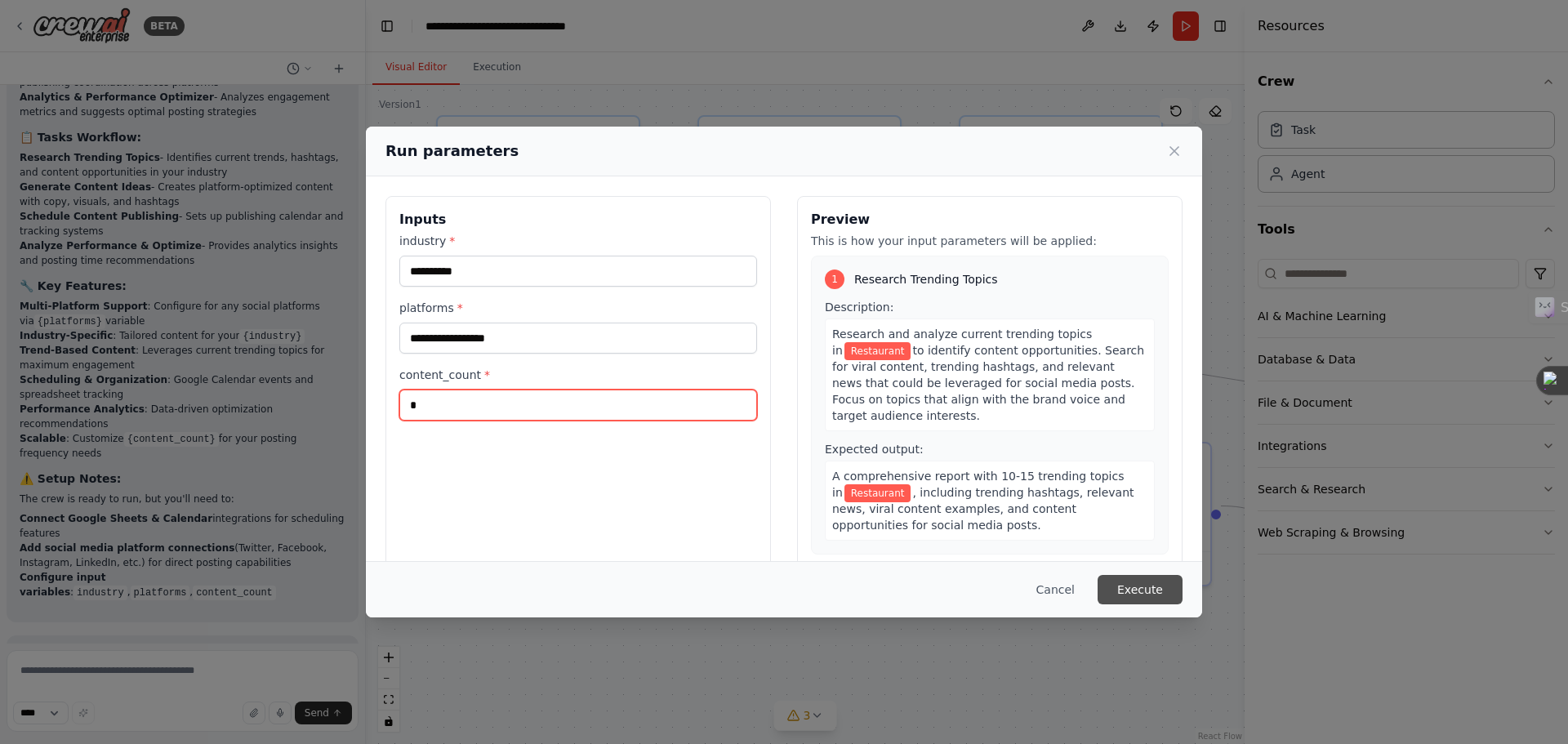
type input "*"
click at [1149, 588] on button "Execute" at bounding box center [1140, 590] width 85 height 30
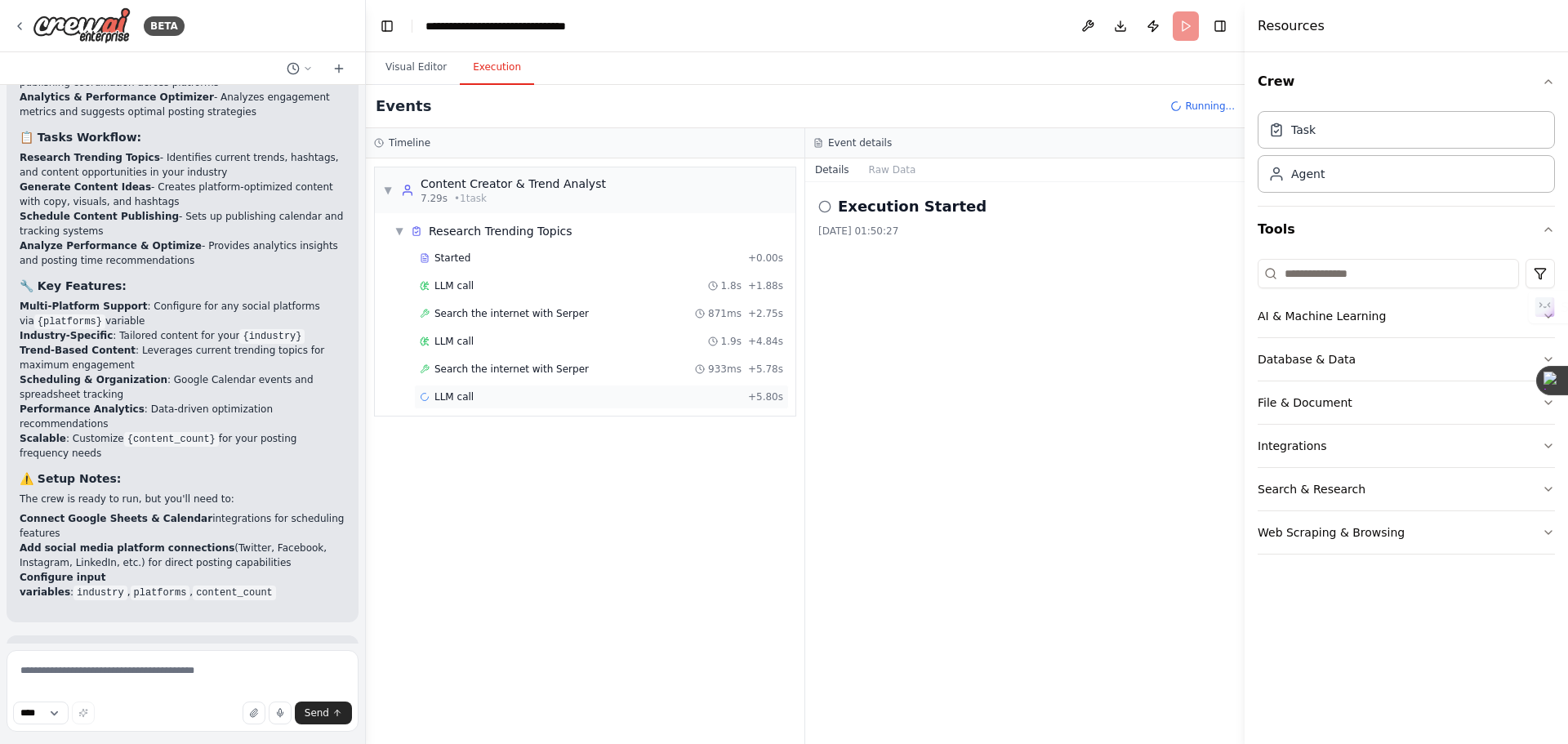
click at [478, 389] on div "LLM call + 5.80s" at bounding box center [602, 396] width 375 height 25
click at [534, 367] on span "Search the internet with Serper" at bounding box center [511, 369] width 154 height 13
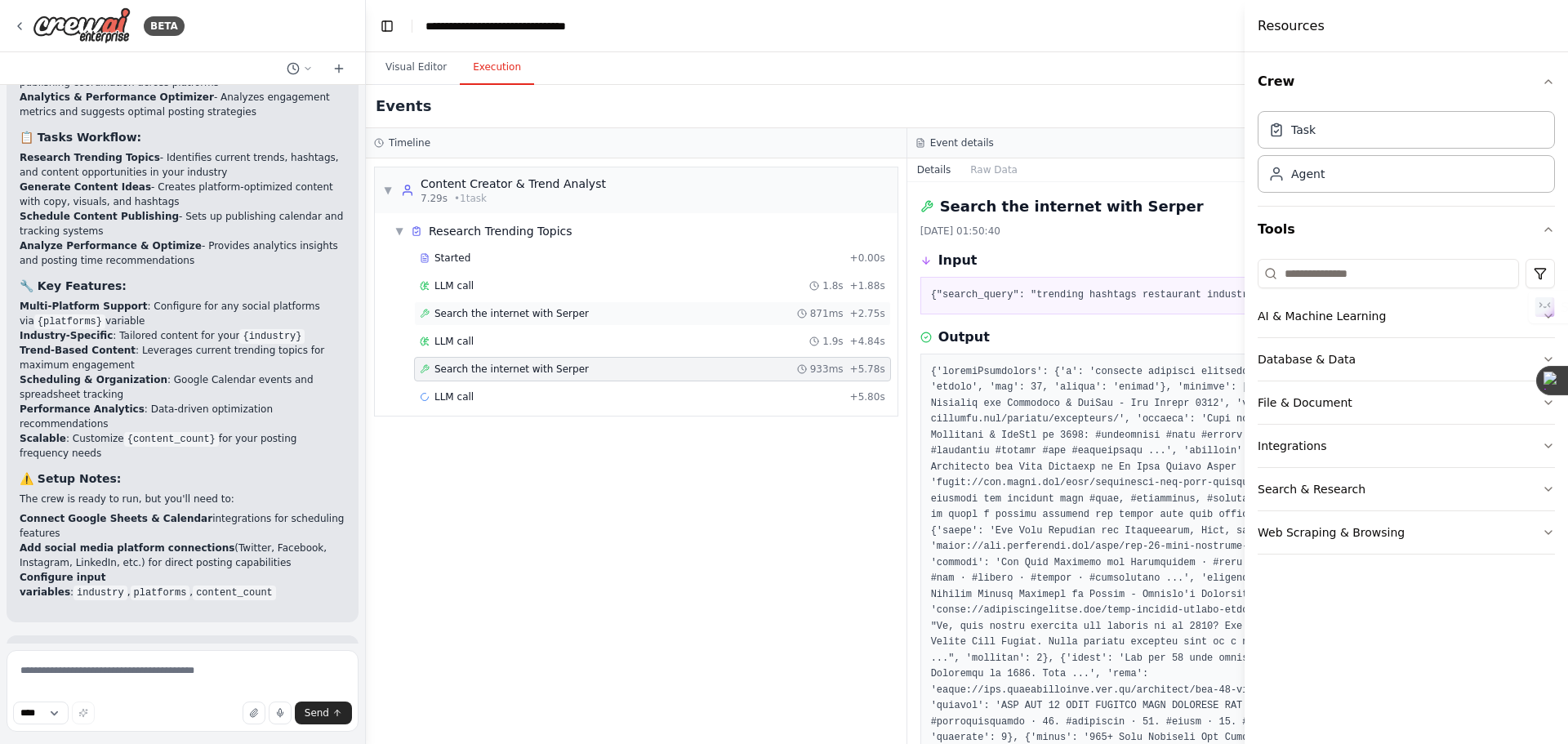
click at [571, 320] on div "Search the internet with [PERSON_NAME] 871ms + 2.75s" at bounding box center [653, 314] width 477 height 25
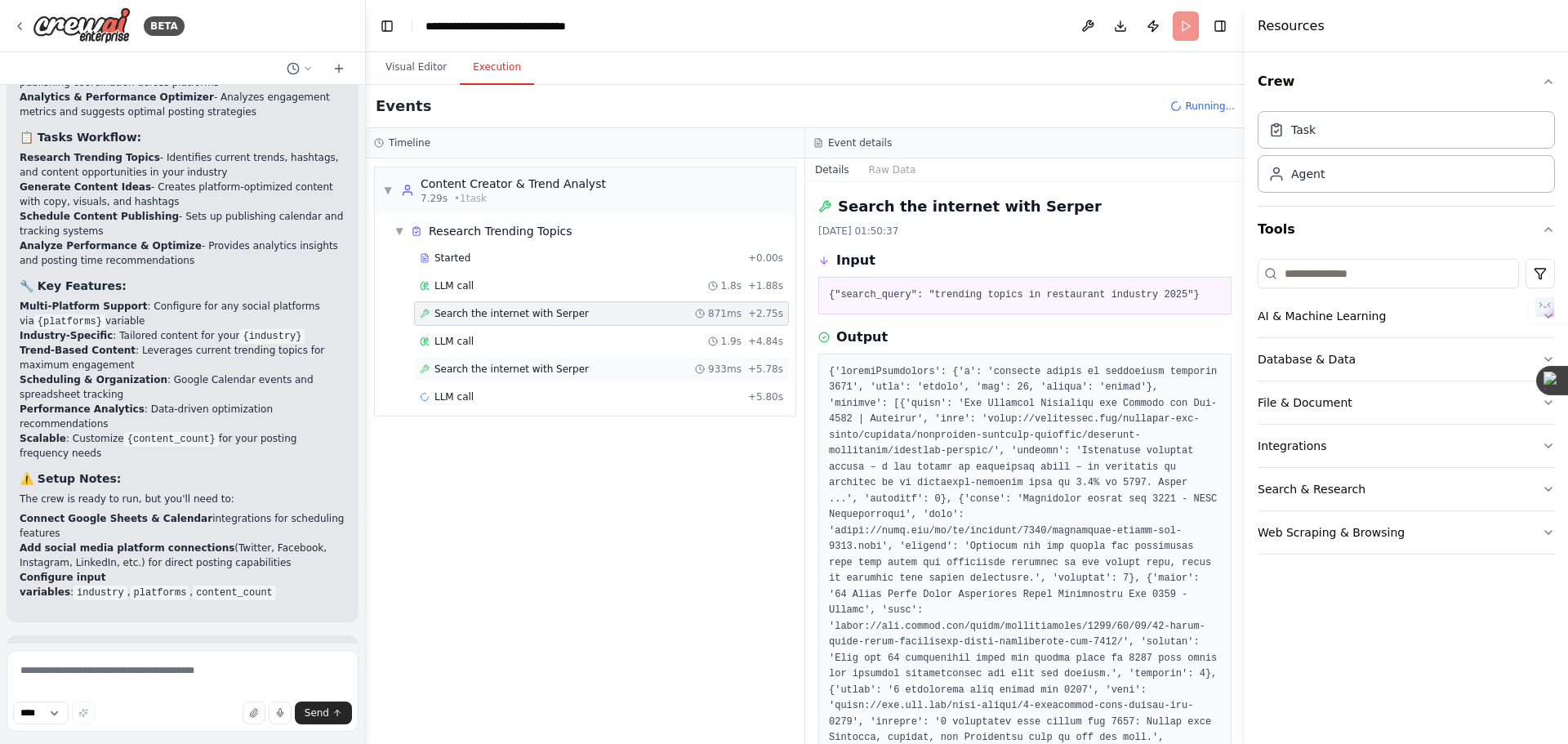
click at [542, 362] on div "Search the internet with [PERSON_NAME] 933ms + 5.78s" at bounding box center [602, 369] width 375 height 25
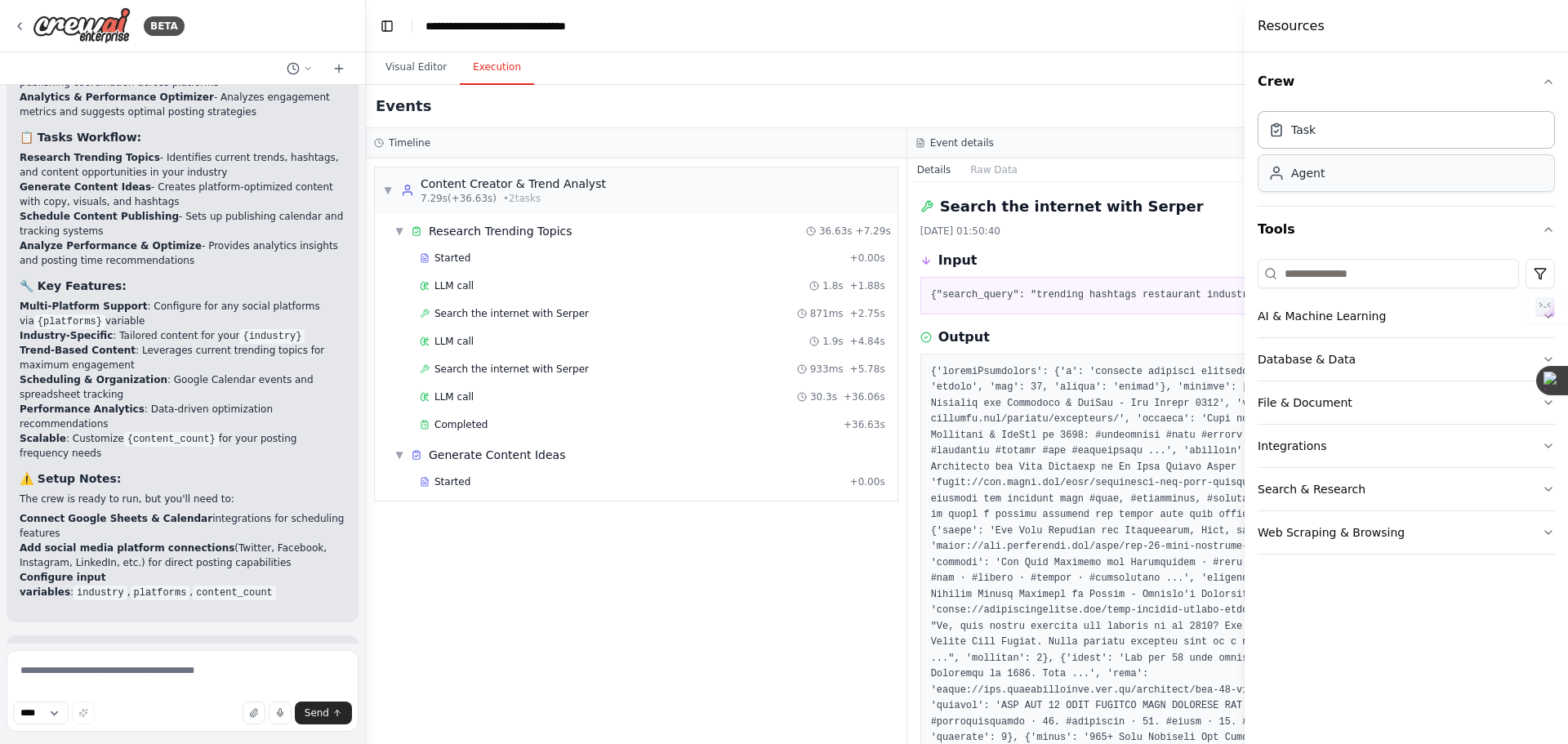
click at [1364, 176] on div "Agent" at bounding box center [1407, 173] width 297 height 38
click at [465, 474] on div "Started + 0.00s" at bounding box center [653, 481] width 477 height 25
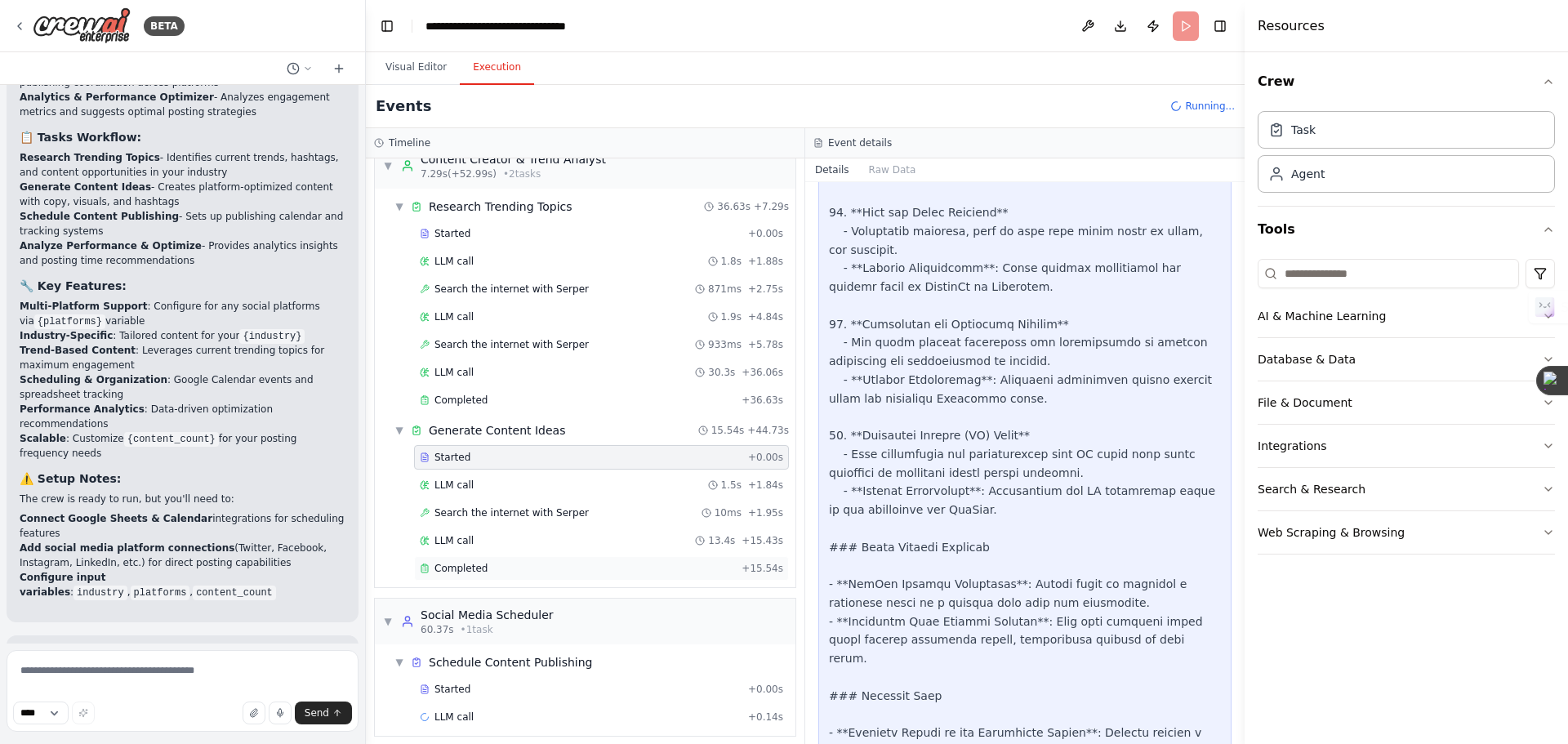
scroll to position [35, 0]
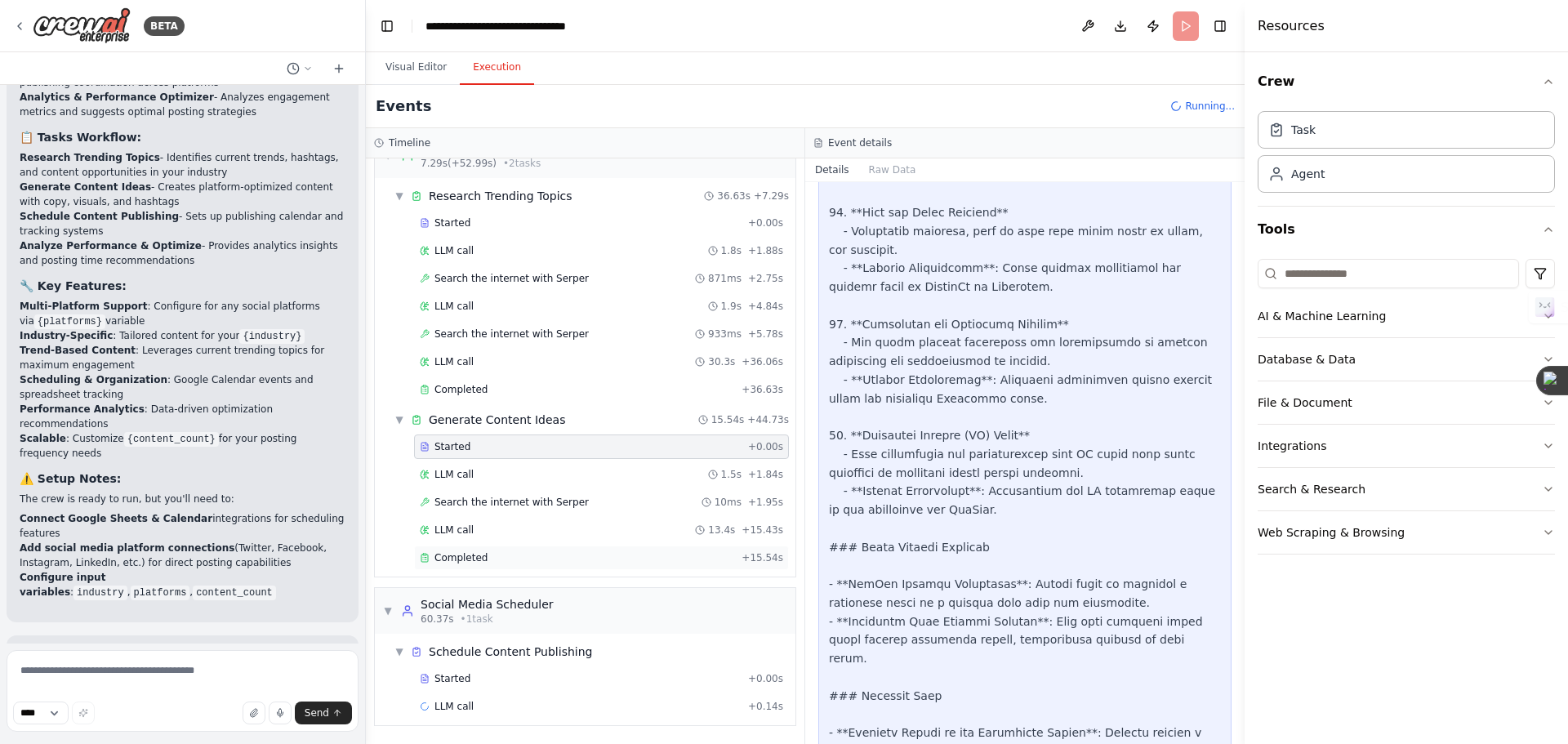
click at [552, 602] on div "▼ Social Media Scheduler 60.37s • 1 task" at bounding box center [585, 611] width 420 height 46
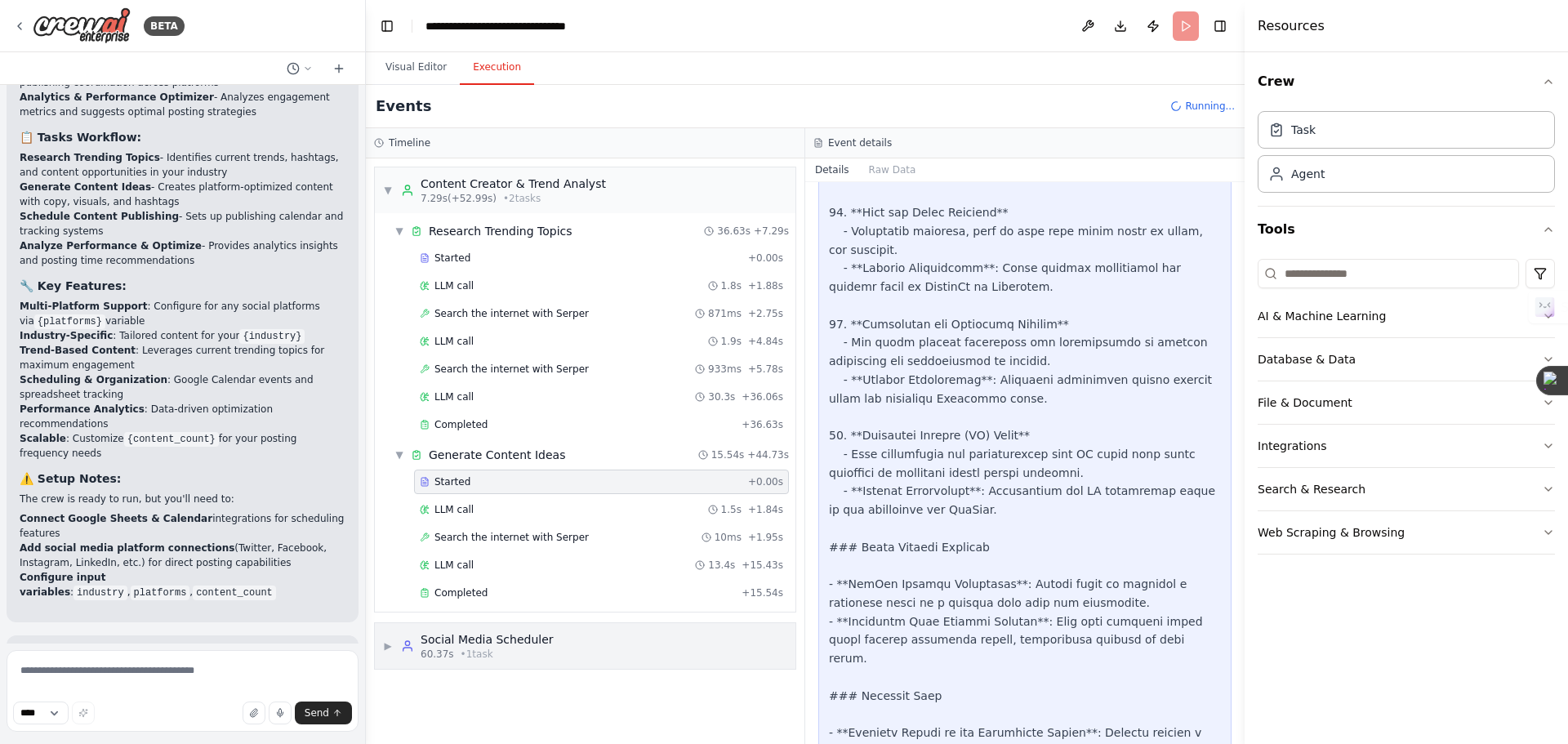
click at [557, 631] on div "▶ Social Media Scheduler 60.37s • 1 task" at bounding box center [585, 646] width 420 height 46
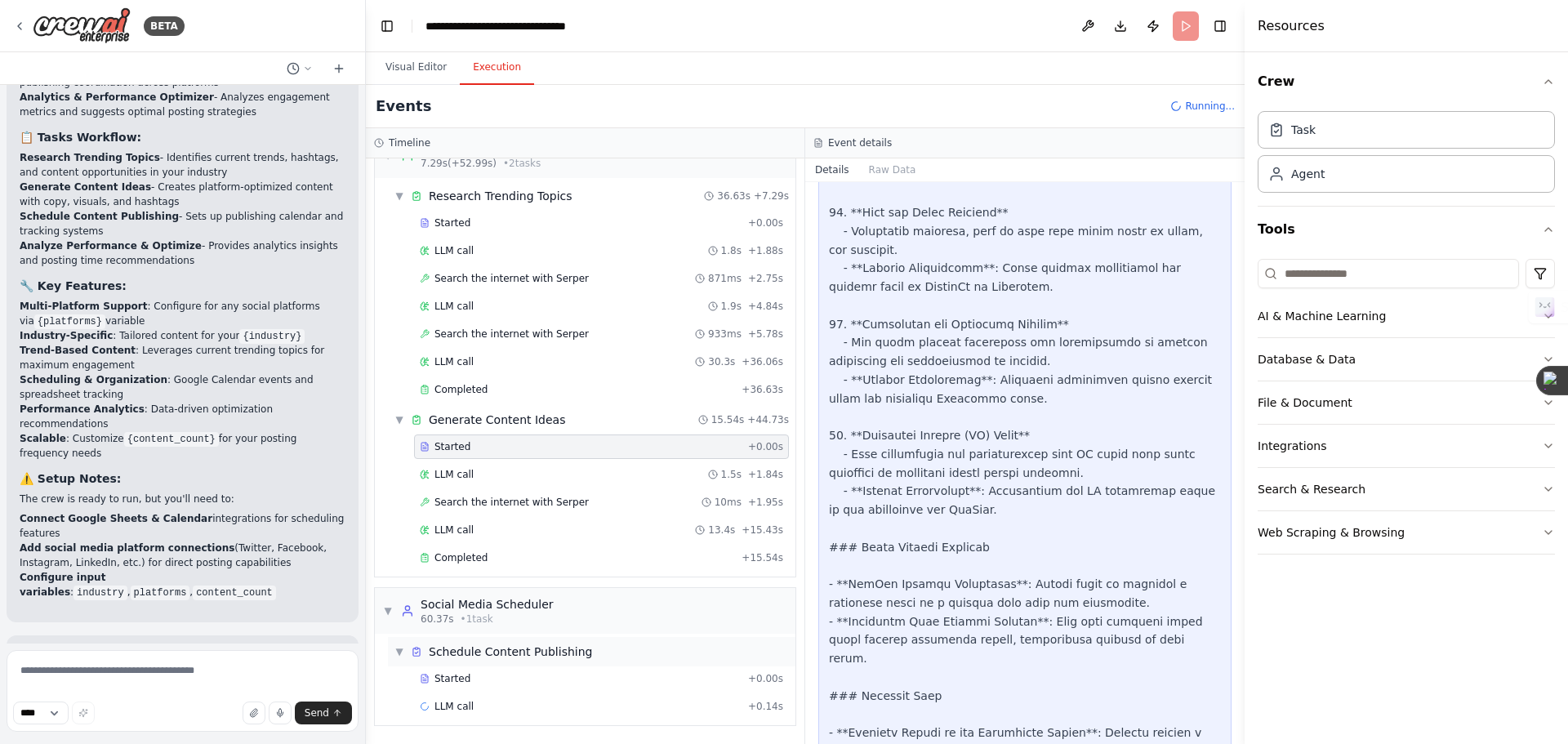
click at [547, 647] on span "Schedule Content Publishing" at bounding box center [510, 651] width 163 height 16
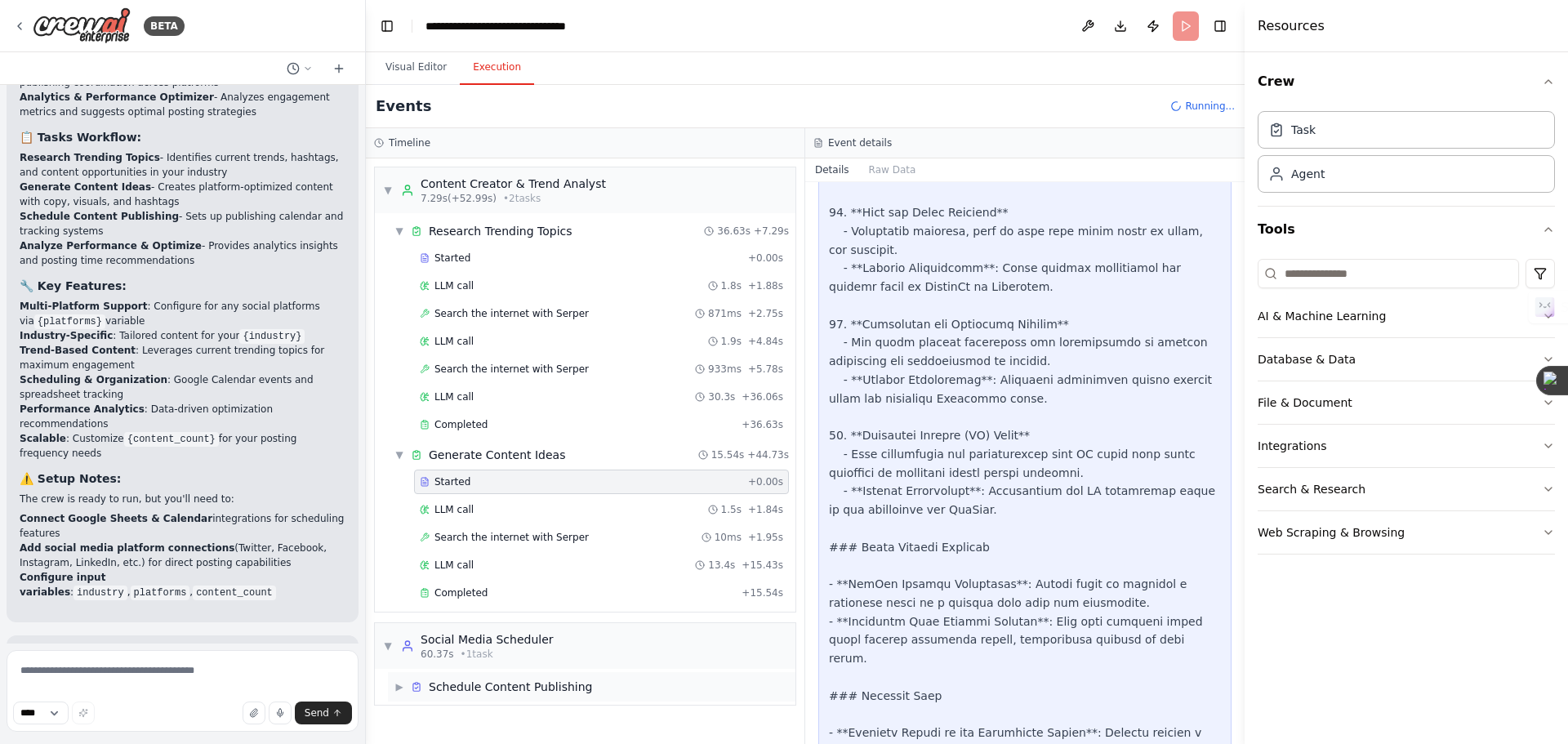
click at [524, 698] on div "▶ Schedule Content Publishing" at bounding box center [591, 687] width 407 height 30
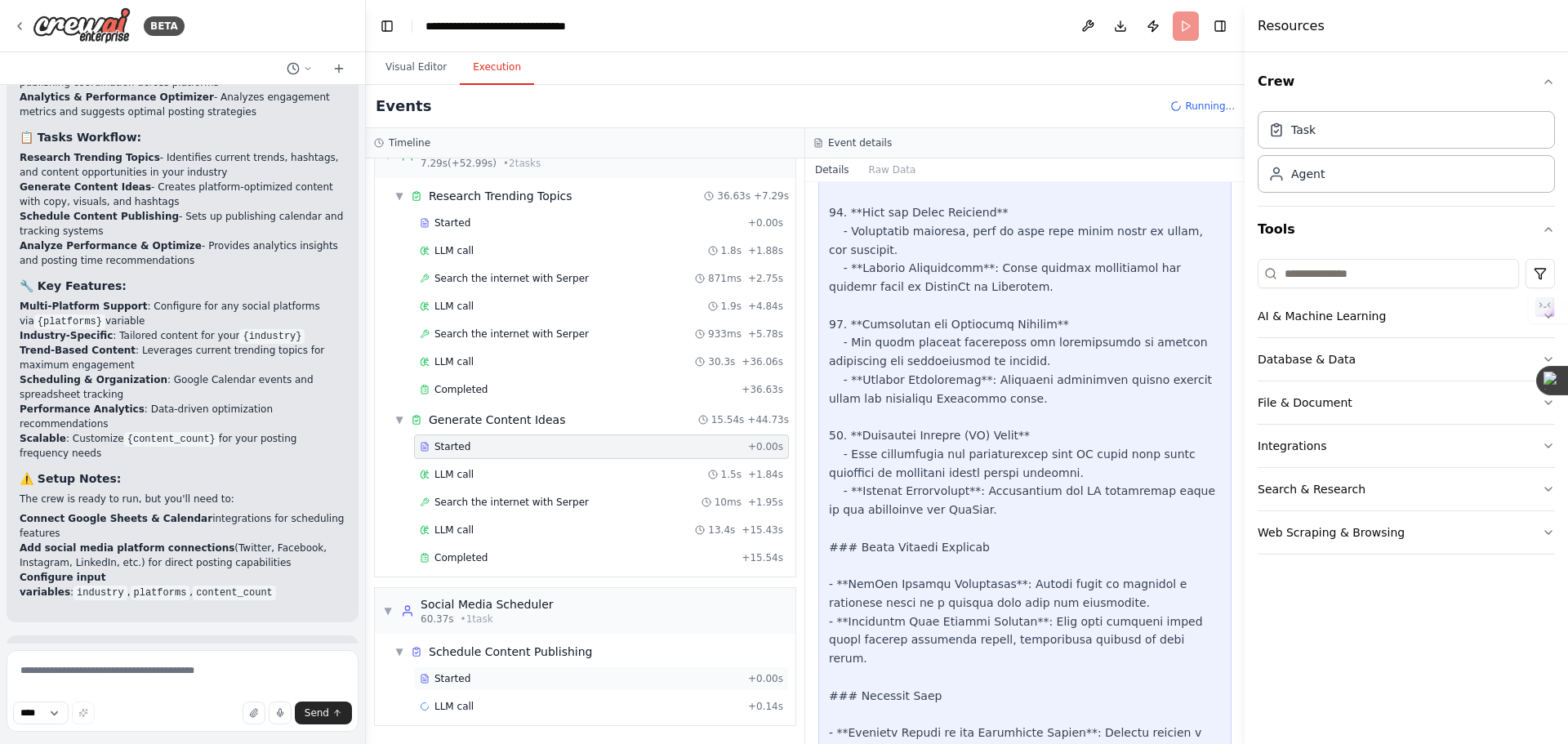
click at [454, 677] on span "Started" at bounding box center [452, 678] width 36 height 13
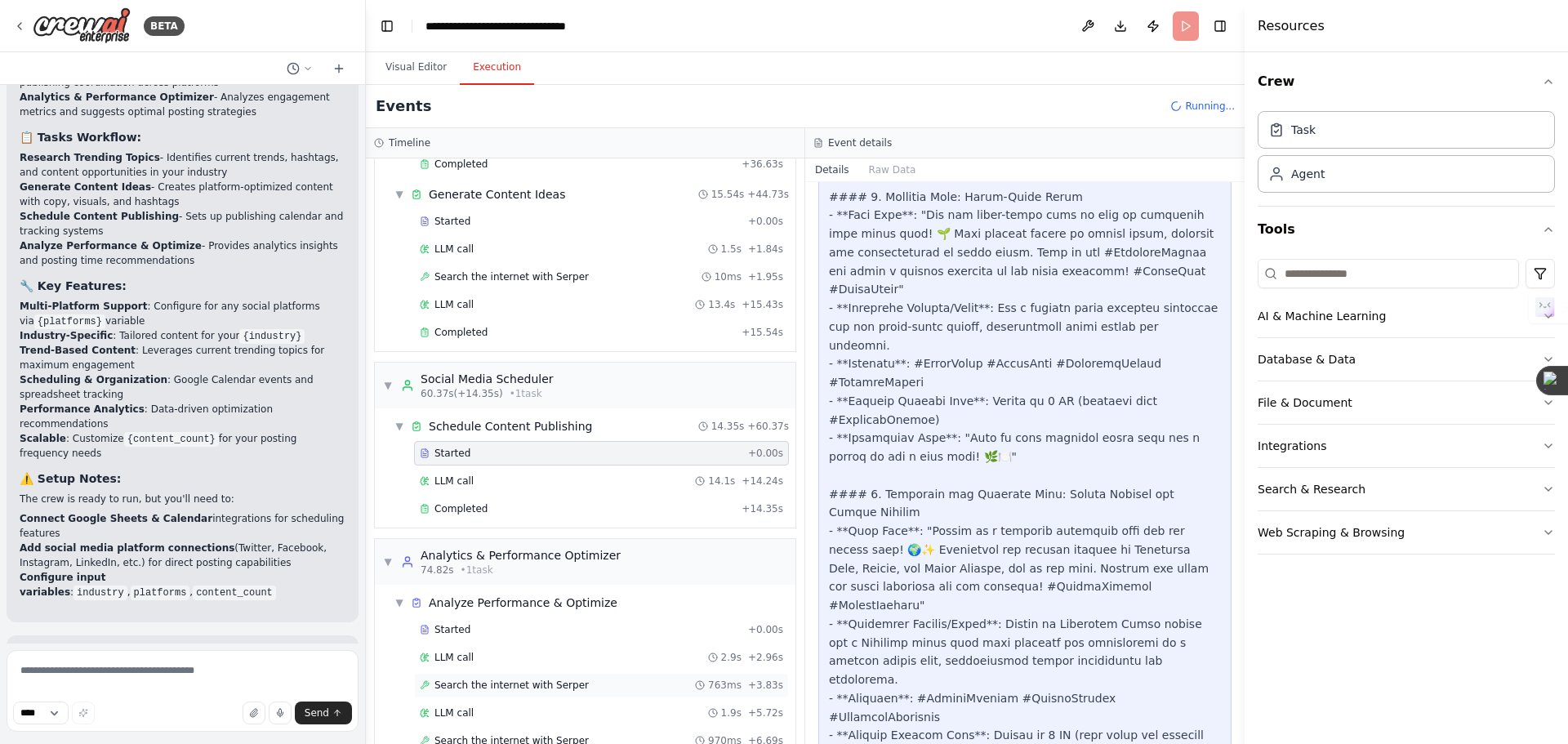
scroll to position [323, 0]
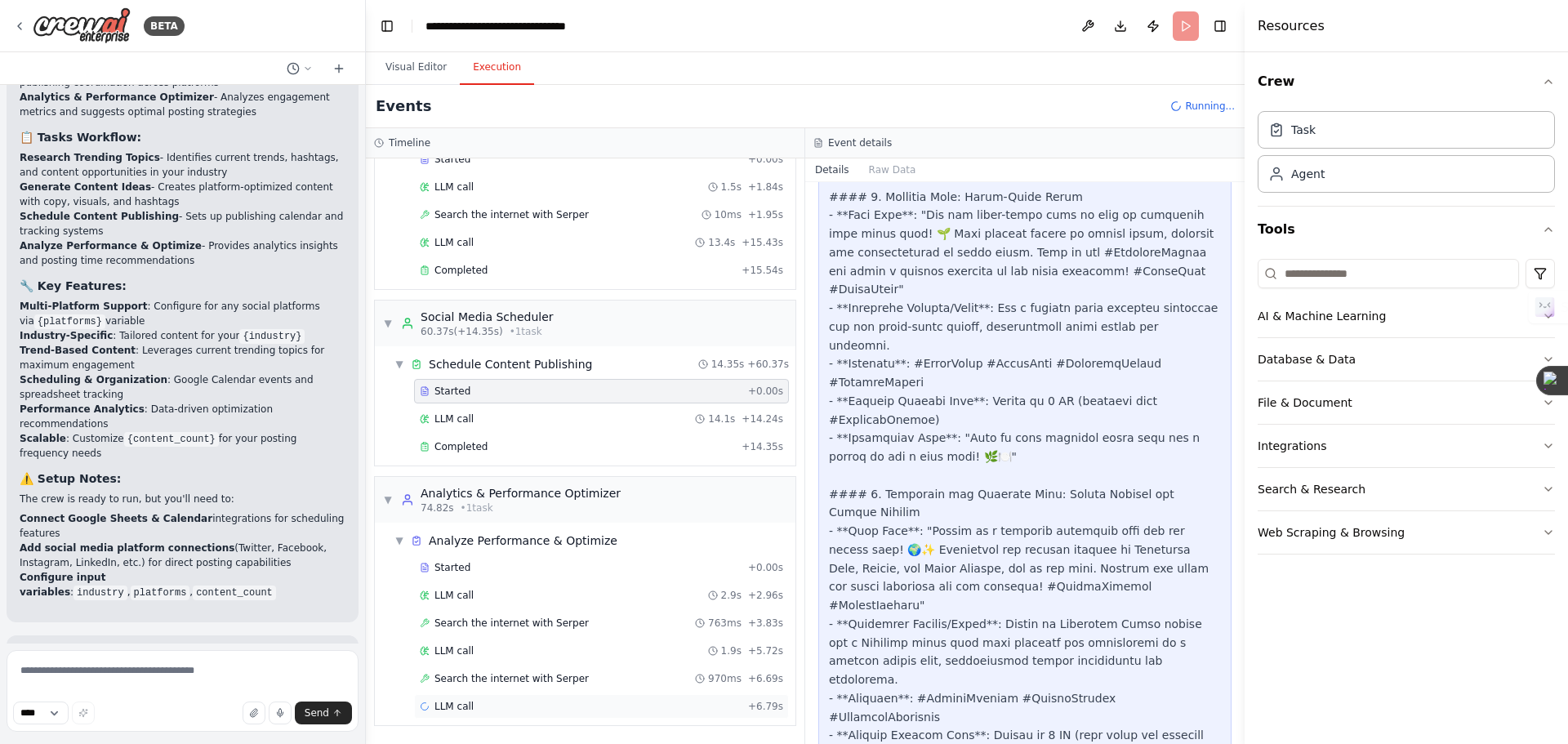
click at [490, 704] on div "LLM call + 6.79s" at bounding box center [601, 706] width 364 height 13
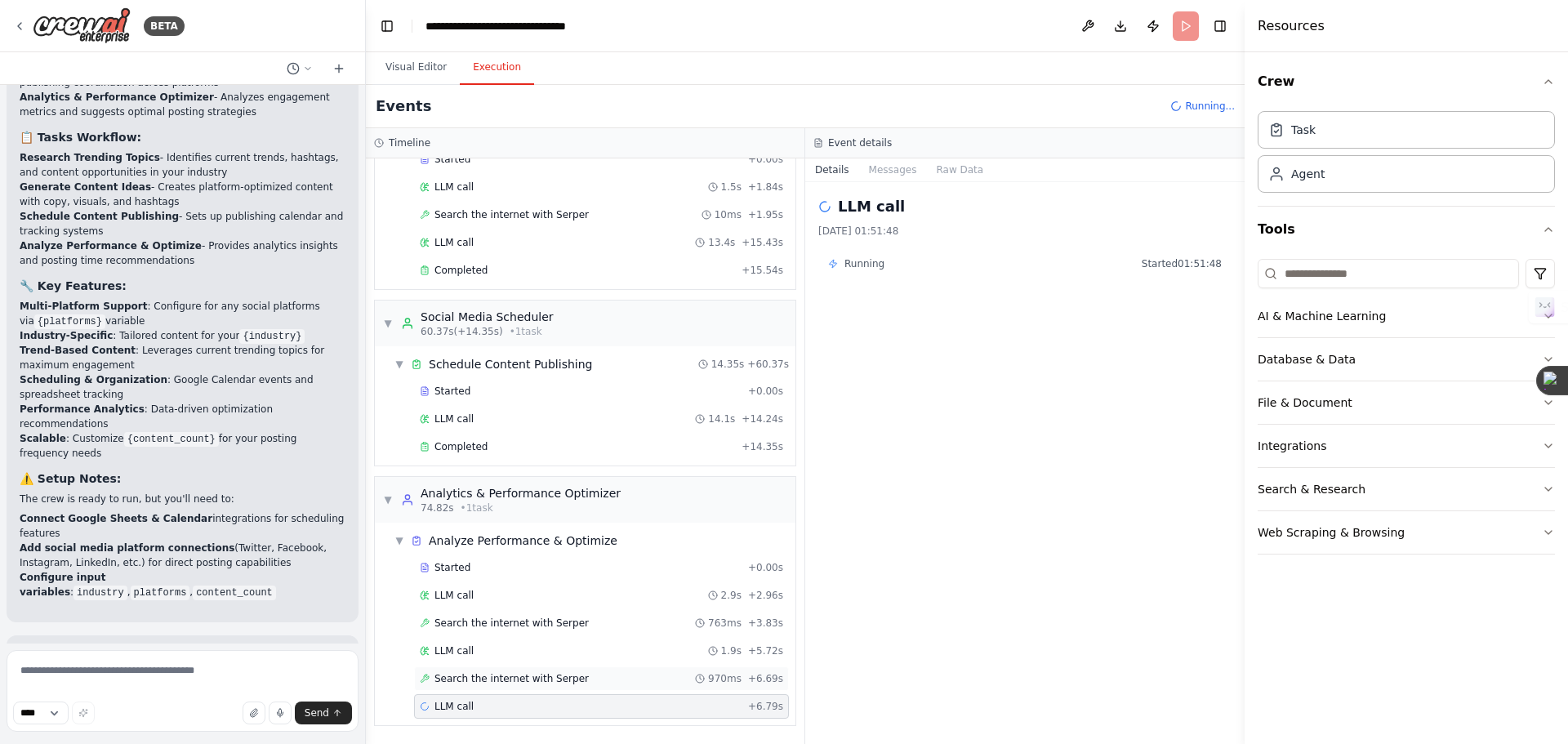
click at [485, 677] on span "Search the internet with Serper" at bounding box center [511, 678] width 154 height 13
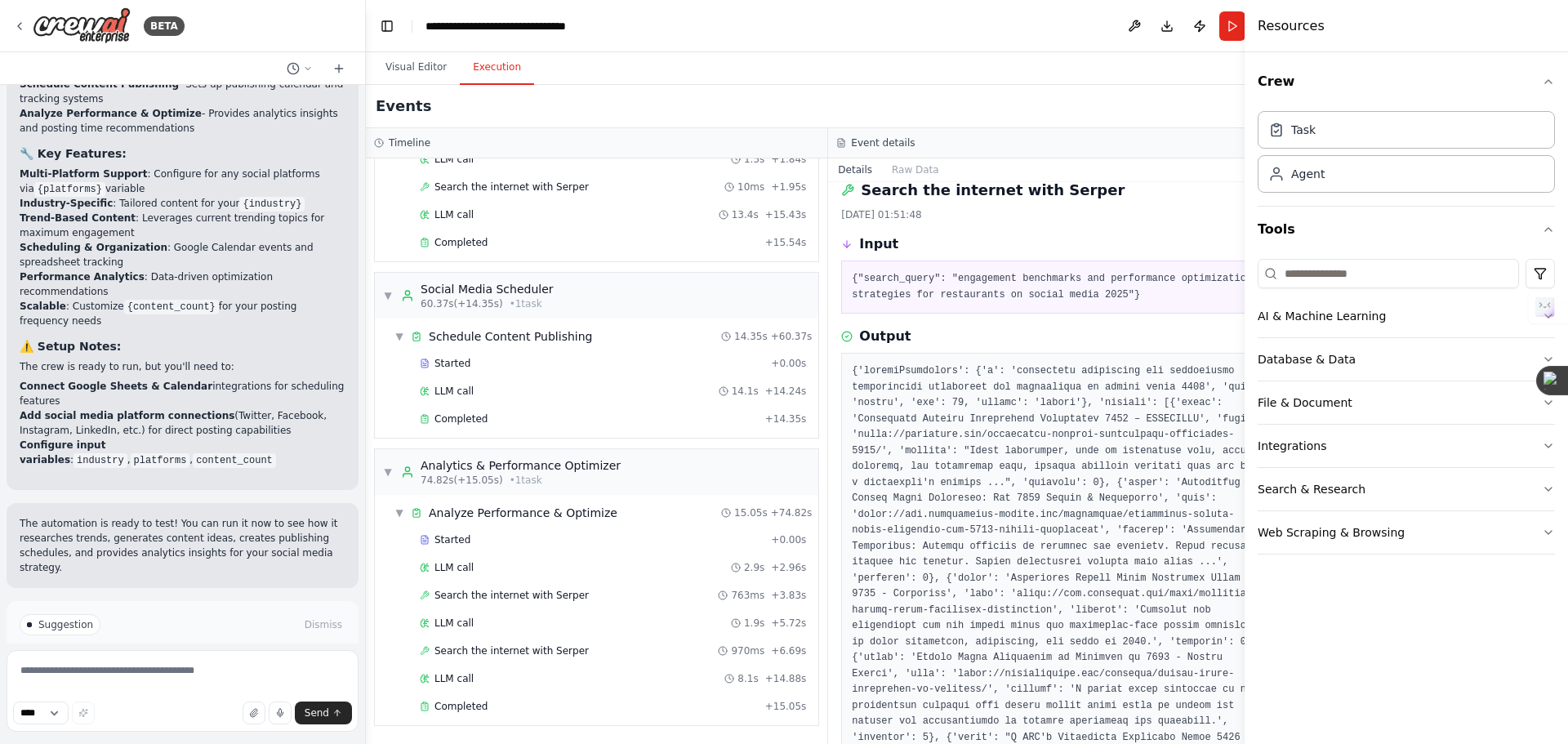
scroll to position [0, 0]
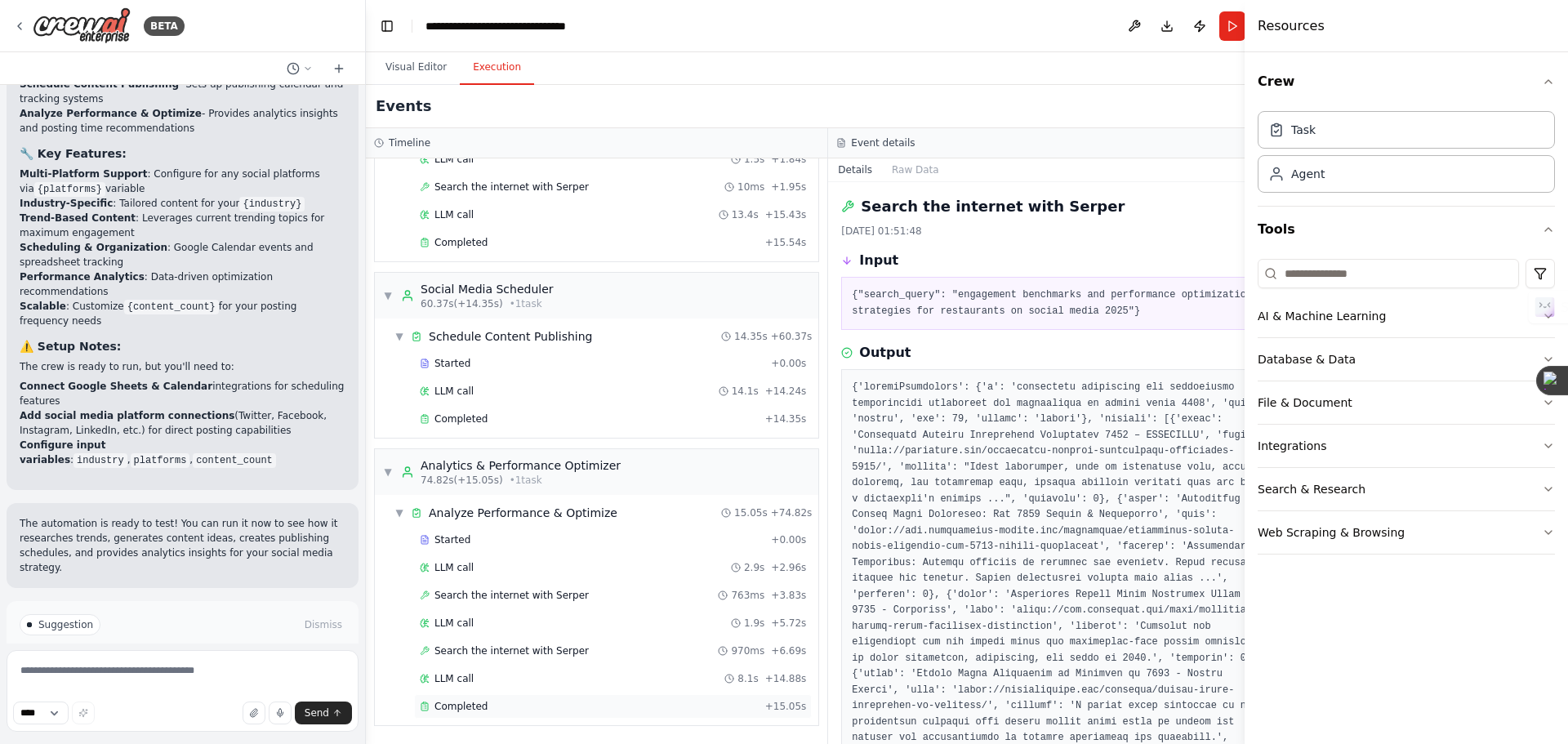
click at [465, 703] on span "Completed" at bounding box center [460, 706] width 53 height 13
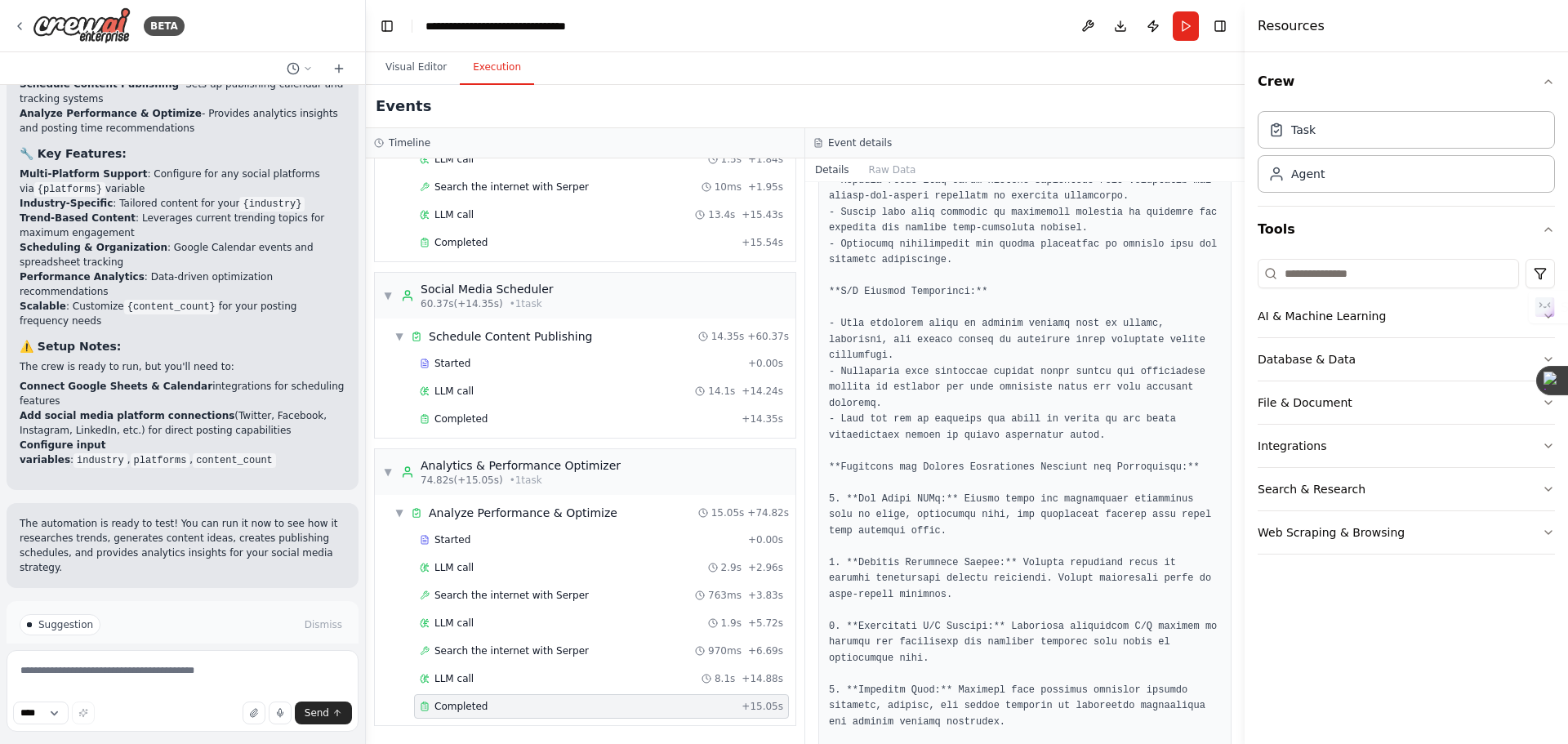
scroll to position [688, 0]
